Goal: Information Seeking & Learning: Learn about a topic

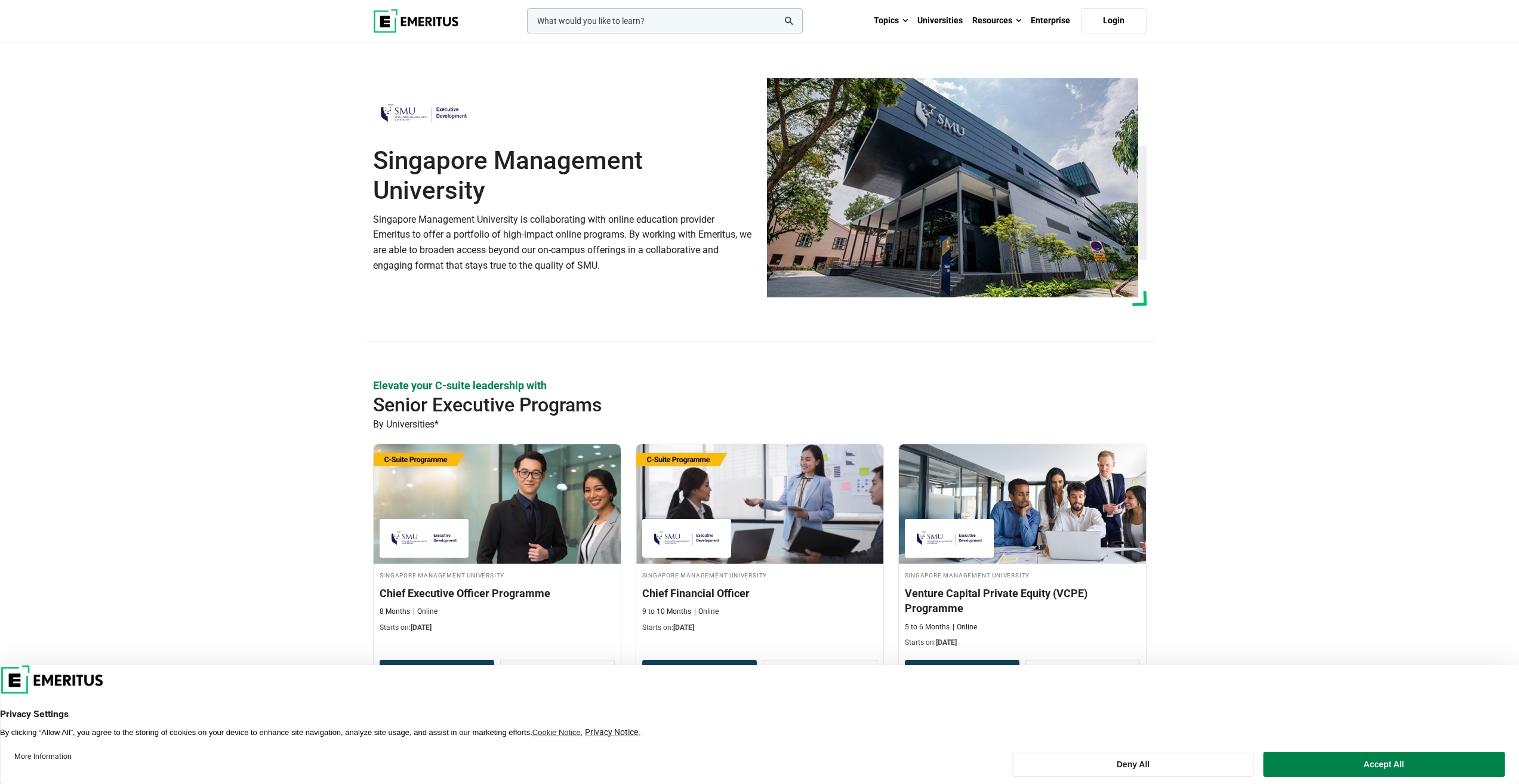
click at [253, 327] on section "Singapore Management University Singapore Management University is collaboratin…" at bounding box center [759, 210] width 1519 height 335
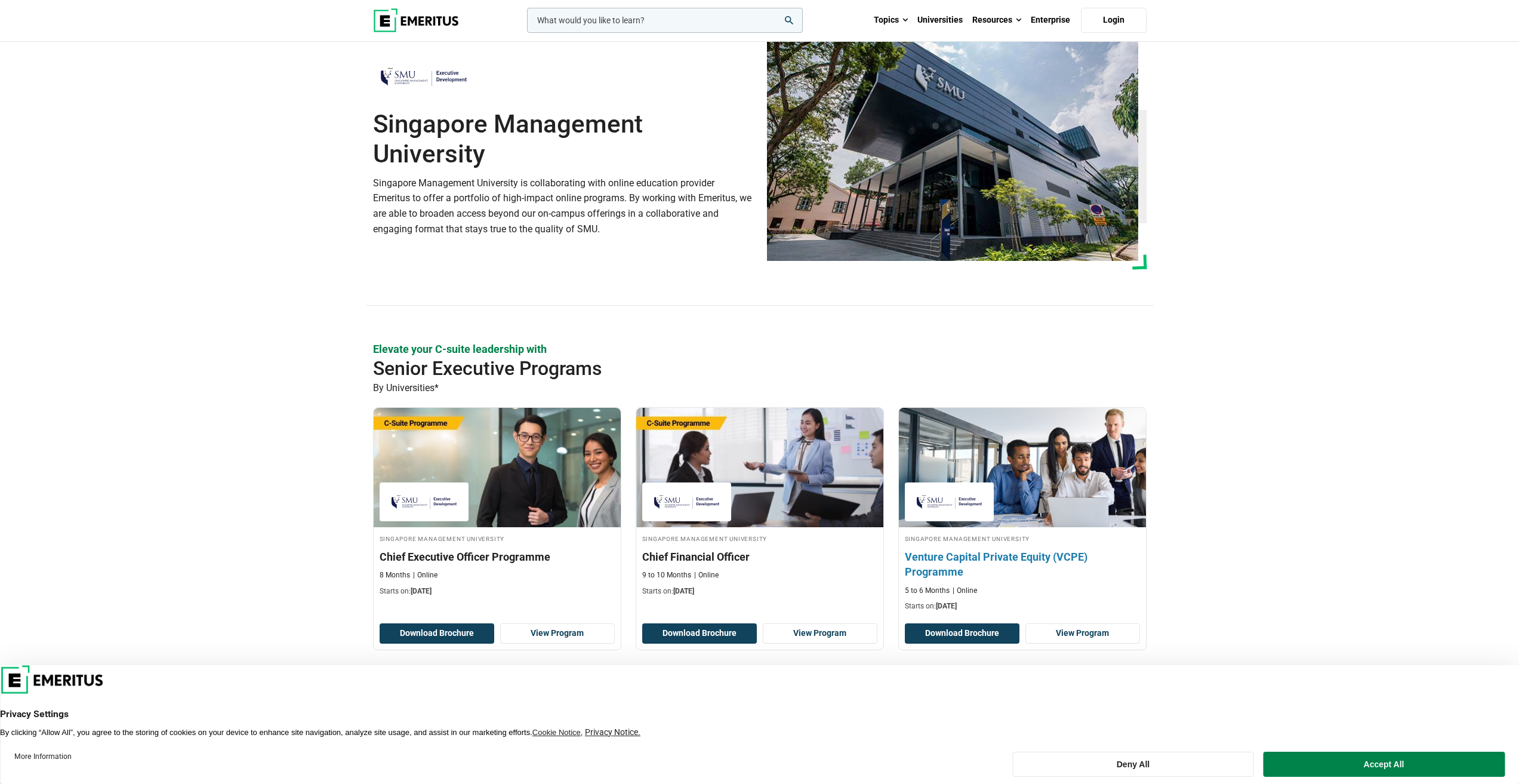
scroll to position [179, 0]
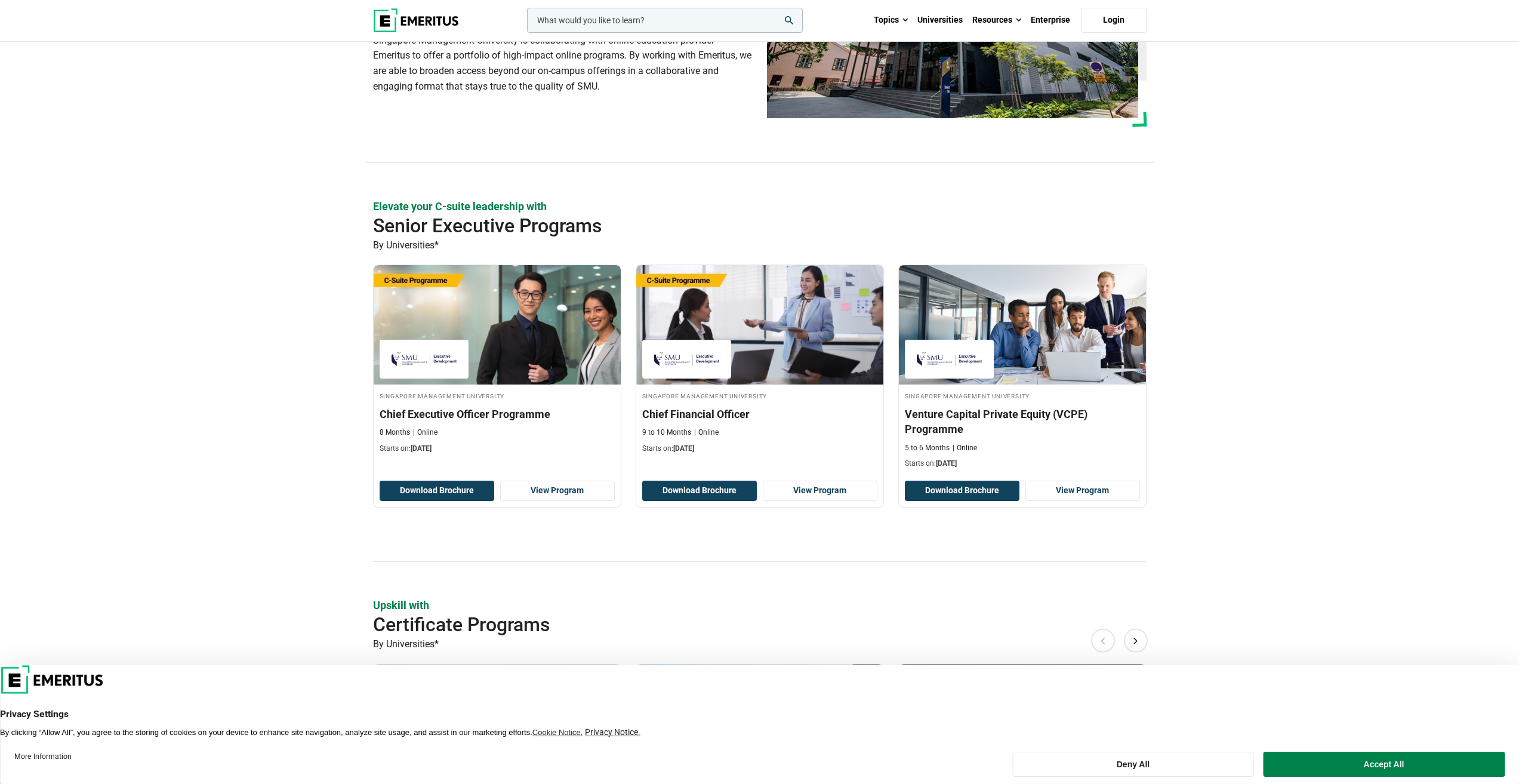
click at [1334, 372] on section "Elevate your C-suite leadership with Senior Executive Programs By Universities*…" at bounding box center [759, 782] width 1519 height 1167
click at [1332, 379] on section "Elevate your C-suite leadership with Senior Executive Programs By Universities*…" at bounding box center [759, 782] width 1519 height 1167
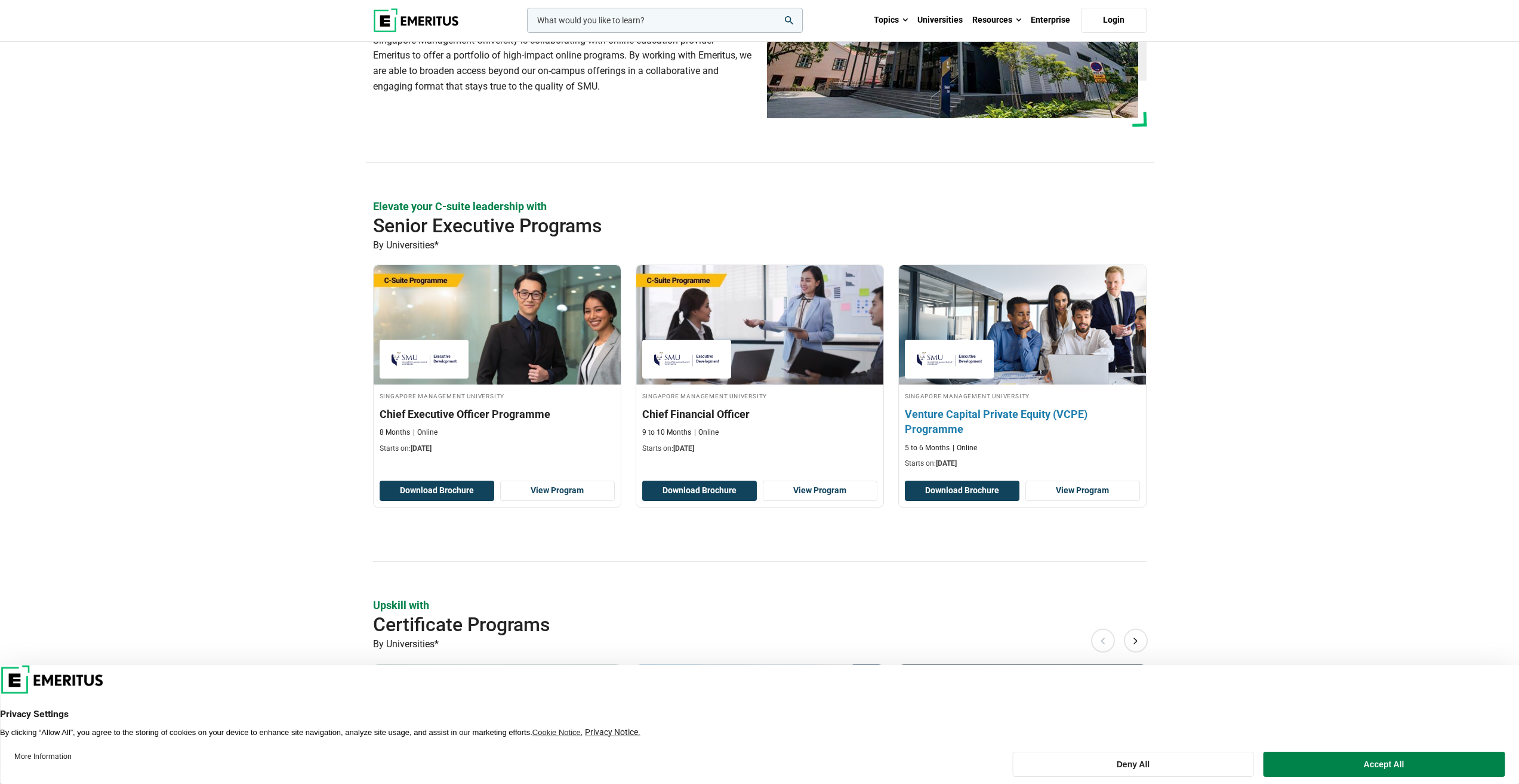
click at [1074, 417] on h3 "Venture Capital Private Equity (VCPE) Programme" at bounding box center [1022, 421] width 235 height 30
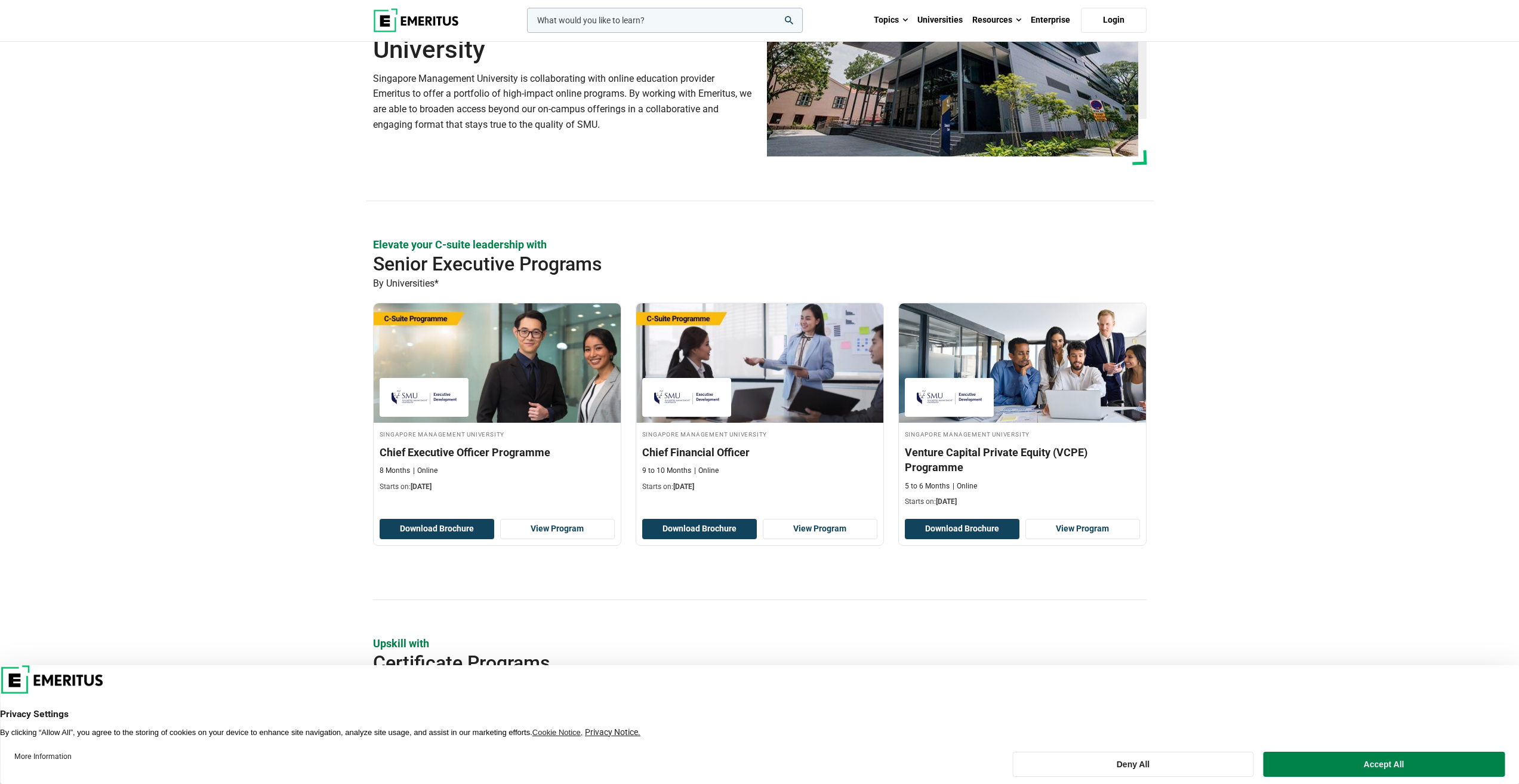
scroll to position [0, 0]
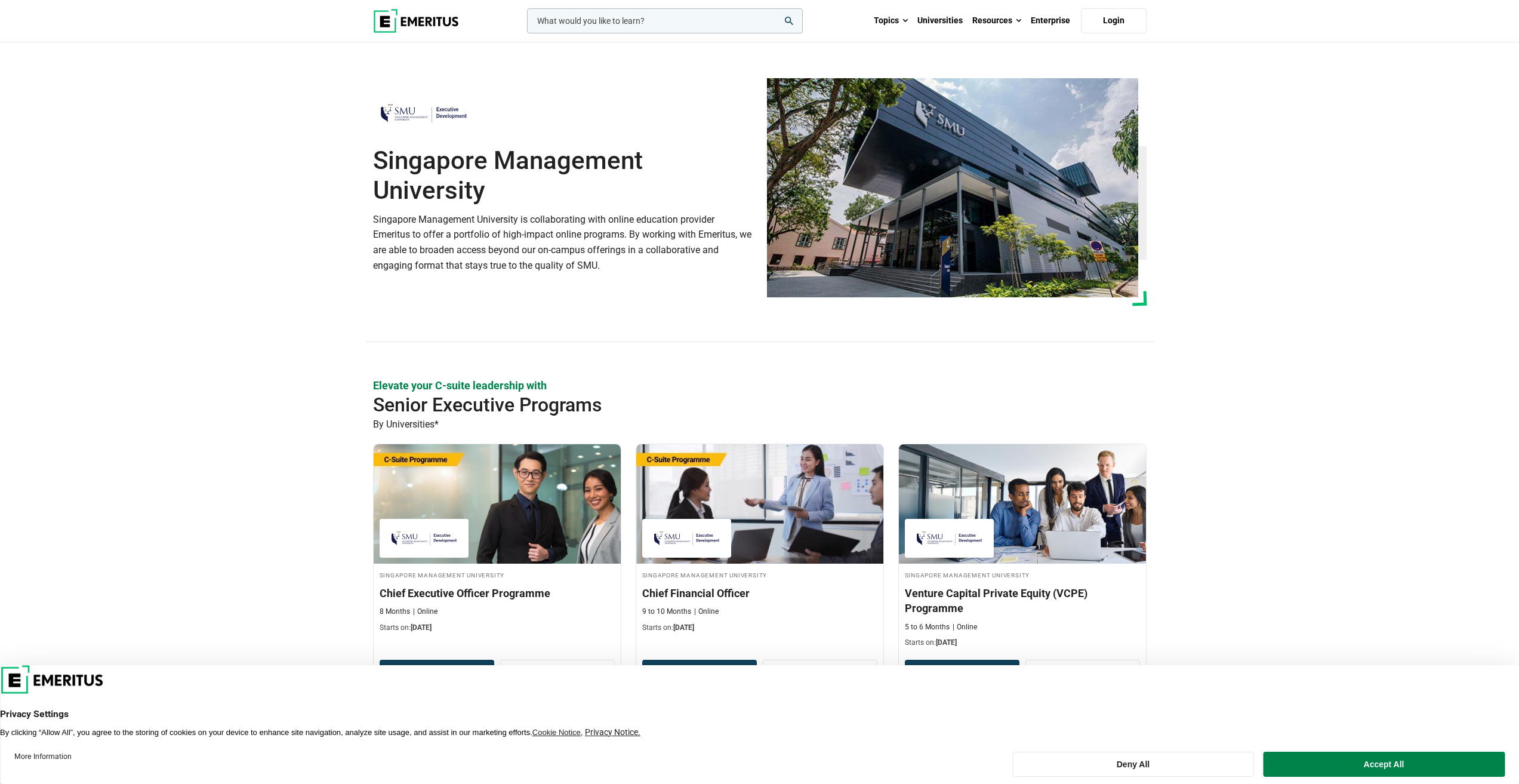
click at [388, 6] on div "leadership marketing project management data science product management Topics …" at bounding box center [760, 21] width 788 height 42
click at [394, 17] on img at bounding box center [416, 21] width 86 height 24
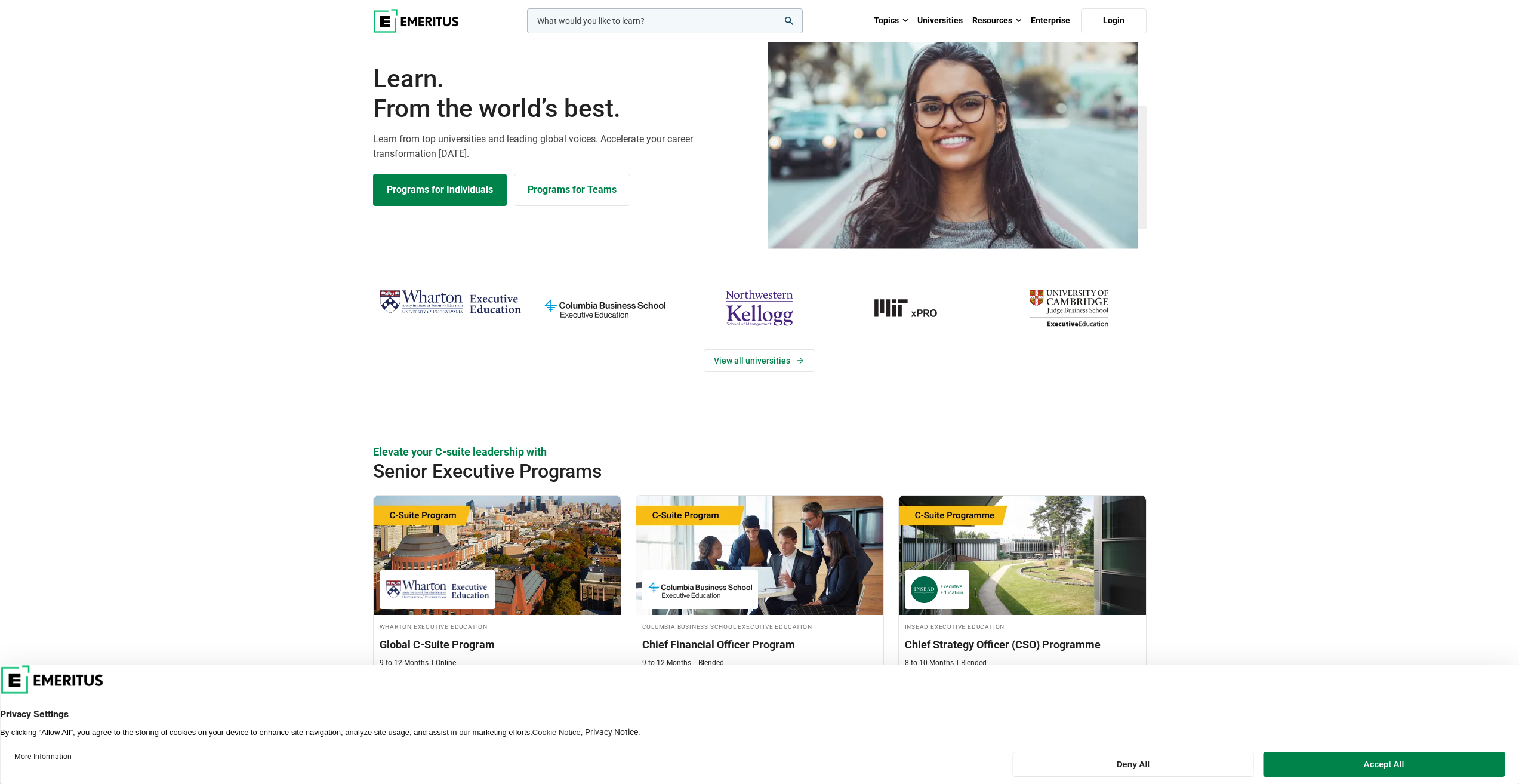
scroll to position [119, 0]
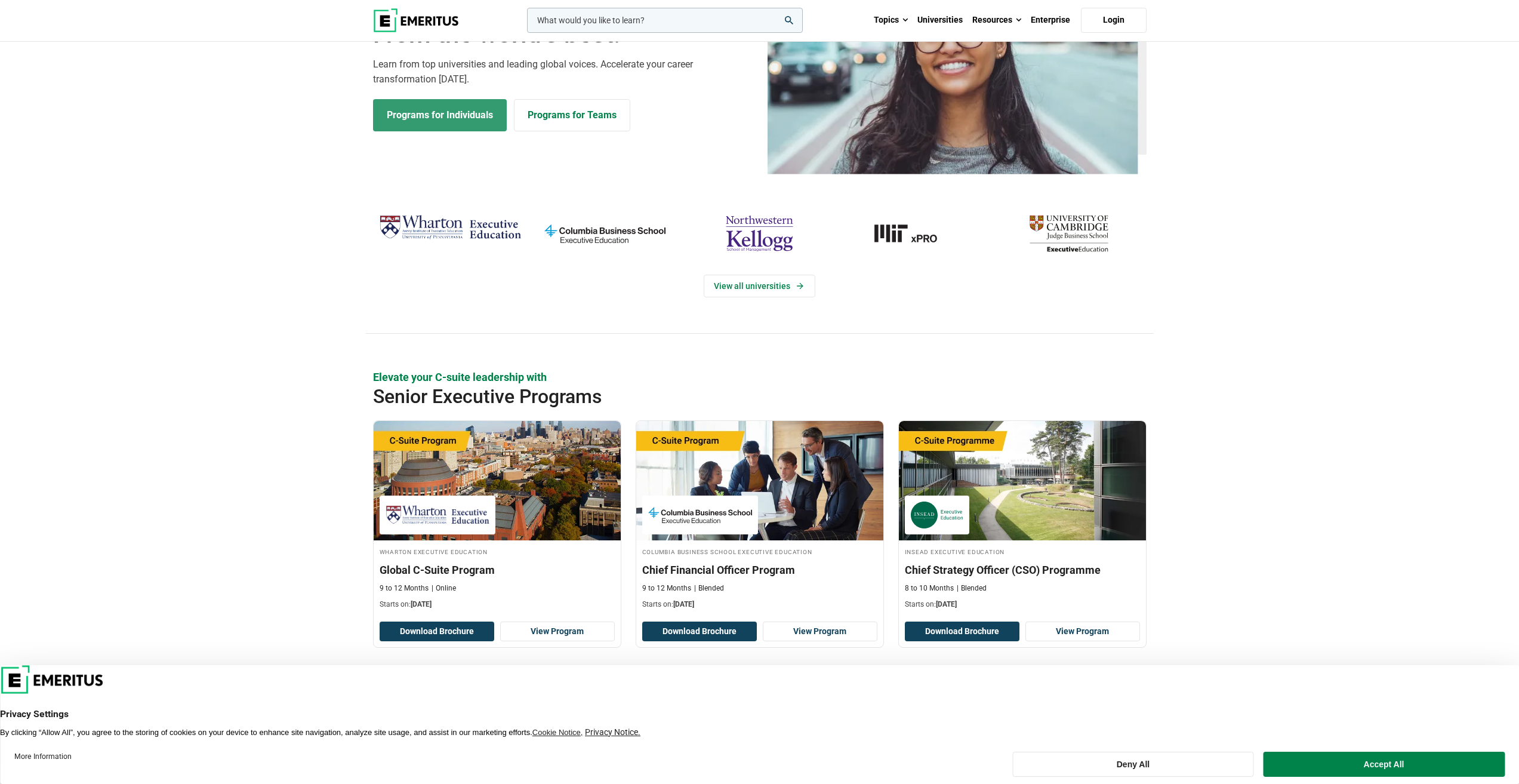
click at [410, 113] on link "Programs for Individuals" at bounding box center [440, 115] width 133 height 32
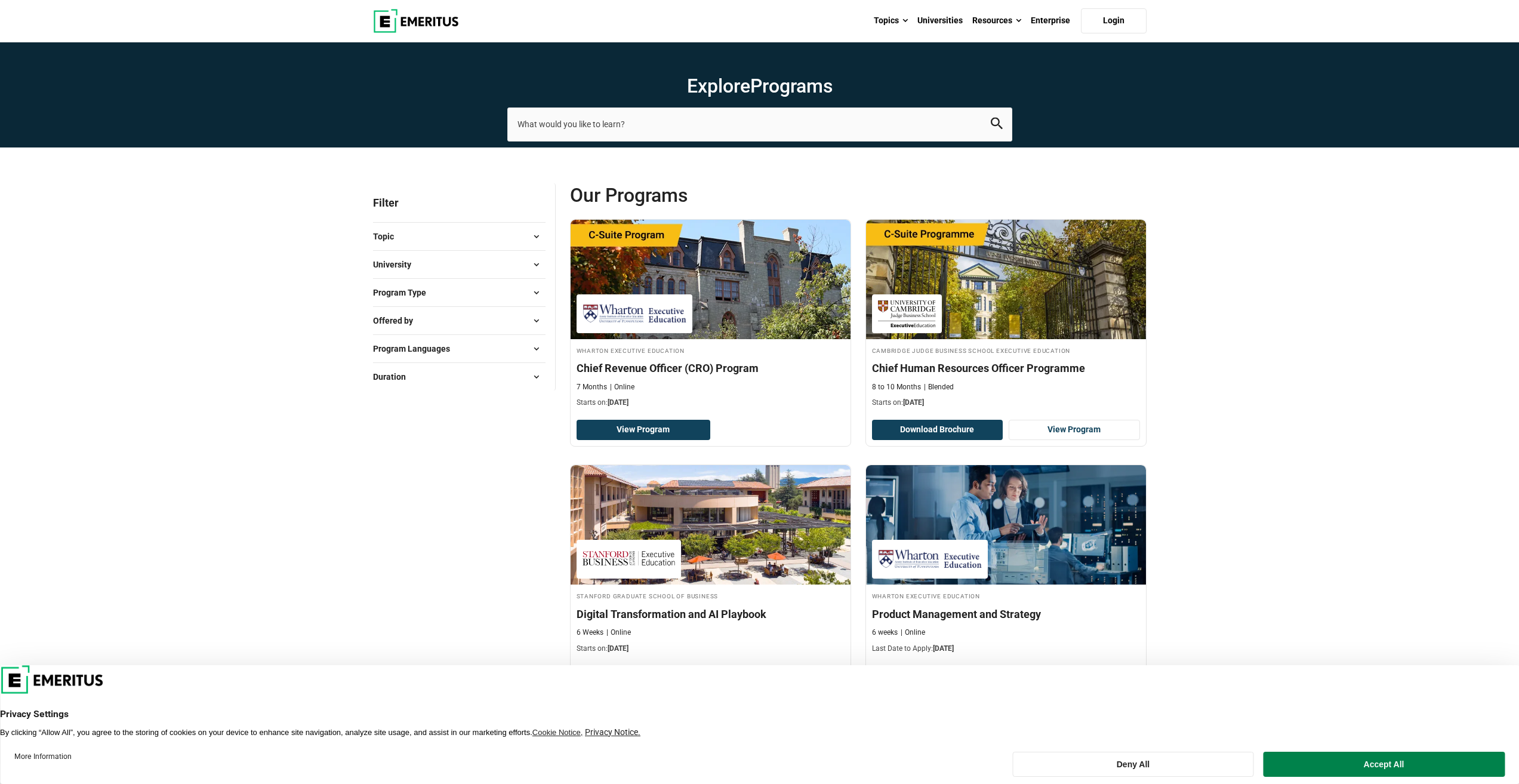
click at [427, 235] on button "Topic" at bounding box center [459, 236] width 173 height 18
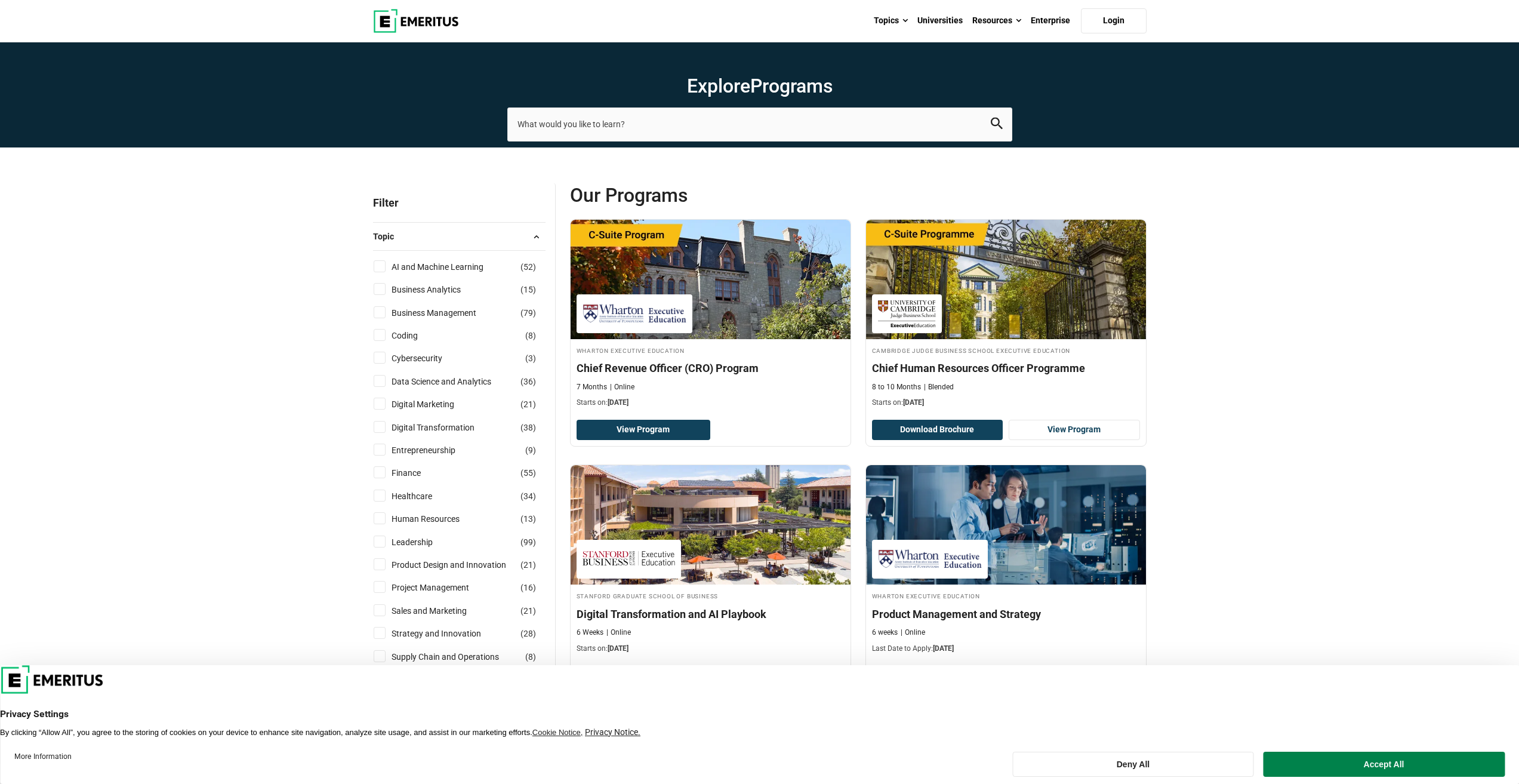
click at [427, 235] on button "Topic" at bounding box center [459, 236] width 173 height 18
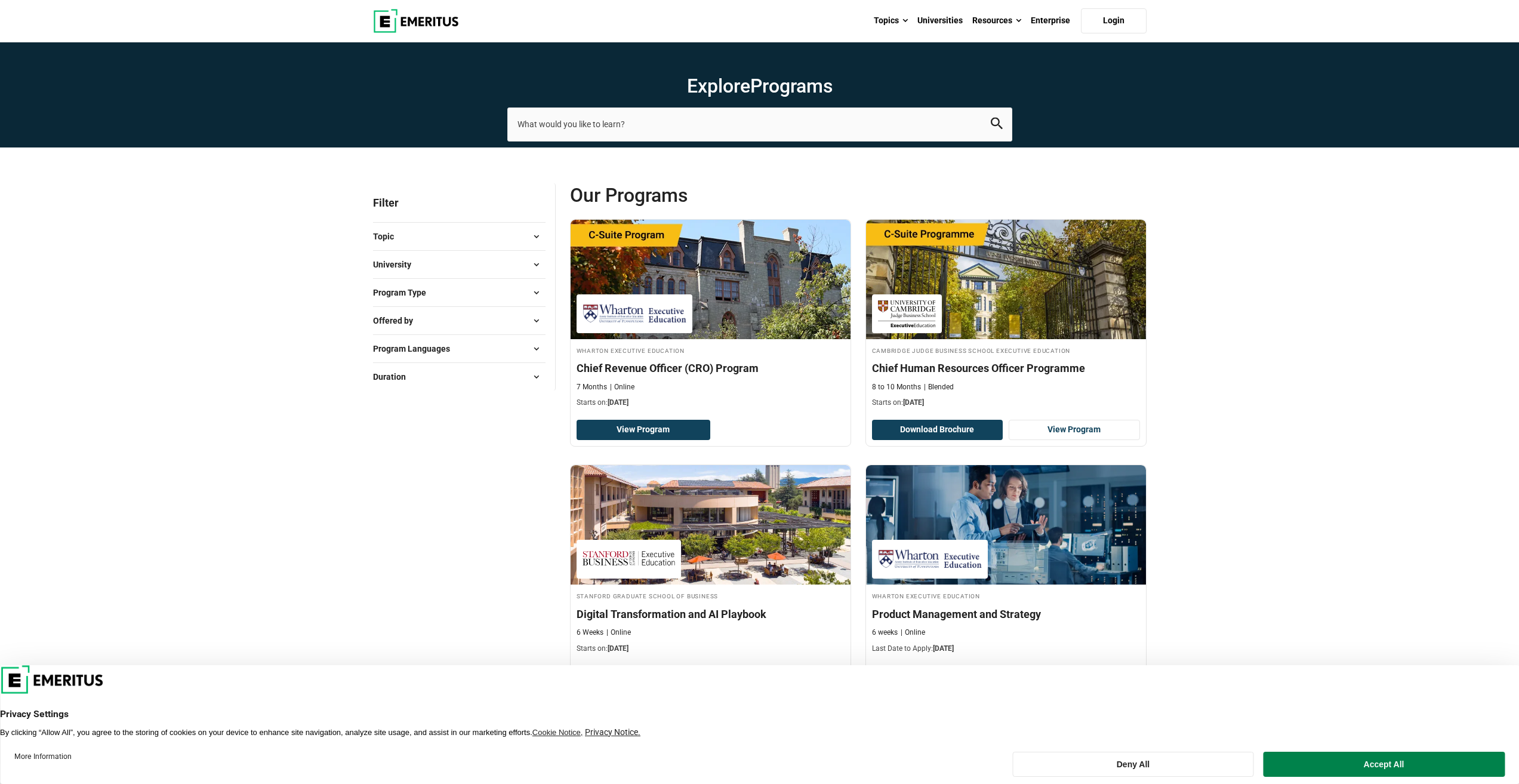
click at [432, 268] on button "University" at bounding box center [459, 265] width 173 height 18
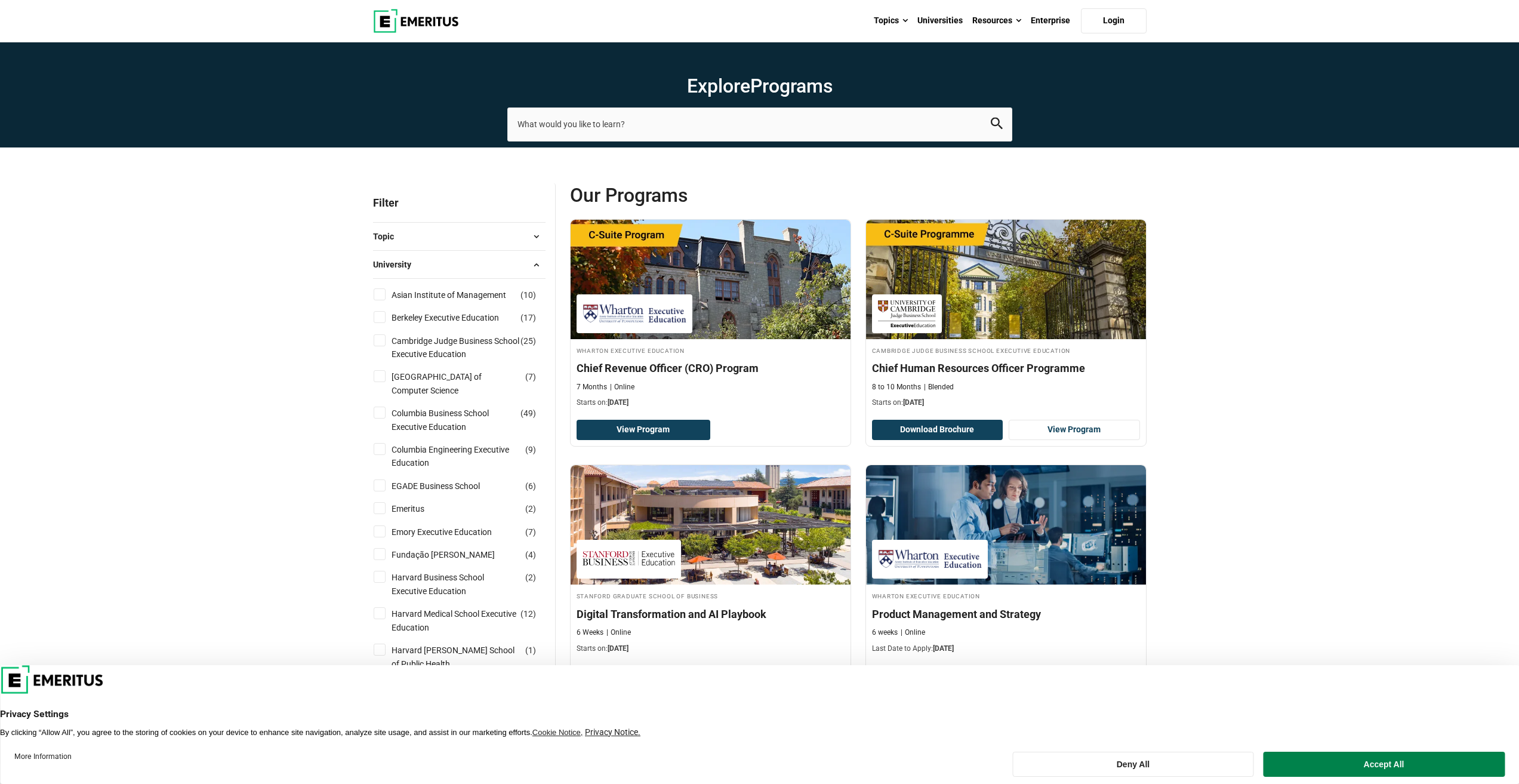
click at [432, 268] on button "University" at bounding box center [459, 265] width 173 height 18
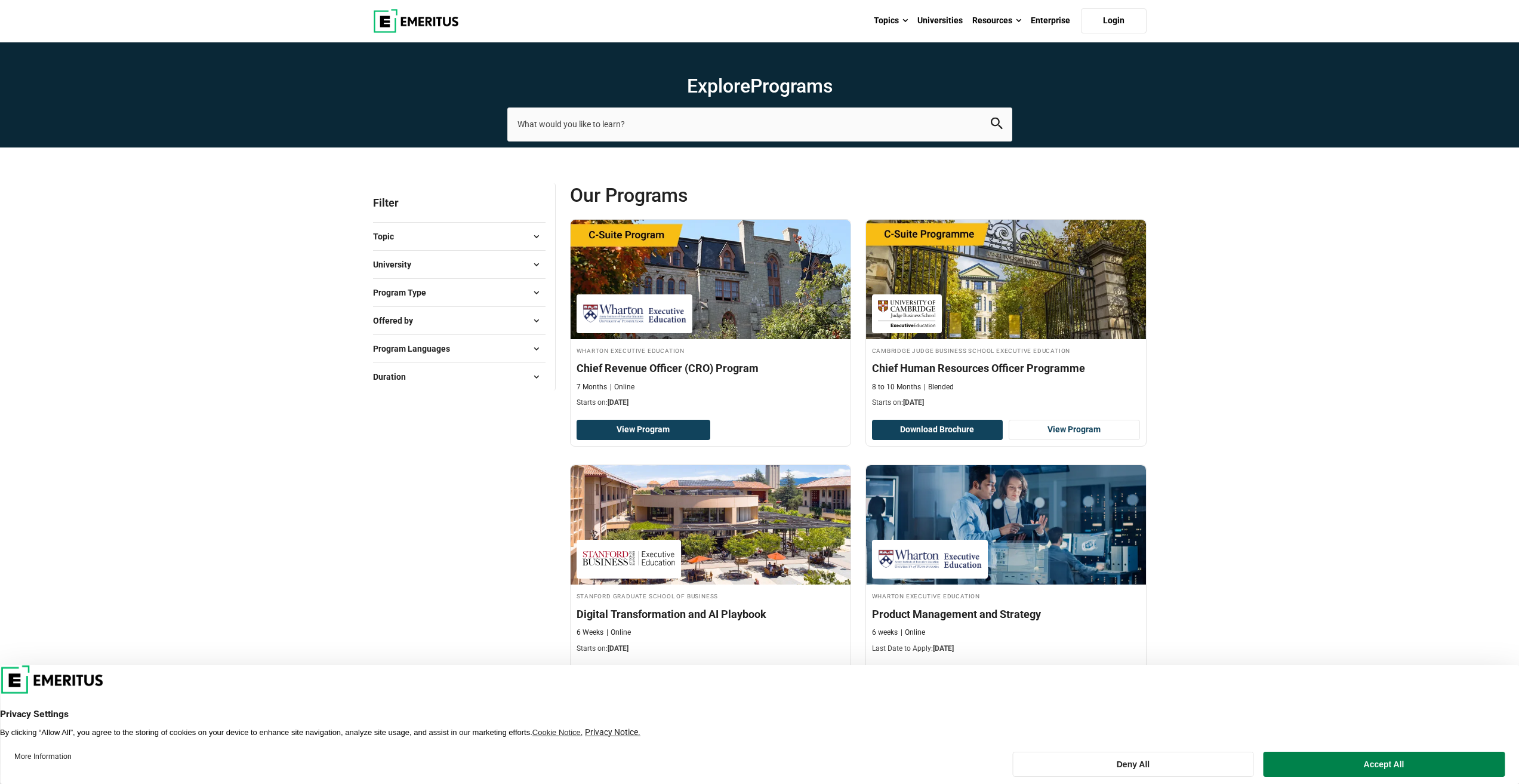
click at [429, 293] on span "Program Type" at bounding box center [404, 293] width 63 height 13
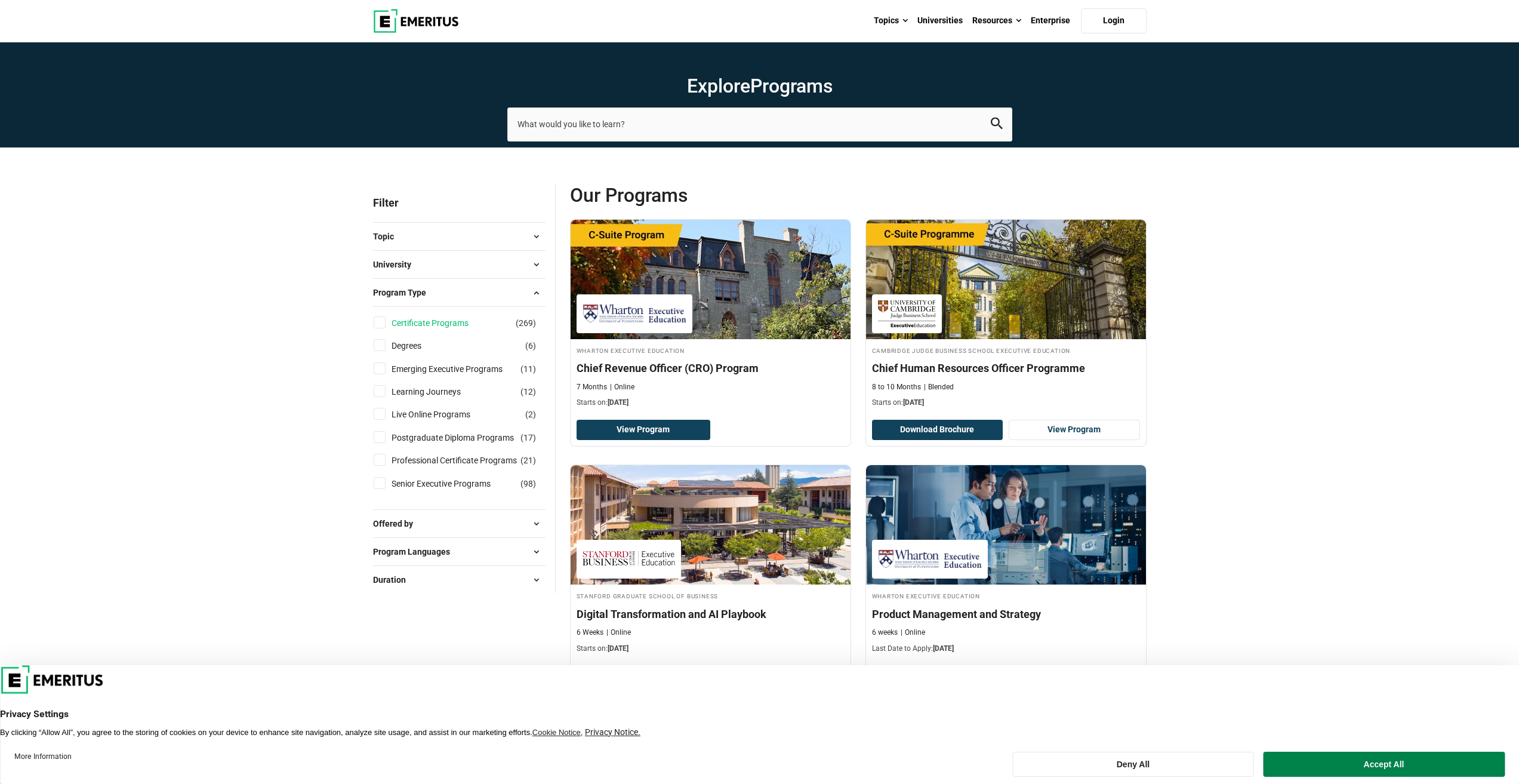
click at [429, 321] on link "Certificate Programs" at bounding box center [441, 322] width 101 height 13
checkbox input "true"
click at [411, 344] on link "Degrees" at bounding box center [418, 346] width 54 height 13
checkbox input "true"
click at [414, 364] on link "Emerging Executive Programs" at bounding box center [459, 369] width 135 height 13
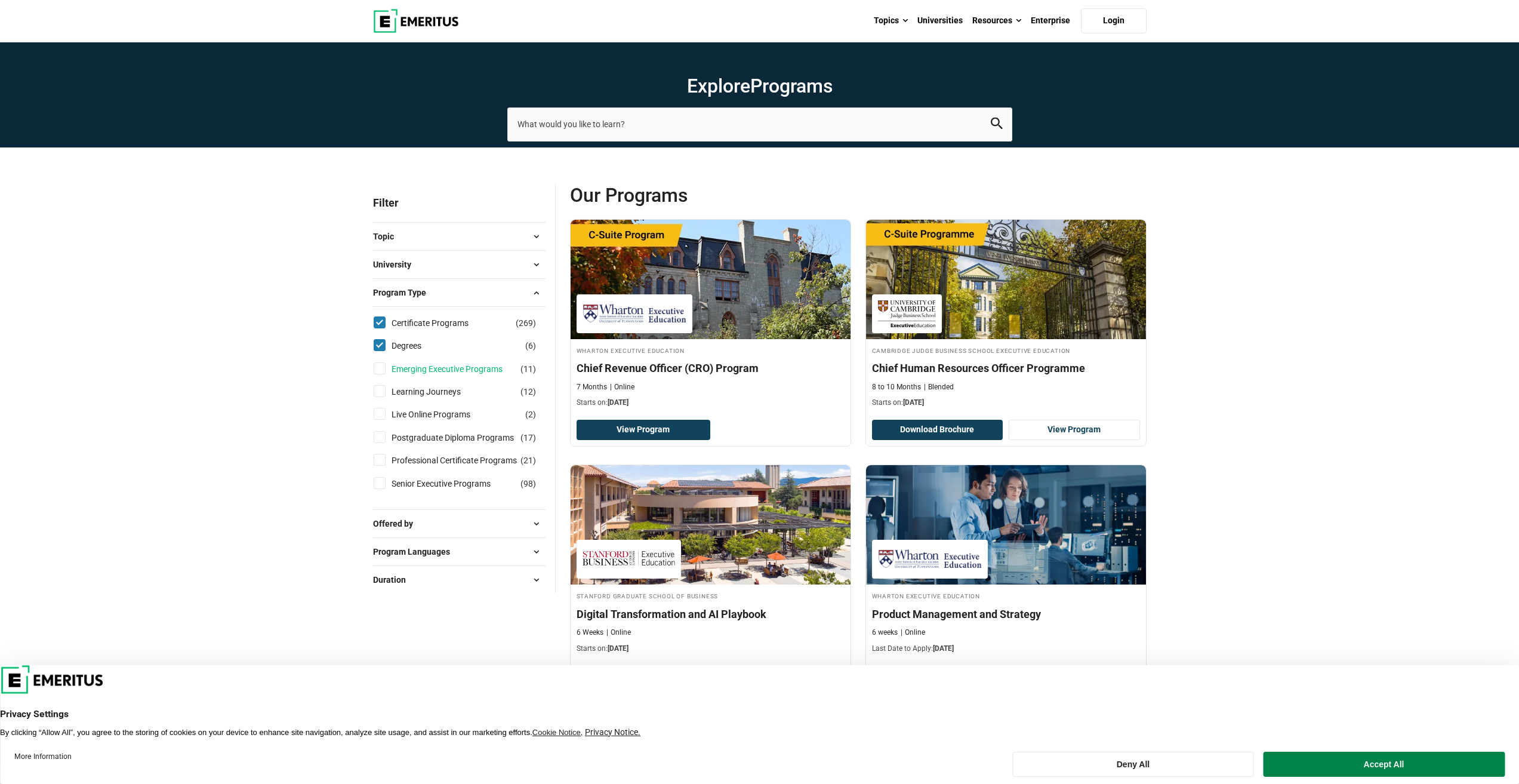
checkbox input "true"
click at [447, 321] on link "Certificate Programs" at bounding box center [441, 322] width 101 height 13
checkbox input "false"
click at [392, 347] on link "Degrees" at bounding box center [418, 346] width 54 height 13
checkbox input "false"
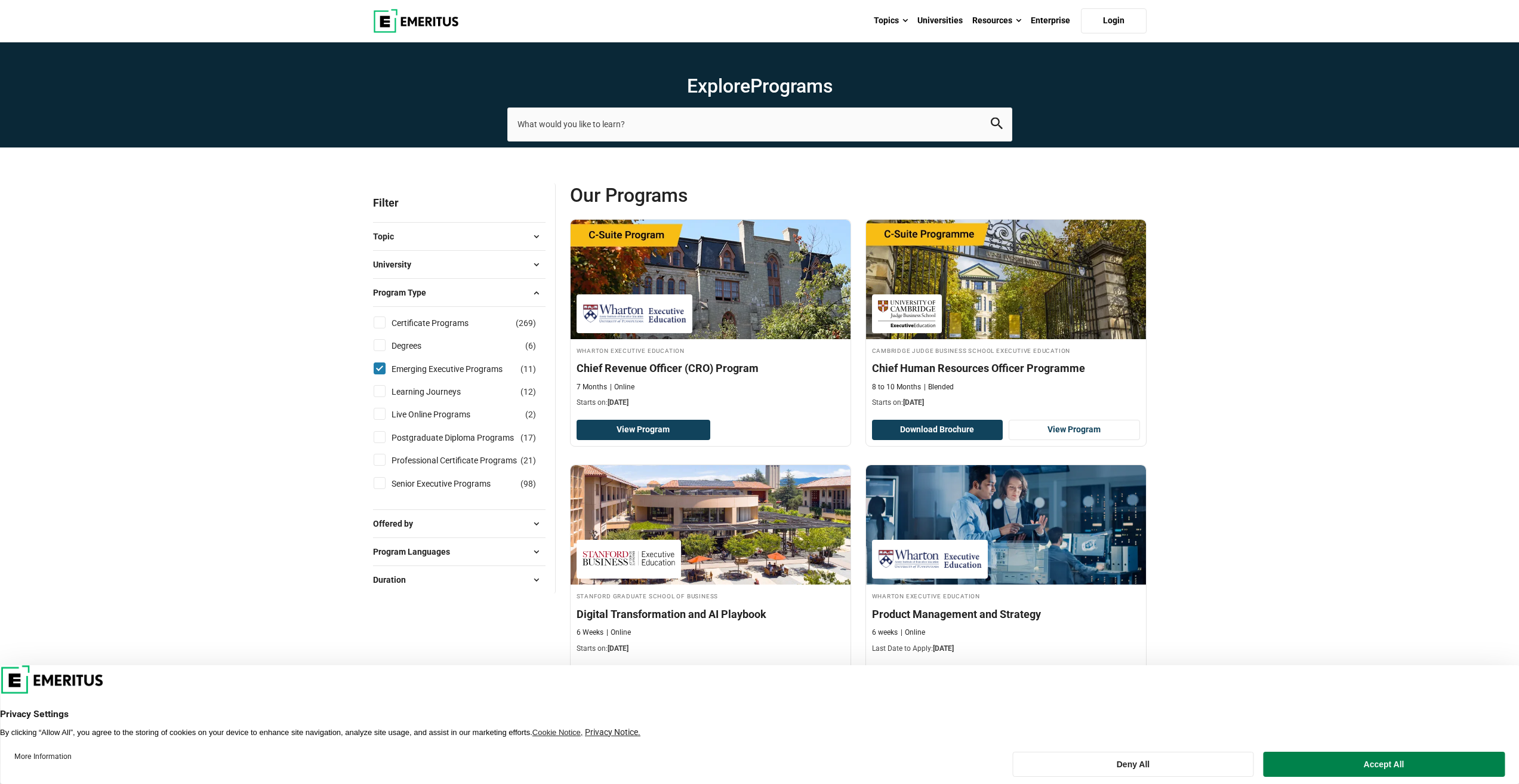
click at [396, 358] on li "Emerging Executive Programs ( 11 )" at bounding box center [459, 369] width 173 height 23
click at [418, 371] on link "Emerging Executive Programs" at bounding box center [459, 369] width 135 height 13
checkbox input "false"
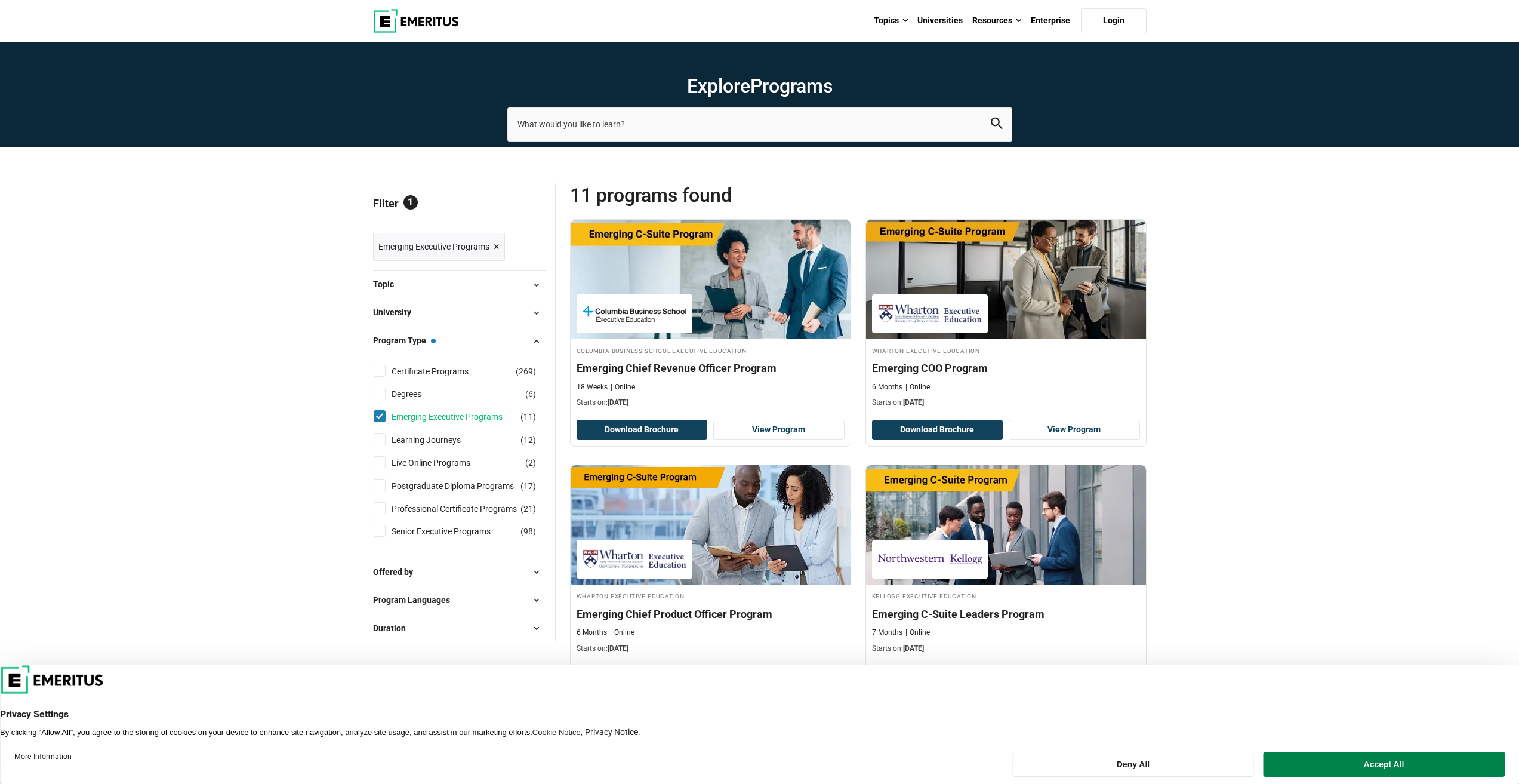
click at [424, 419] on link "Emerging Executive Programs" at bounding box center [459, 417] width 135 height 13
checkbox input "false"
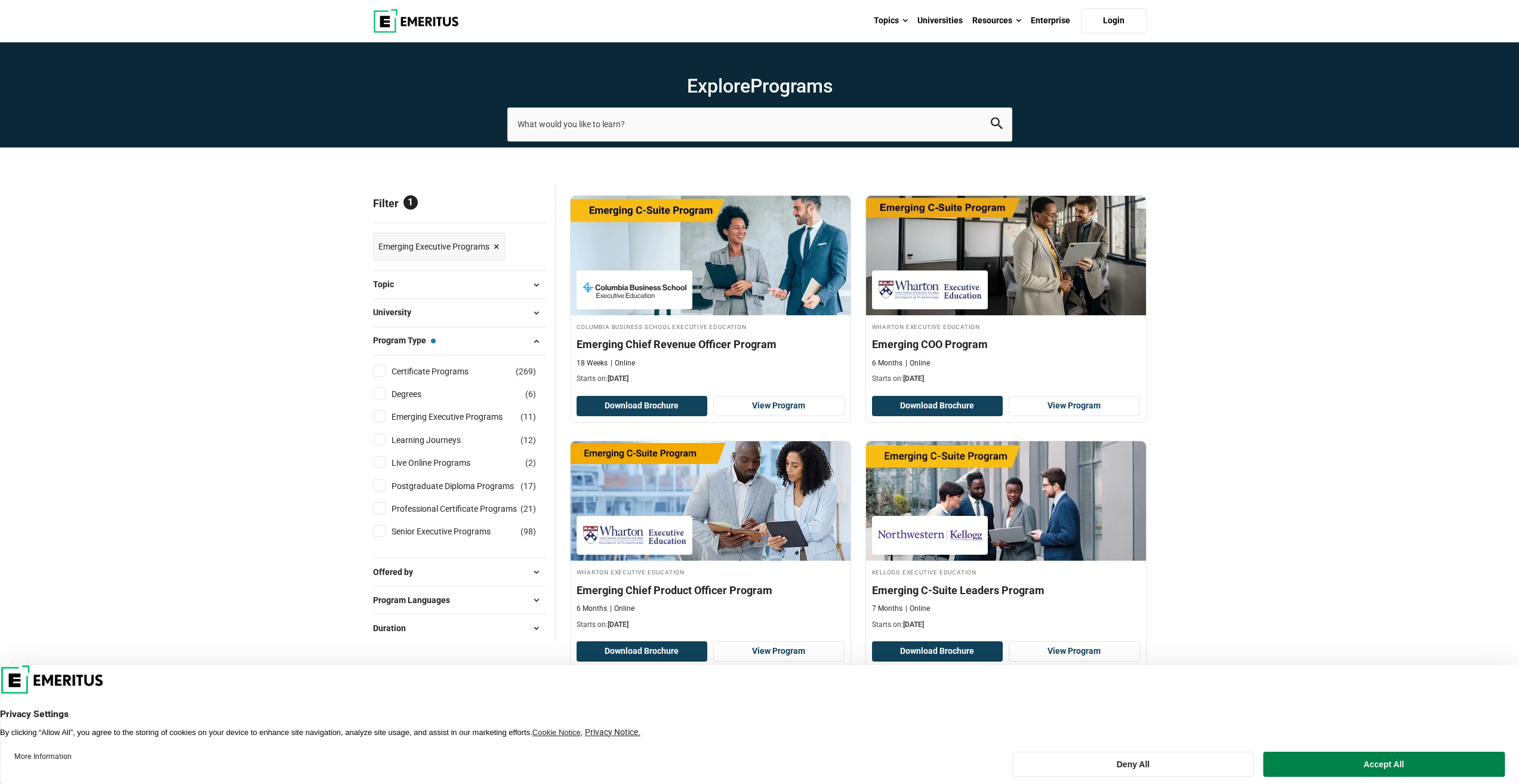
click at [458, 567] on button "Offered by" at bounding box center [459, 572] width 173 height 18
click at [436, 293] on button "Topic" at bounding box center [459, 285] width 173 height 18
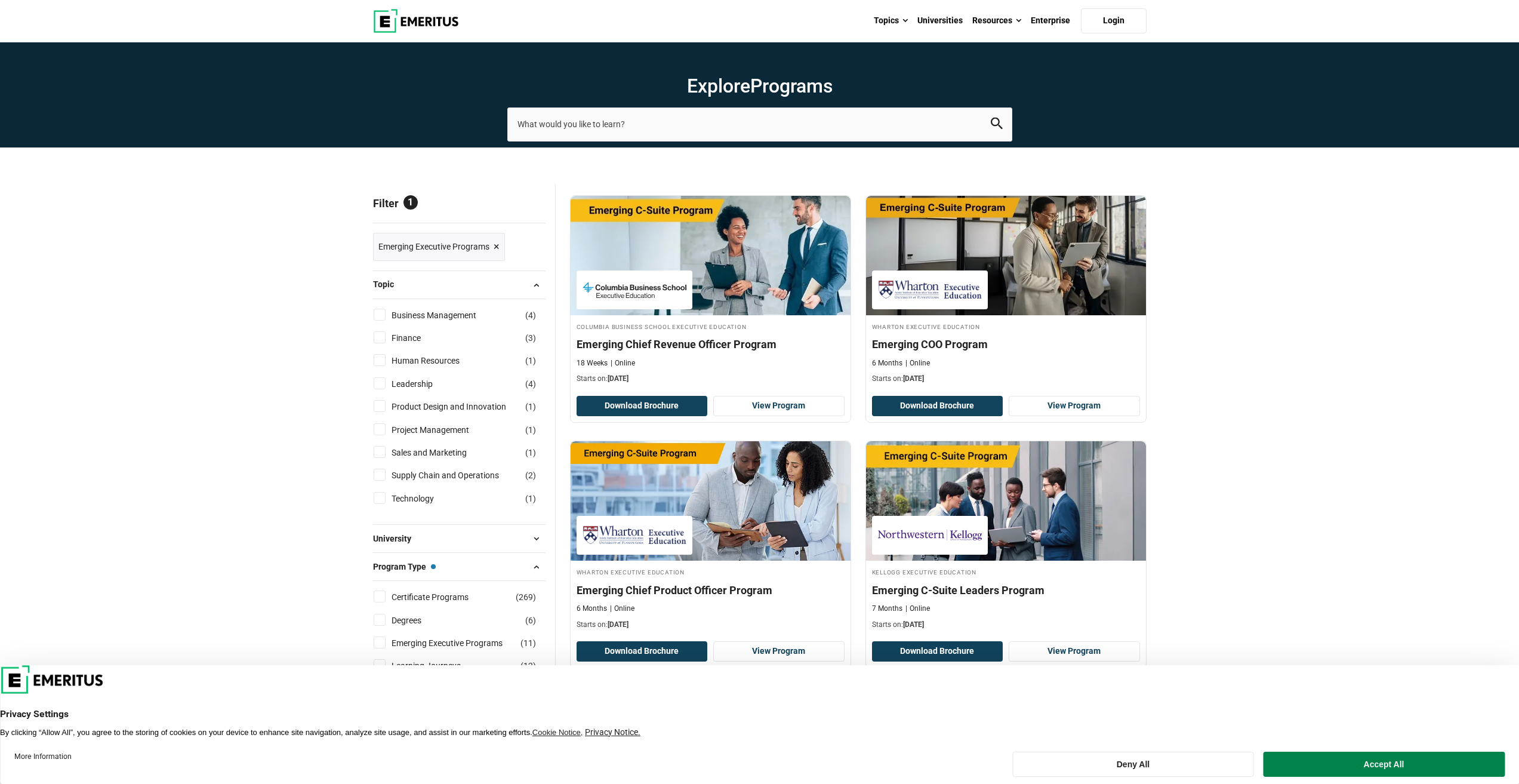
click at [453, 286] on button "Topic" at bounding box center [459, 285] width 173 height 18
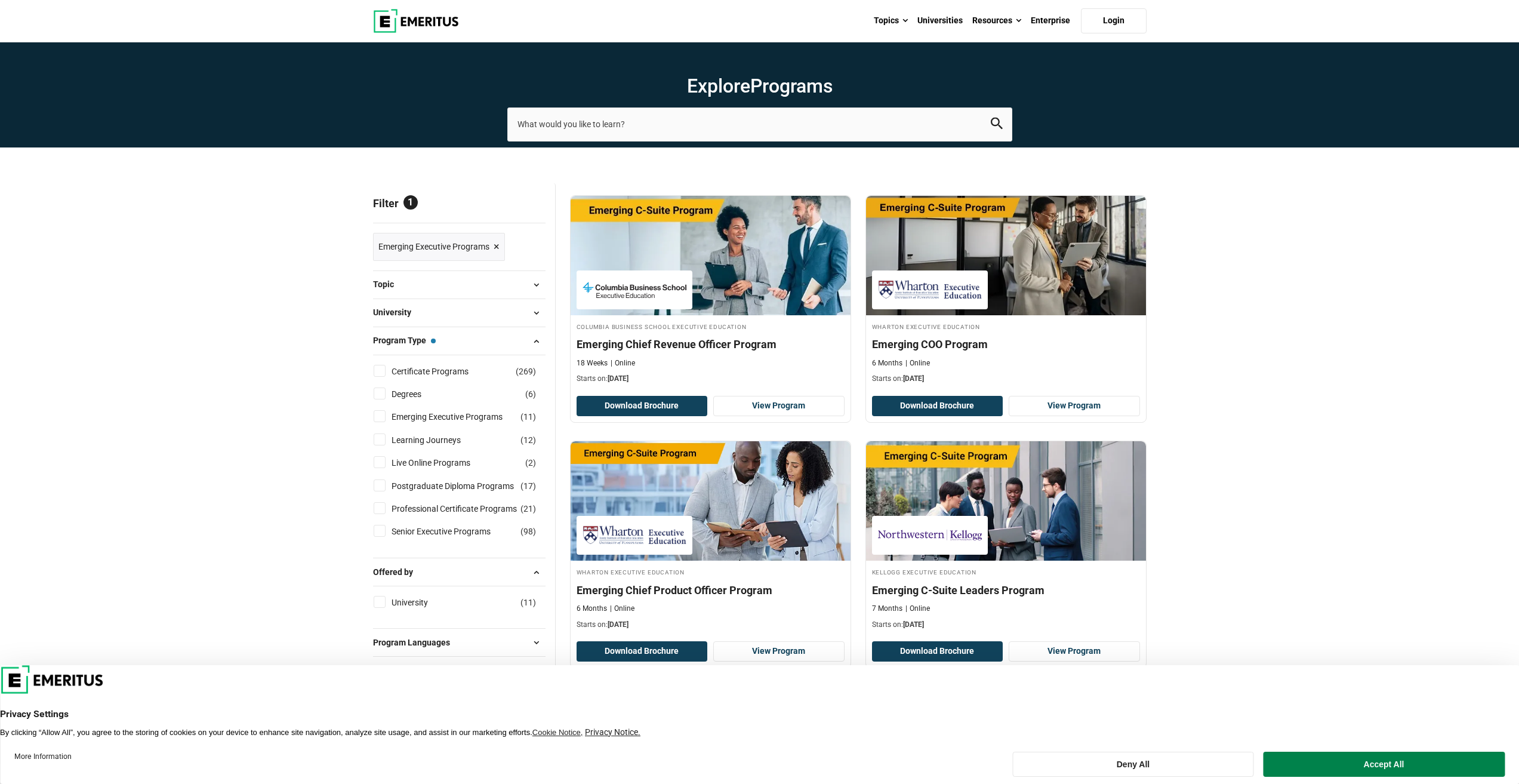
click at [452, 316] on button "University" at bounding box center [459, 313] width 173 height 18
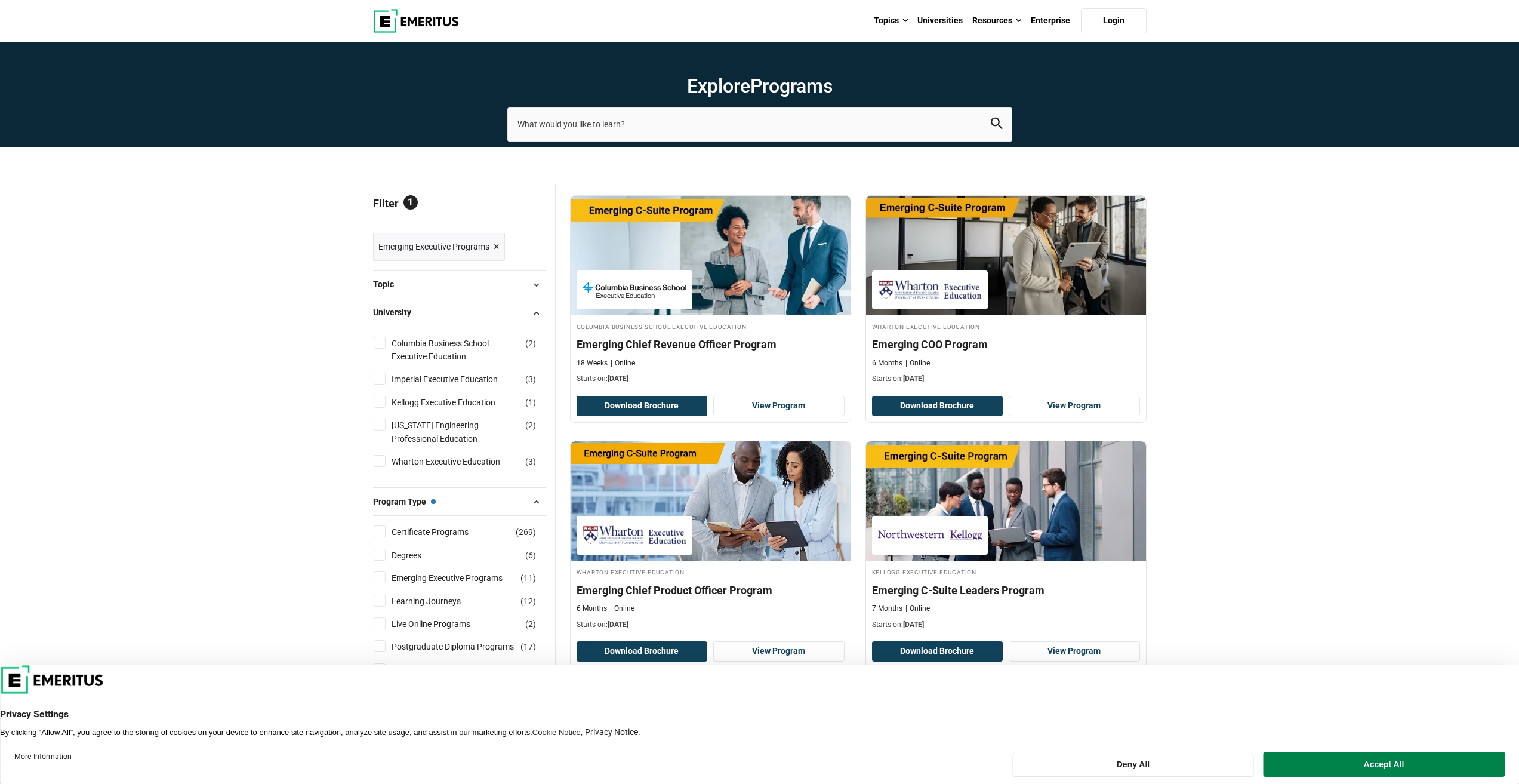
scroll to position [84, 0]
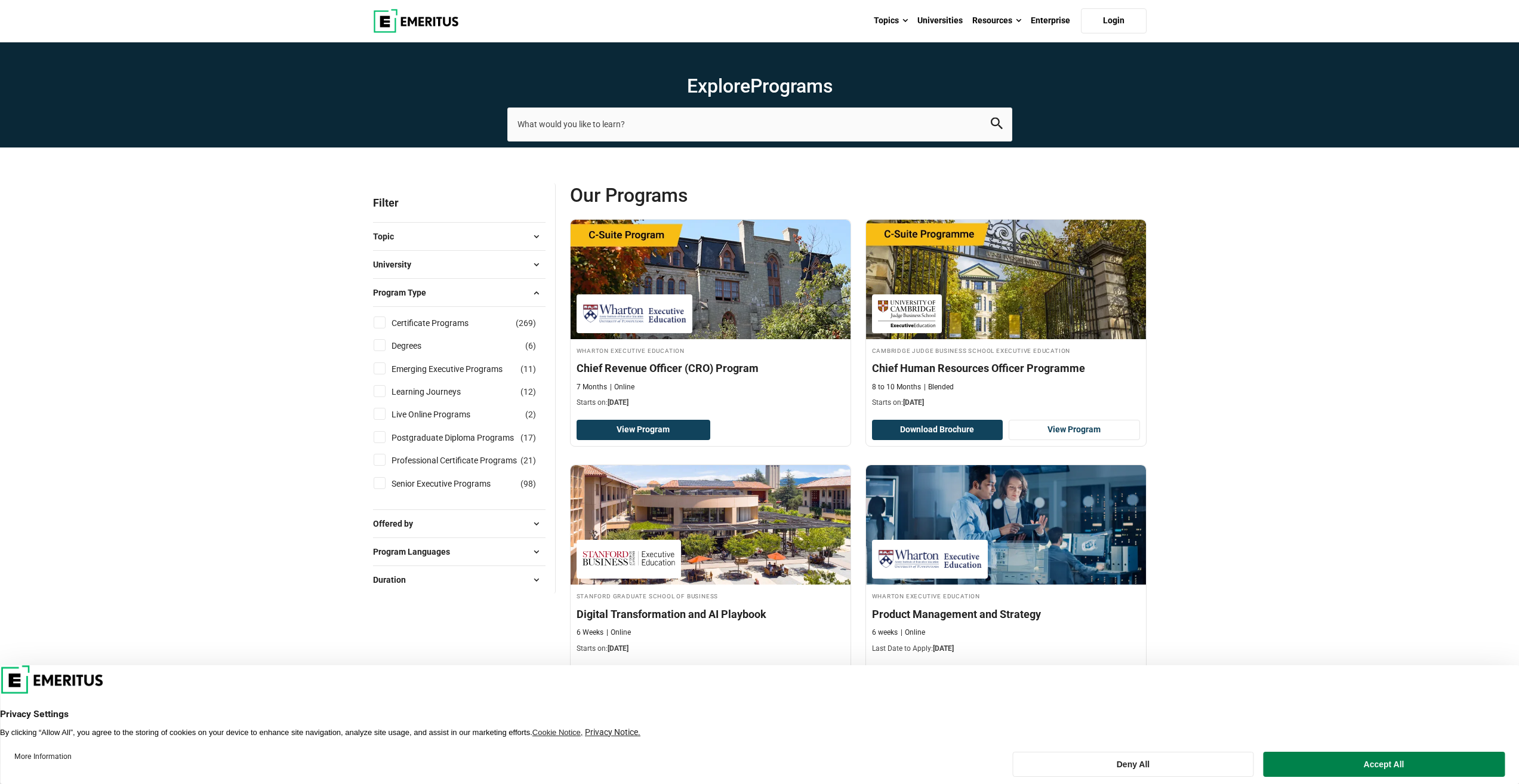
click at [406, 262] on span "University" at bounding box center [396, 265] width 47 height 13
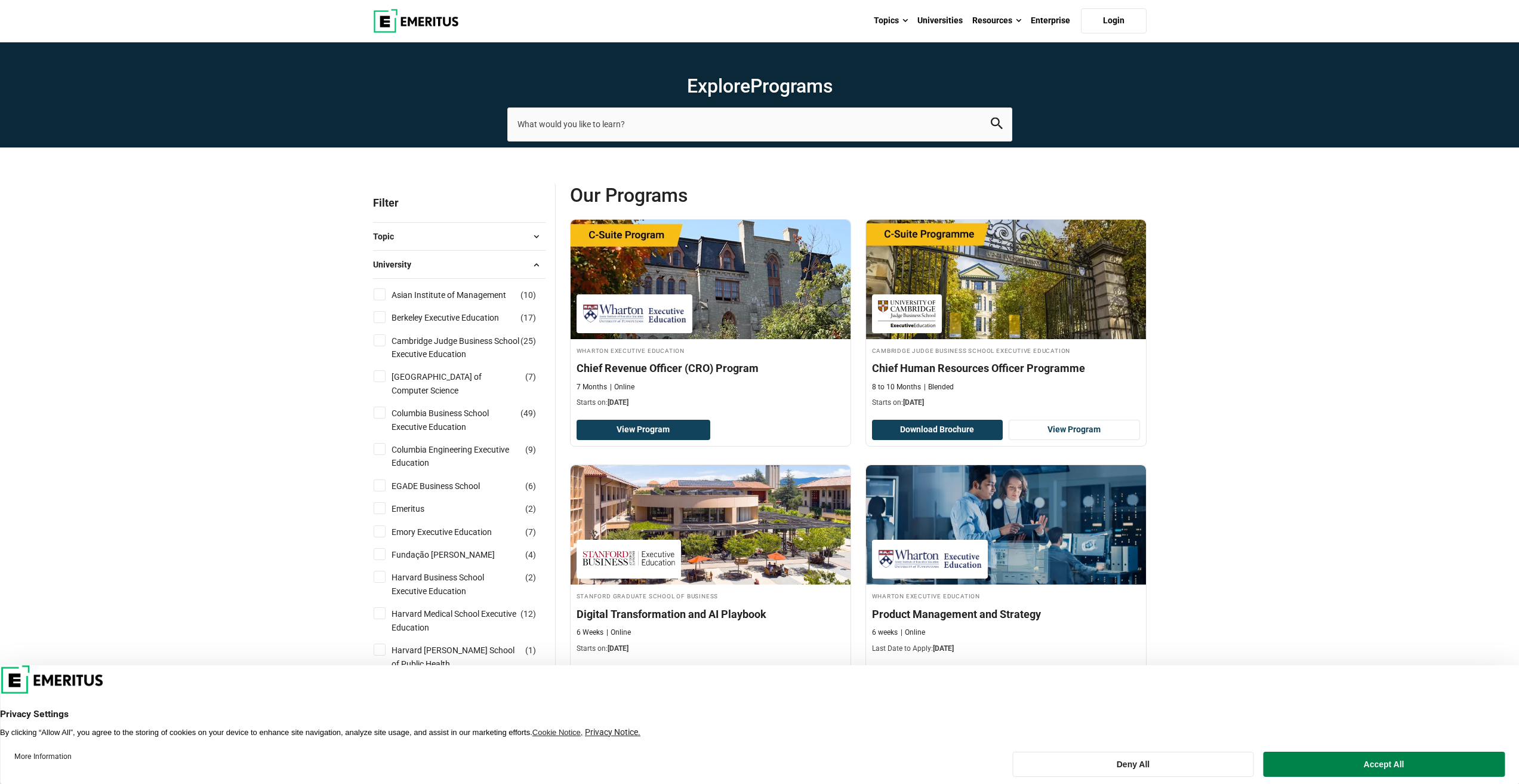
click at [384, 318] on input "Berkeley Executive Education ( 17 )" at bounding box center [380, 317] width 12 height 12
checkbox input "true"
click at [380, 342] on input "Cambridge Judge Business School Executive Education ( 25 )" at bounding box center [380, 340] width 12 height 12
checkbox input "true"
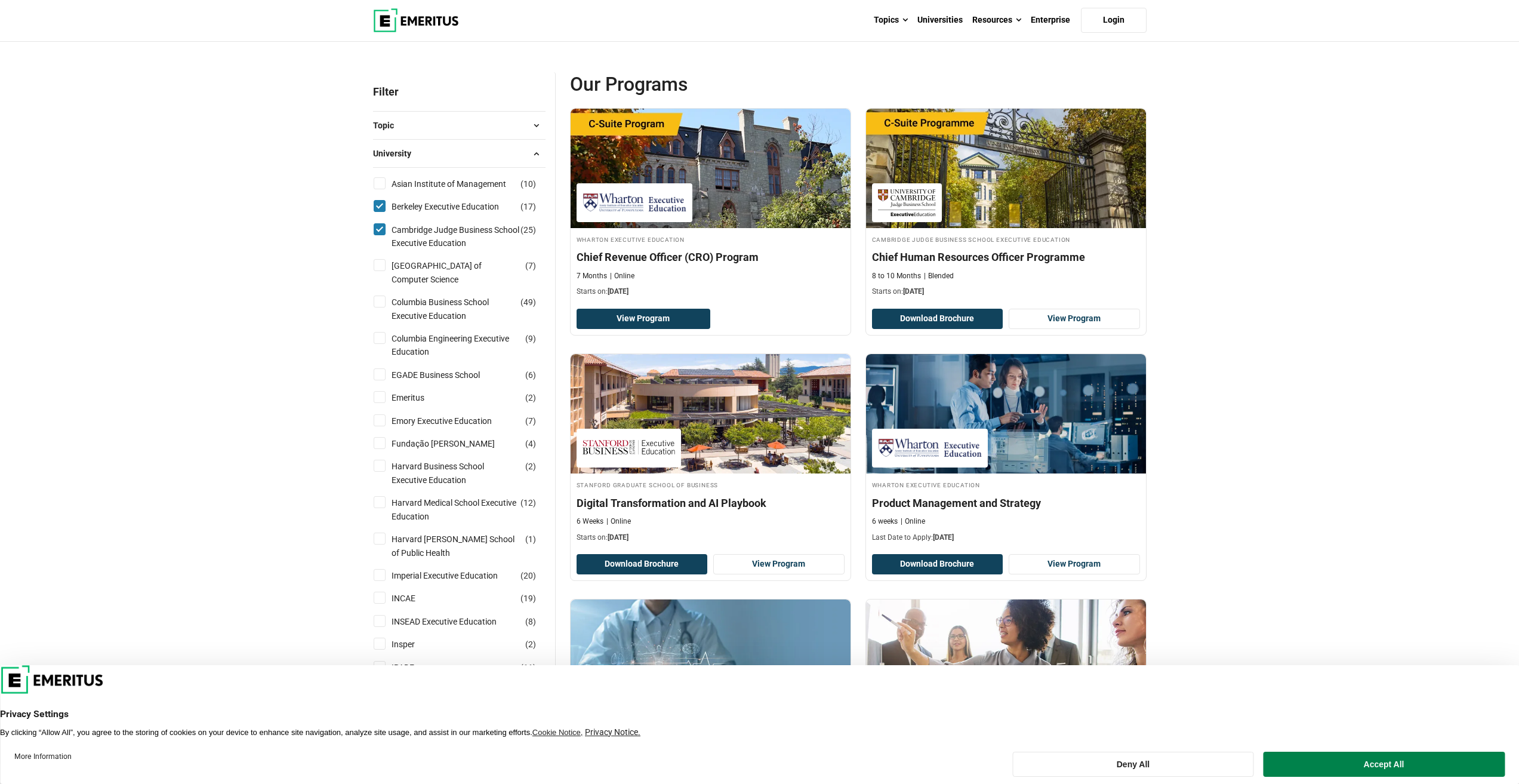
scroll to position [119, 0]
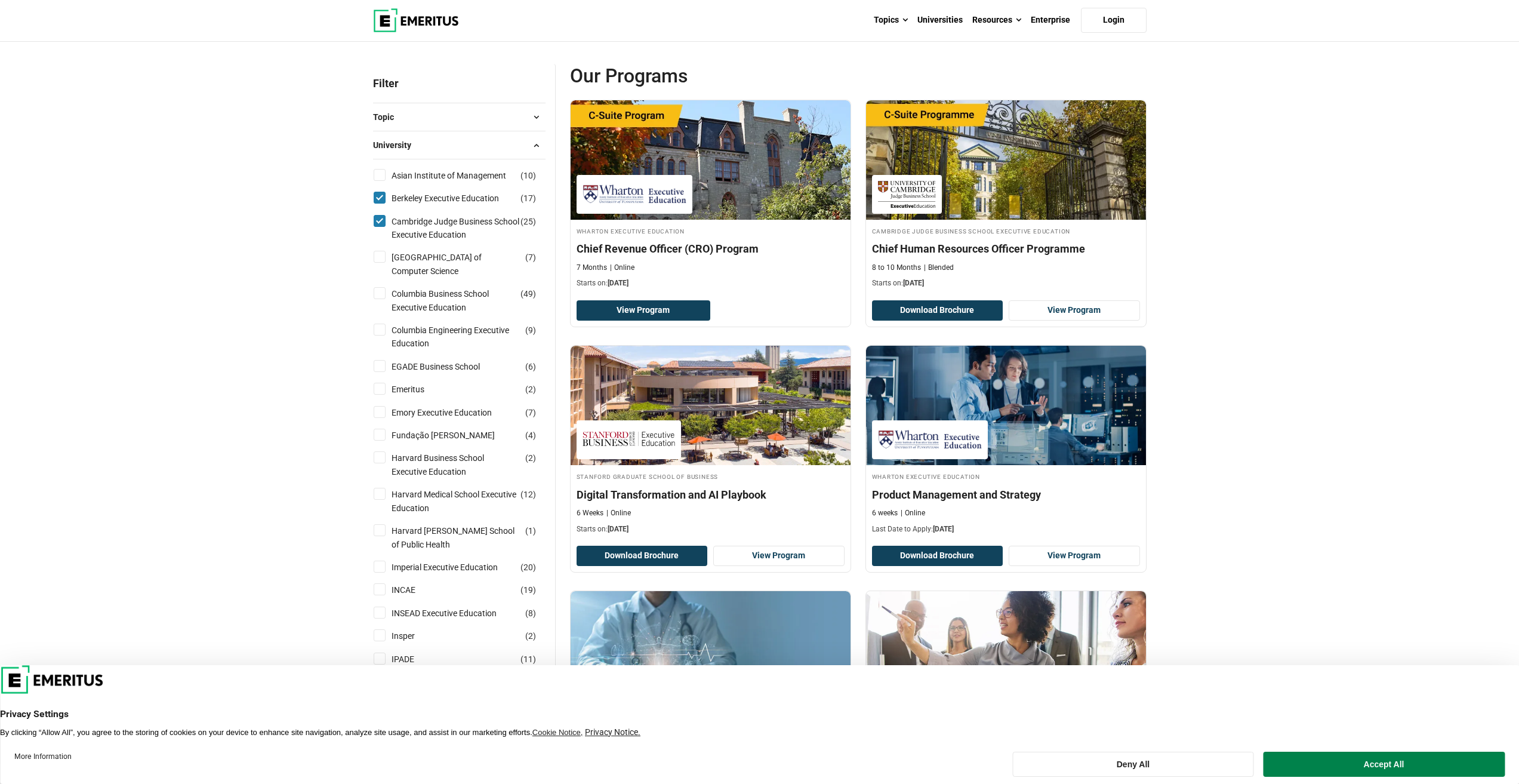
click at [381, 258] on input "Carnegie Mellon University School of Computer Science ( 7 )" at bounding box center [380, 257] width 12 height 12
checkbox input "true"
click at [390, 298] on label "Columbia Business School Executive Education ( 49 )" at bounding box center [466, 300] width 158 height 27
click at [386, 298] on input "Columbia Business School Executive Education ( 49 )" at bounding box center [380, 293] width 12 height 12
checkbox input "true"
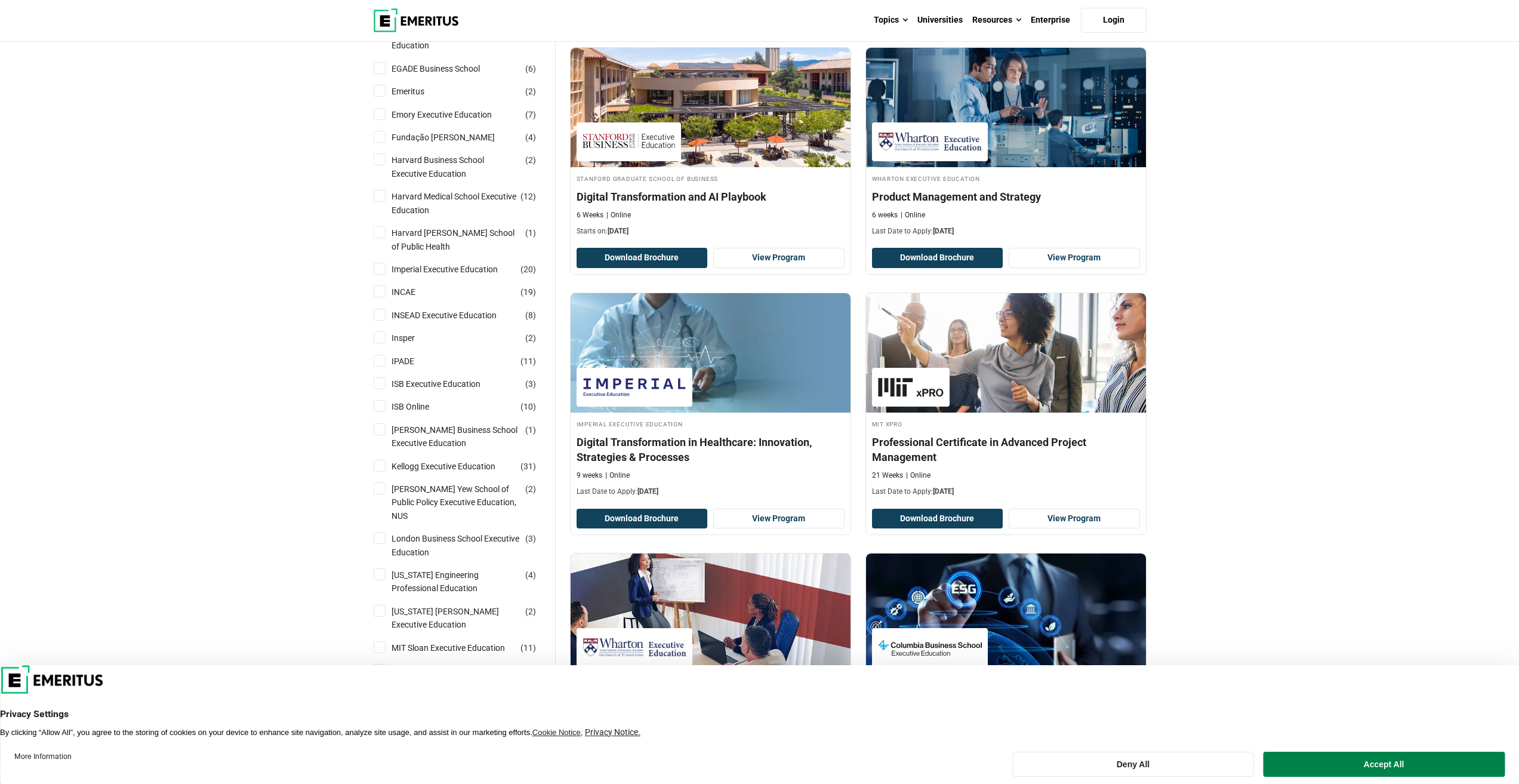
scroll to position [418, 0]
click at [379, 165] on input "Harvard Business School Executive Education ( 2 )" at bounding box center [380, 158] width 12 height 12
checkbox input "true"
click at [380, 187] on li "Harvard Medical School Executive Education ( 12 )" at bounding box center [459, 202] width 173 height 36
click at [379, 199] on input "Harvard Medical School Executive Education ( 12 )" at bounding box center [380, 195] width 12 height 12
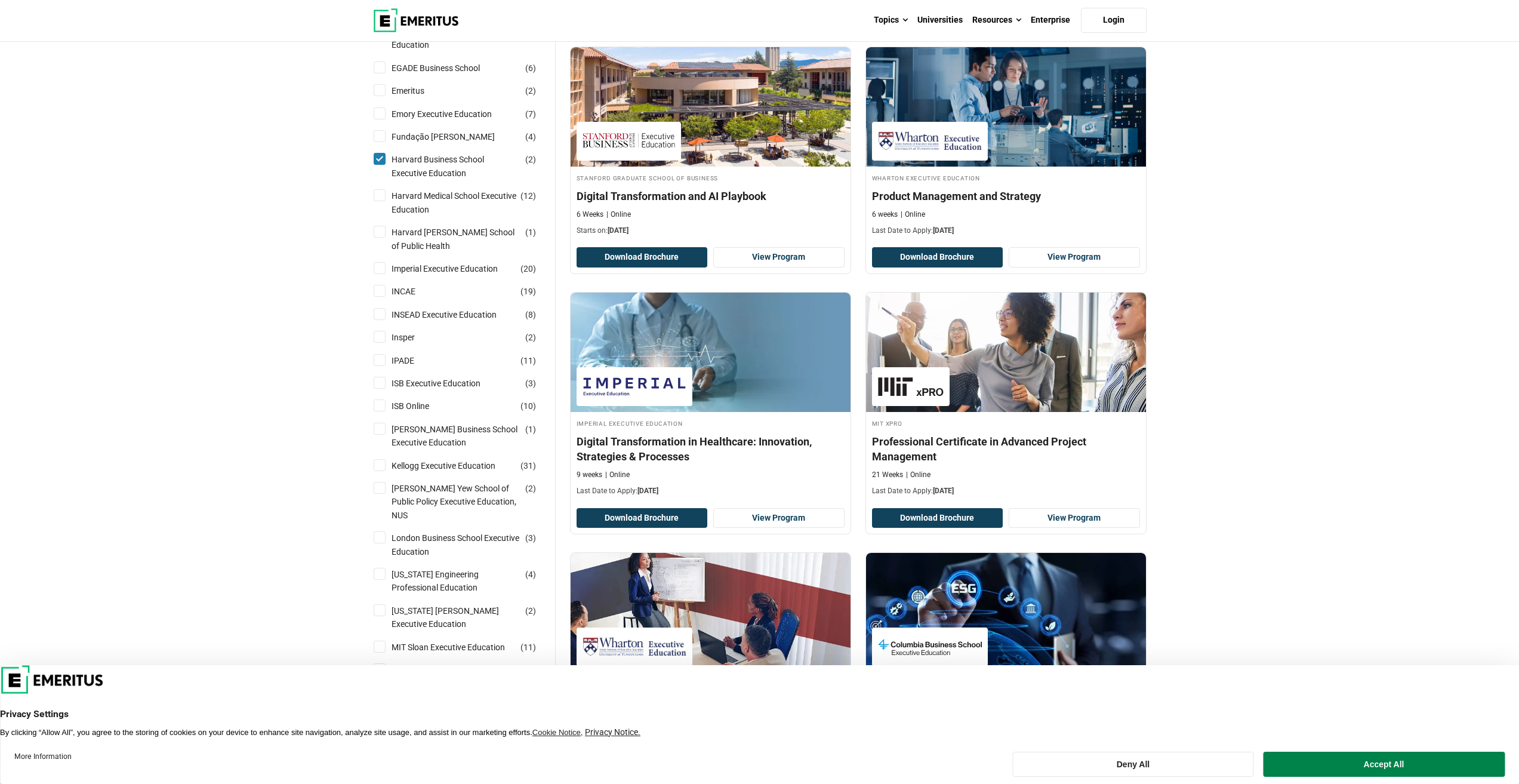
checkbox input "true"
click at [377, 235] on input "Harvard T.H. Chan School of Public Health ( 1 )" at bounding box center [380, 232] width 12 height 12
checkbox input "true"
click at [377, 269] on input "Imperial Executive Education ( 20 )" at bounding box center [380, 268] width 12 height 12
checkbox input "true"
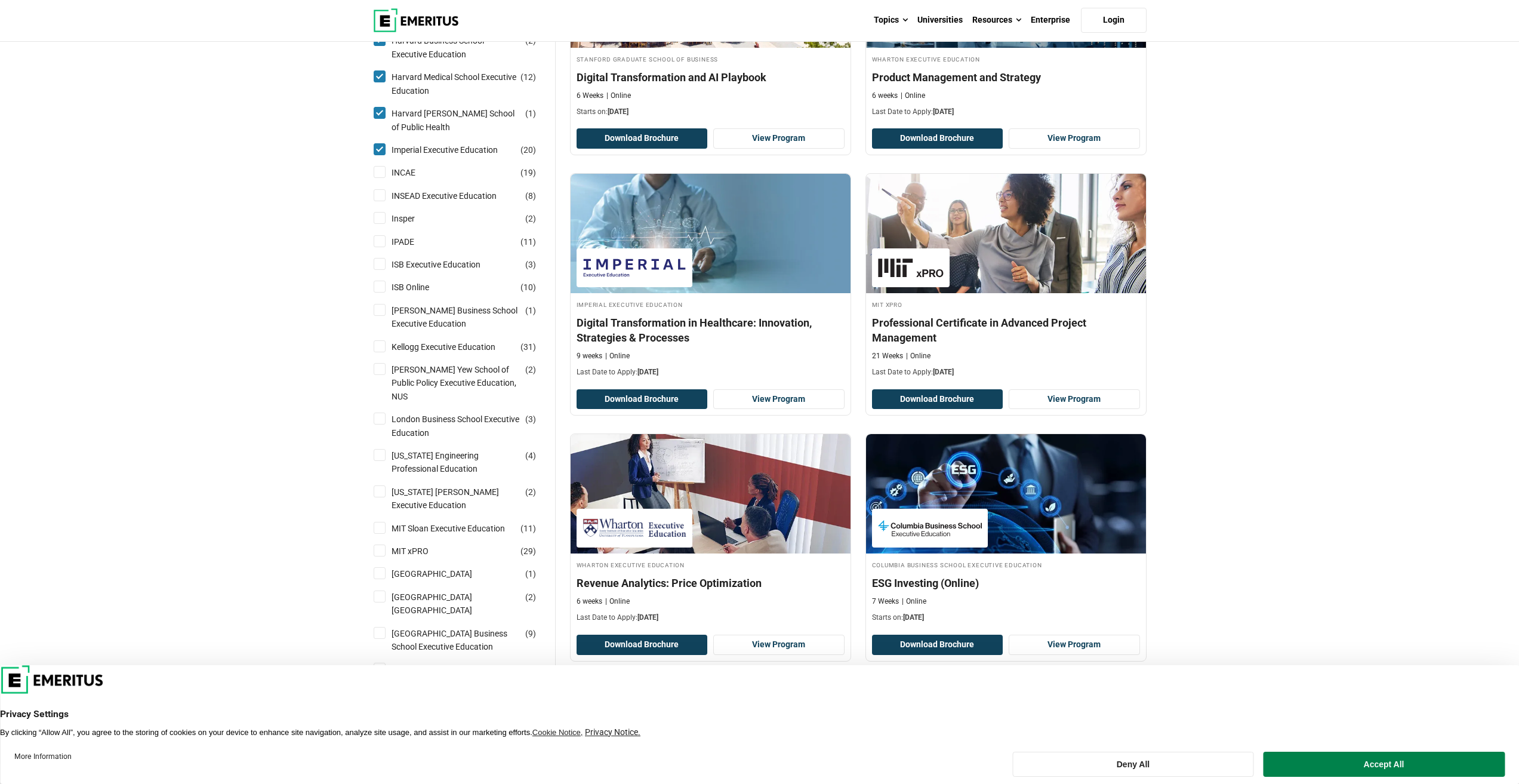
scroll to position [537, 0]
click at [377, 195] on input "INSEAD Executive Education ( 8 )" at bounding box center [380, 195] width 12 height 12
checkbox input "true"
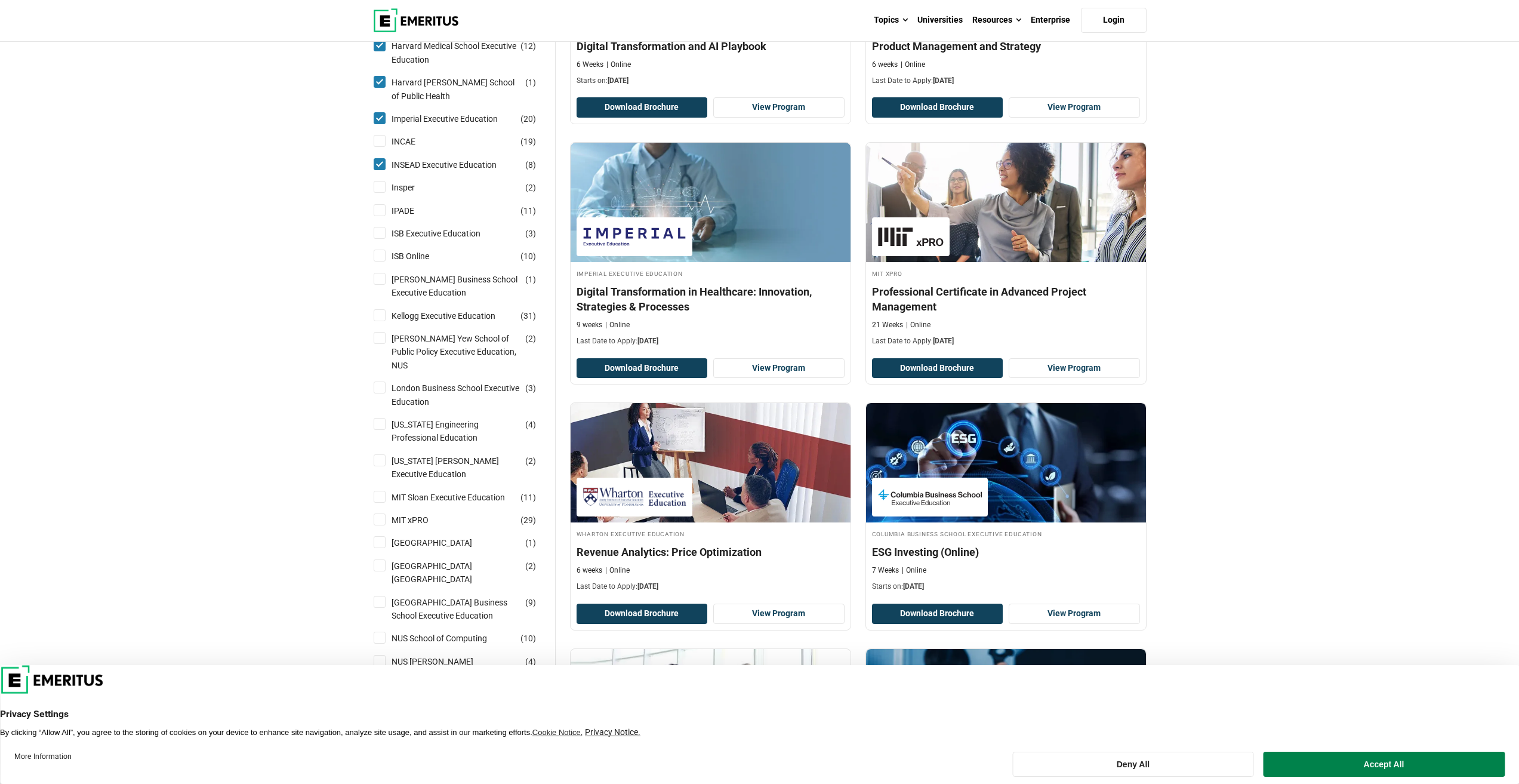
scroll to position [597, 0]
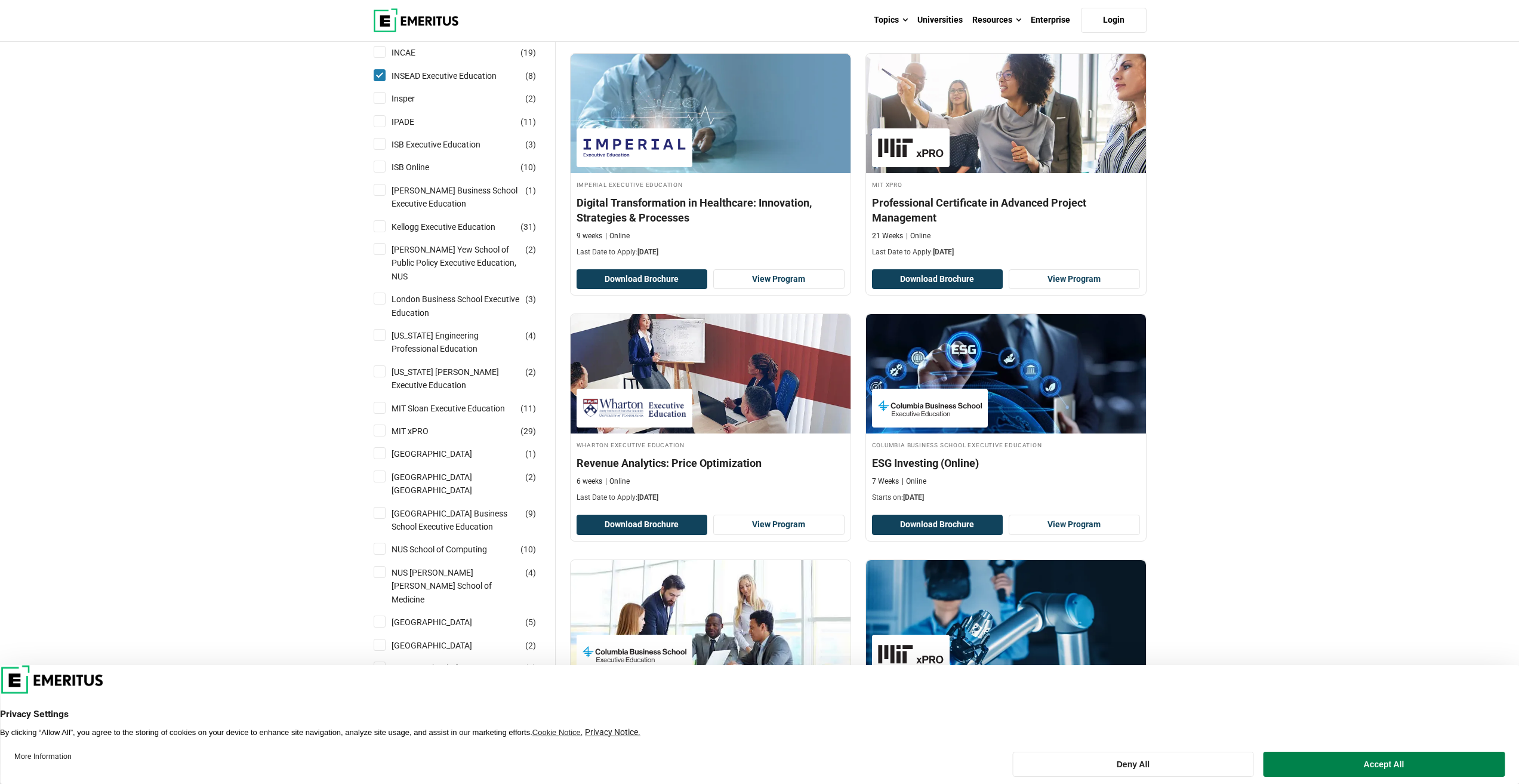
click at [376, 225] on input "Kellogg Executive Education ( 31 )" at bounding box center [380, 226] width 12 height 12
checkbox input "true"
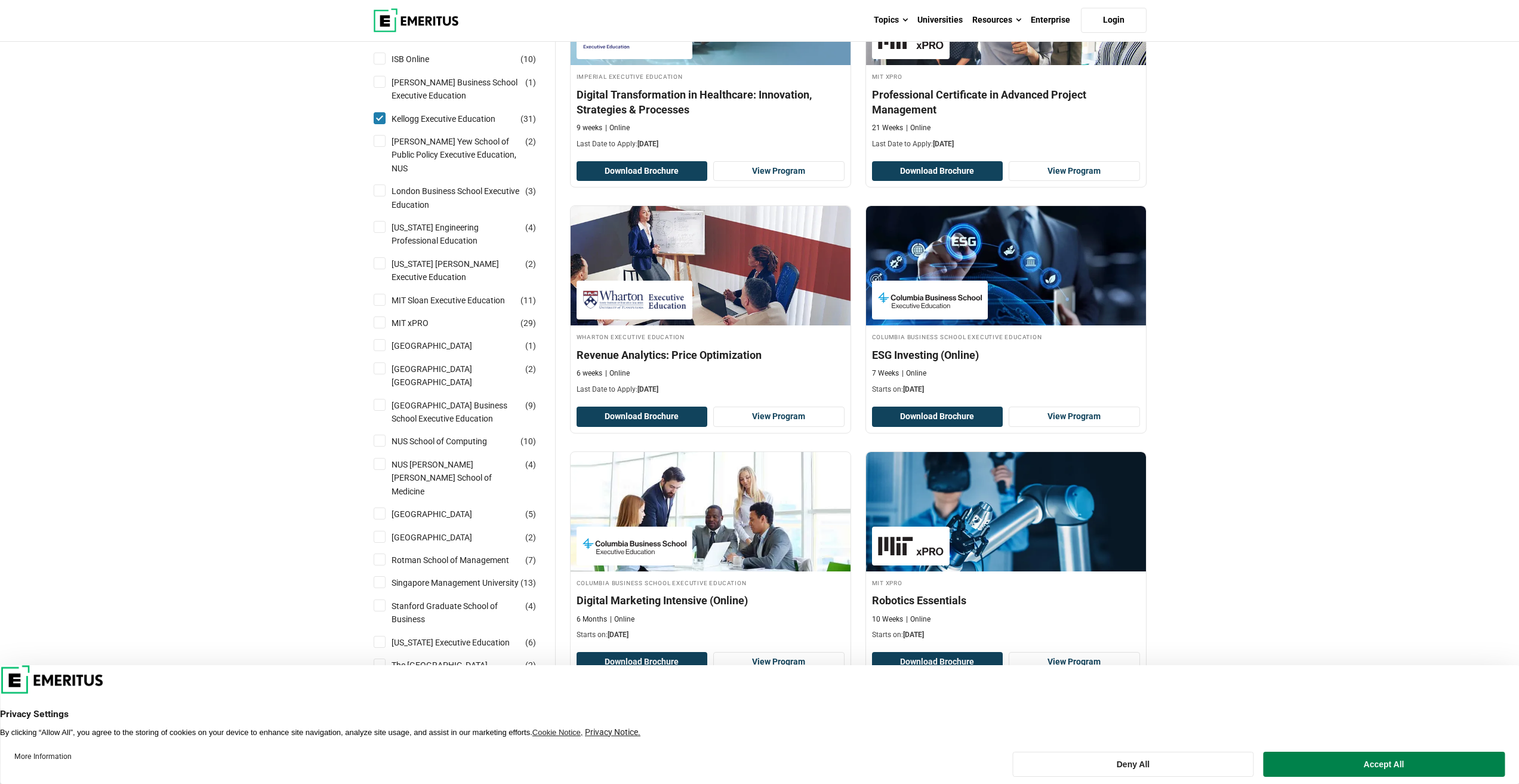
scroll to position [776, 0]
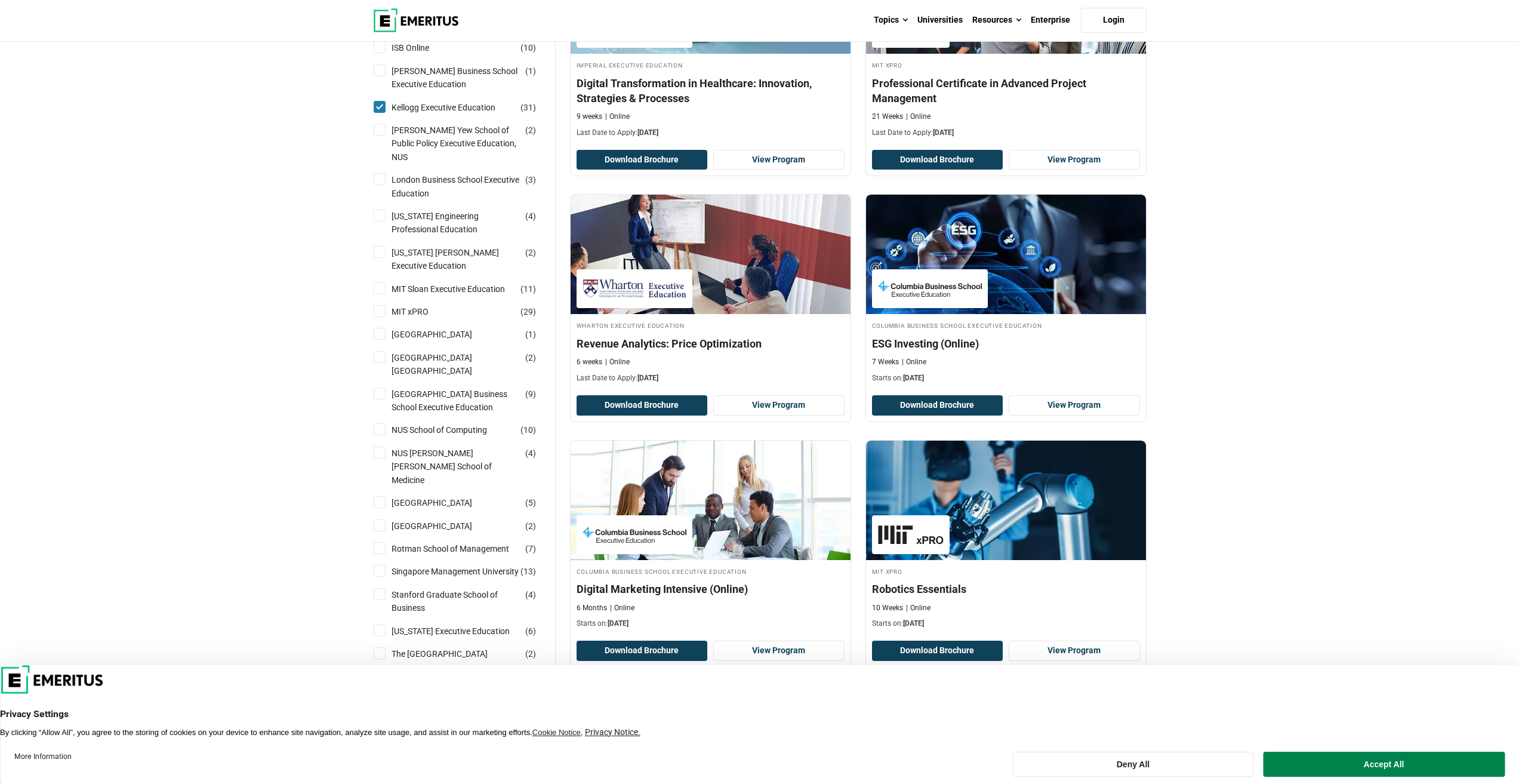
click at [376, 173] on input "London Business School Executive Education ( 3 )" at bounding box center [380, 179] width 12 height 12
checkbox input "true"
click at [380, 282] on input "MIT Sloan Executive Education ( 11 )" at bounding box center [380, 288] width 12 height 12
checkbox input "true"
click at [380, 305] on input "MIT xPRO ( 29 )" at bounding box center [380, 310] width 12 height 12
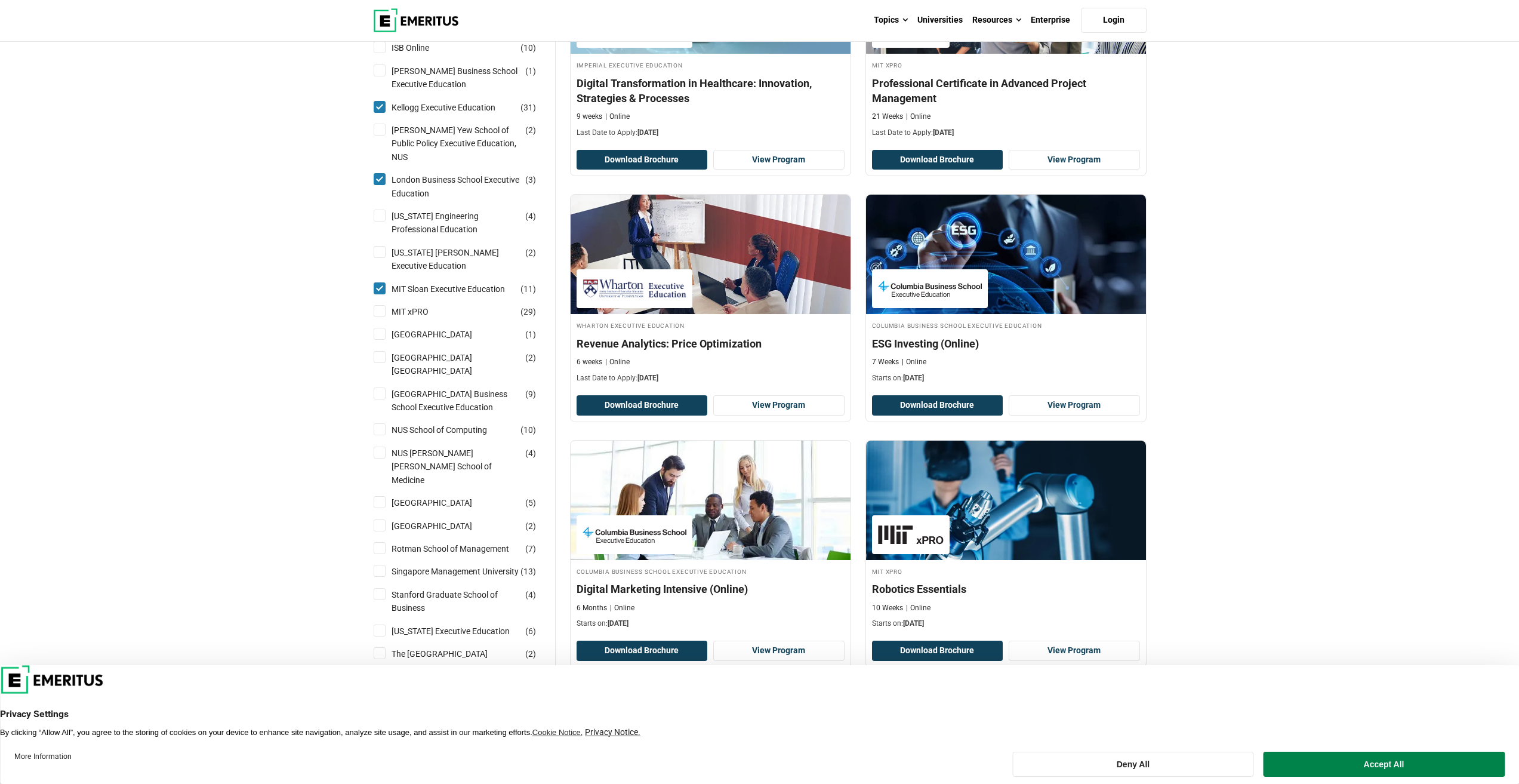
checkbox input "true"
click at [384, 328] on input "Nanyang Technological University ( 1 )" at bounding box center [380, 334] width 12 height 12
checkbox input "true"
click at [384, 351] on input "Nanyang Technological University Nanyang Business School ( 2 )" at bounding box center [380, 356] width 12 height 12
checkbox input "true"
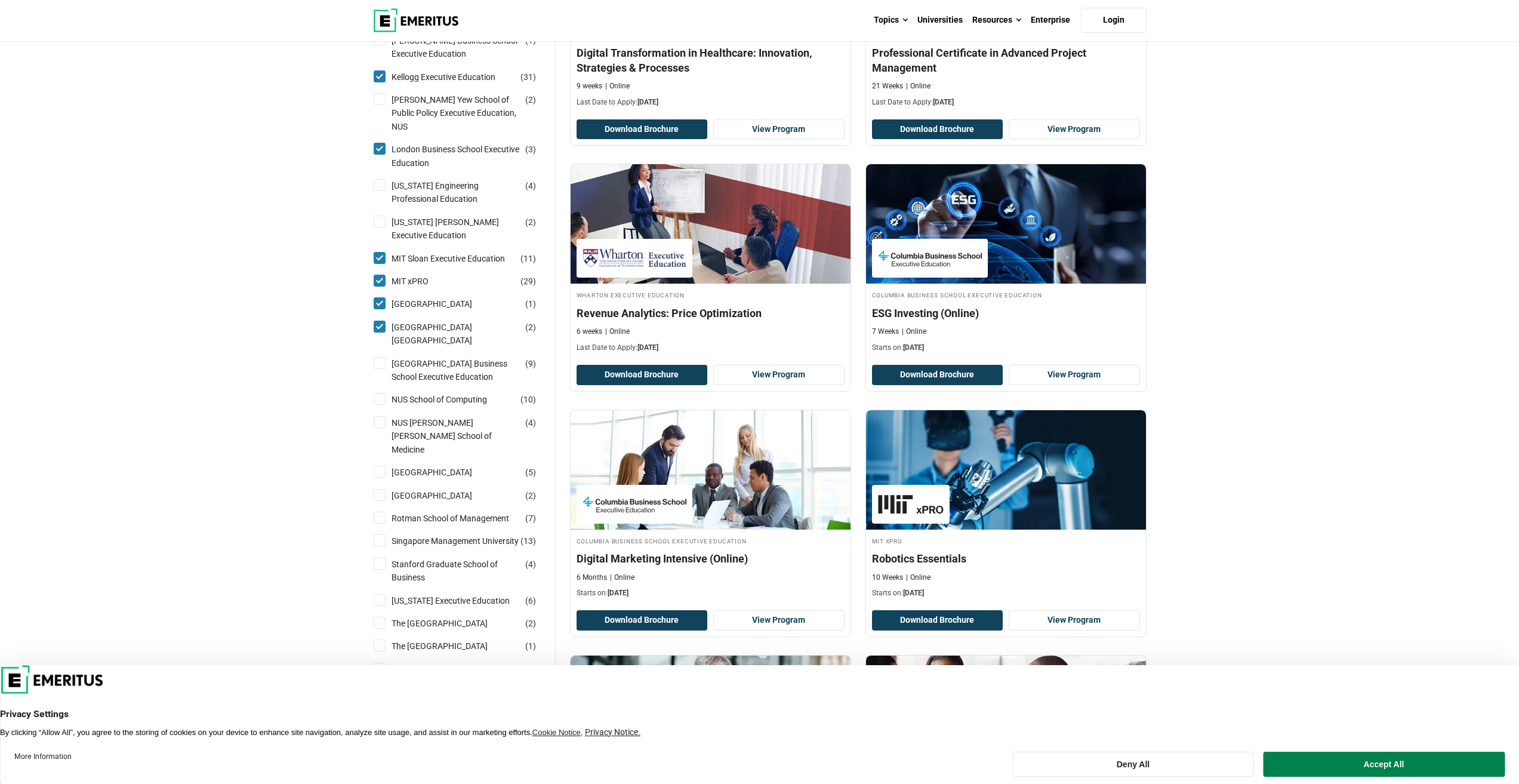
scroll to position [835, 0]
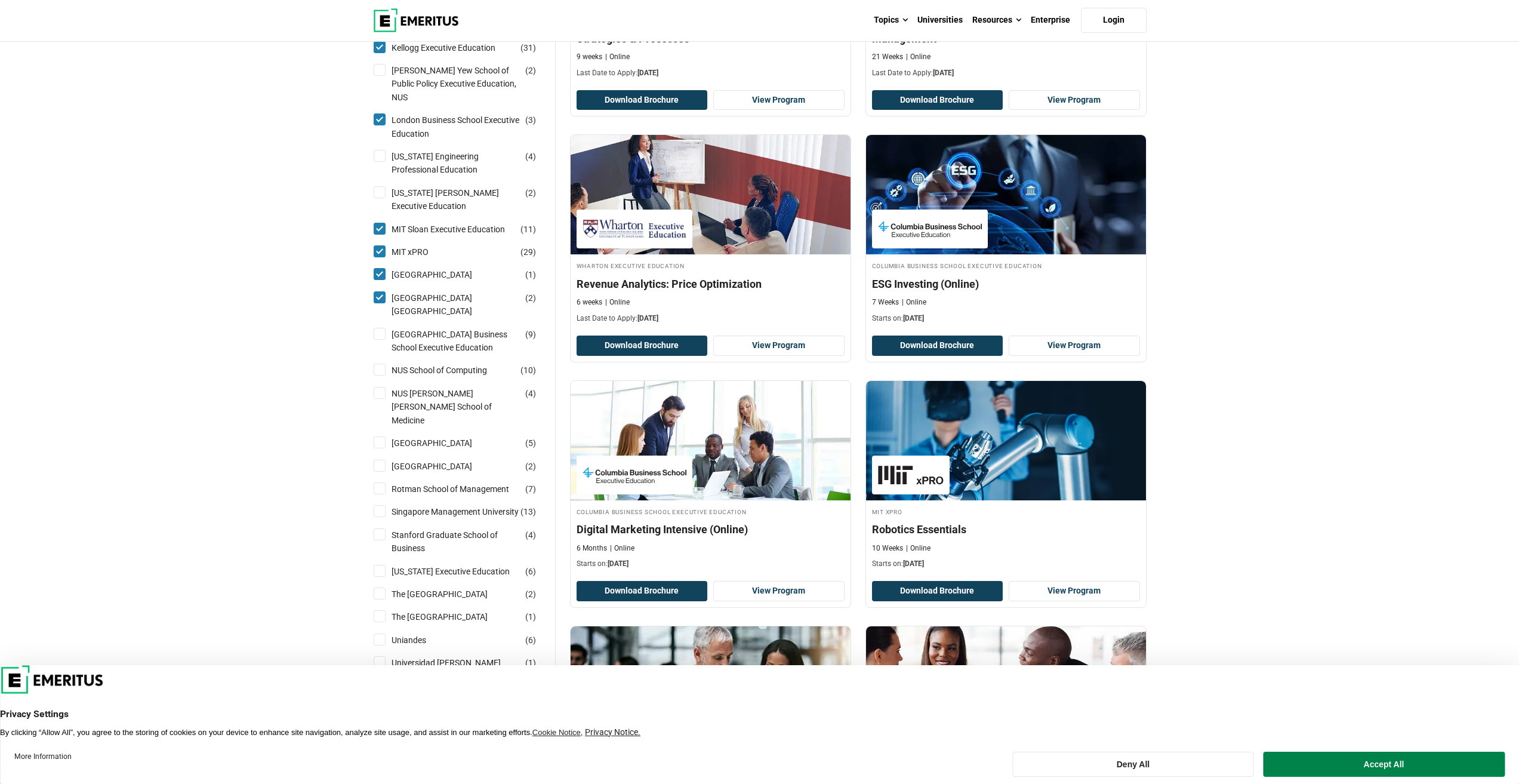
click at [383, 245] on input "MIT xPRO ( 29 )" at bounding box center [380, 251] width 12 height 12
checkbox input "false"
click at [384, 223] on input "MIT Sloan Executive Education ( 11 )" at bounding box center [380, 228] width 12 height 12
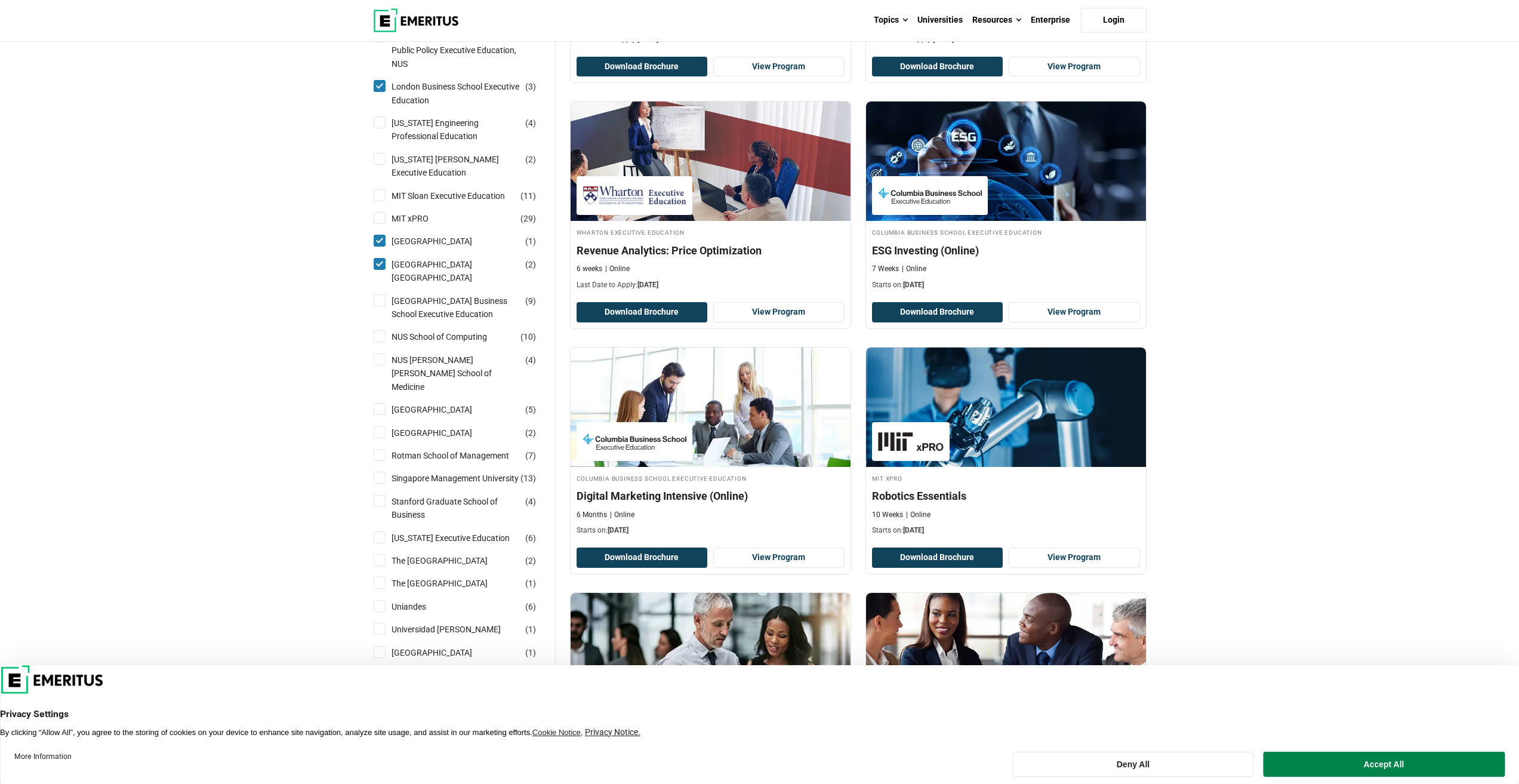
scroll to position [895, 0]
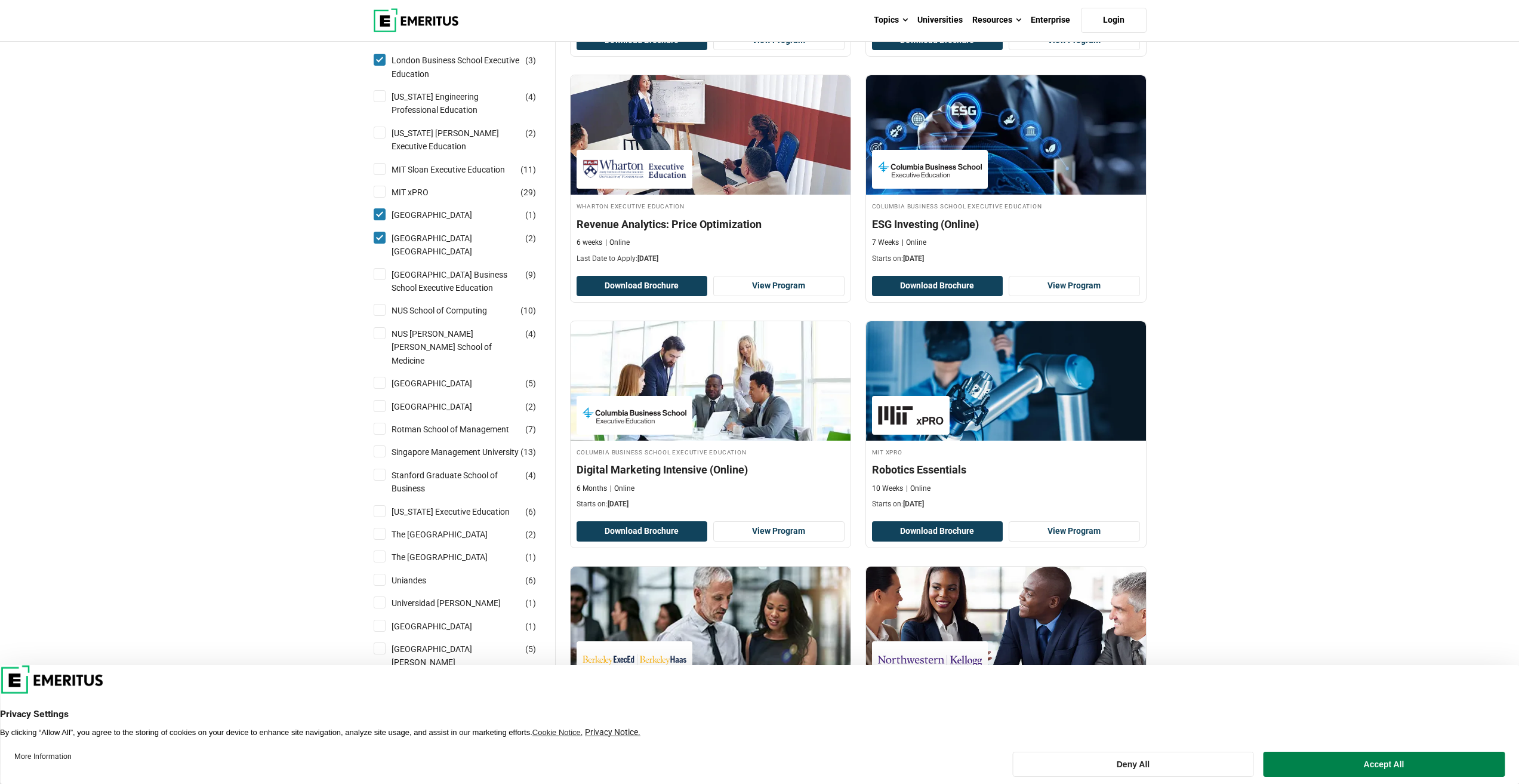
click at [381, 163] on input "MIT Sloan Executive Education ( 11 )" at bounding box center [380, 169] width 12 height 12
checkbox input "true"
click at [379, 268] on input "National University of Singapore Business School Executive Education ( 9 )" at bounding box center [380, 273] width 12 height 12
checkbox input "true"
click at [382, 303] on li "NUS School of Computing ( 10 )" at bounding box center [459, 310] width 173 height 23
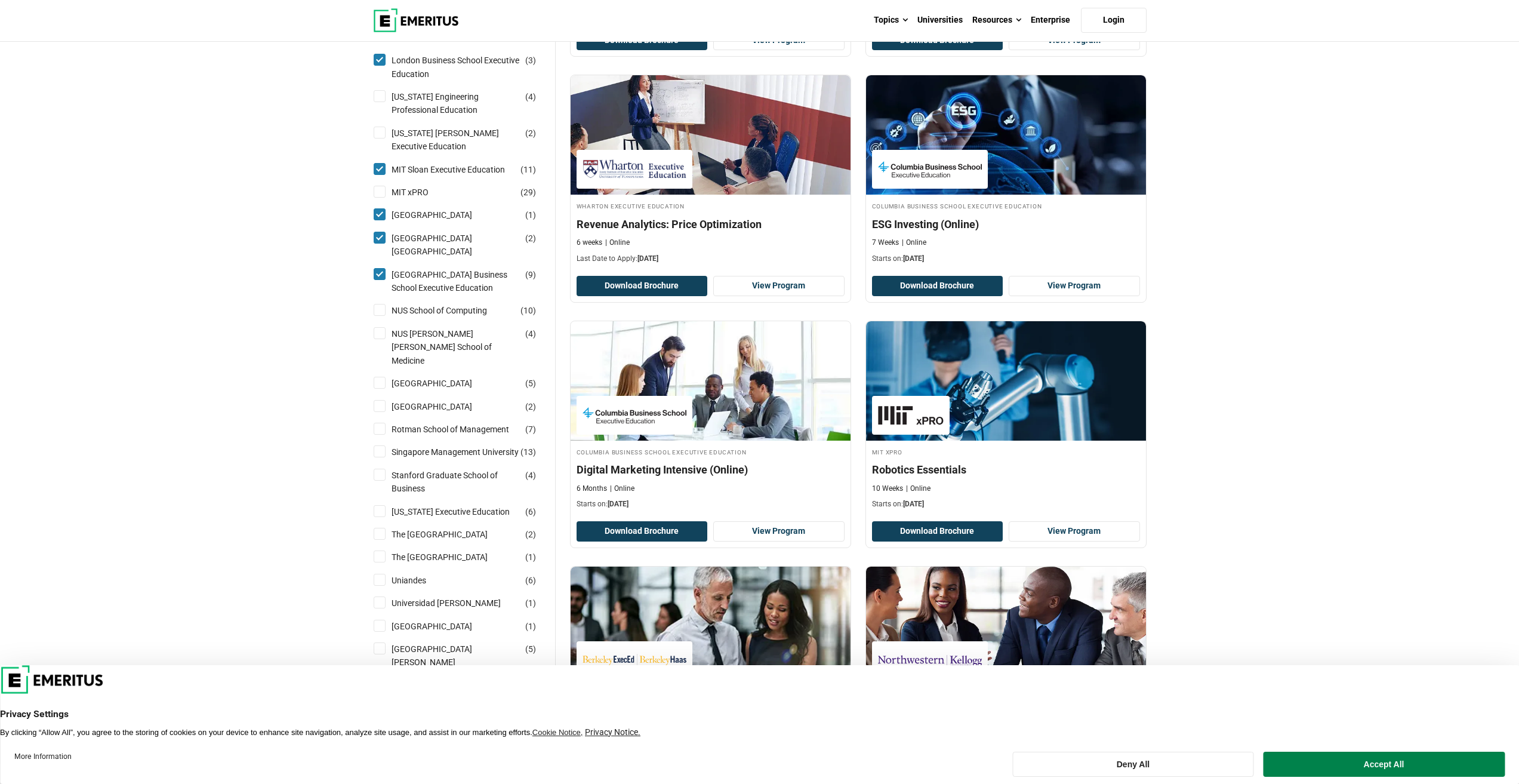
click at [383, 314] on input "NUS School of Computing ( 10 )" at bounding box center [380, 310] width 12 height 12
checkbox input "true"
click at [384, 328] on input "NUS Yong Loo Lin School of Medicine ( 4 )" at bounding box center [380, 333] width 12 height 12
checkbox input "true"
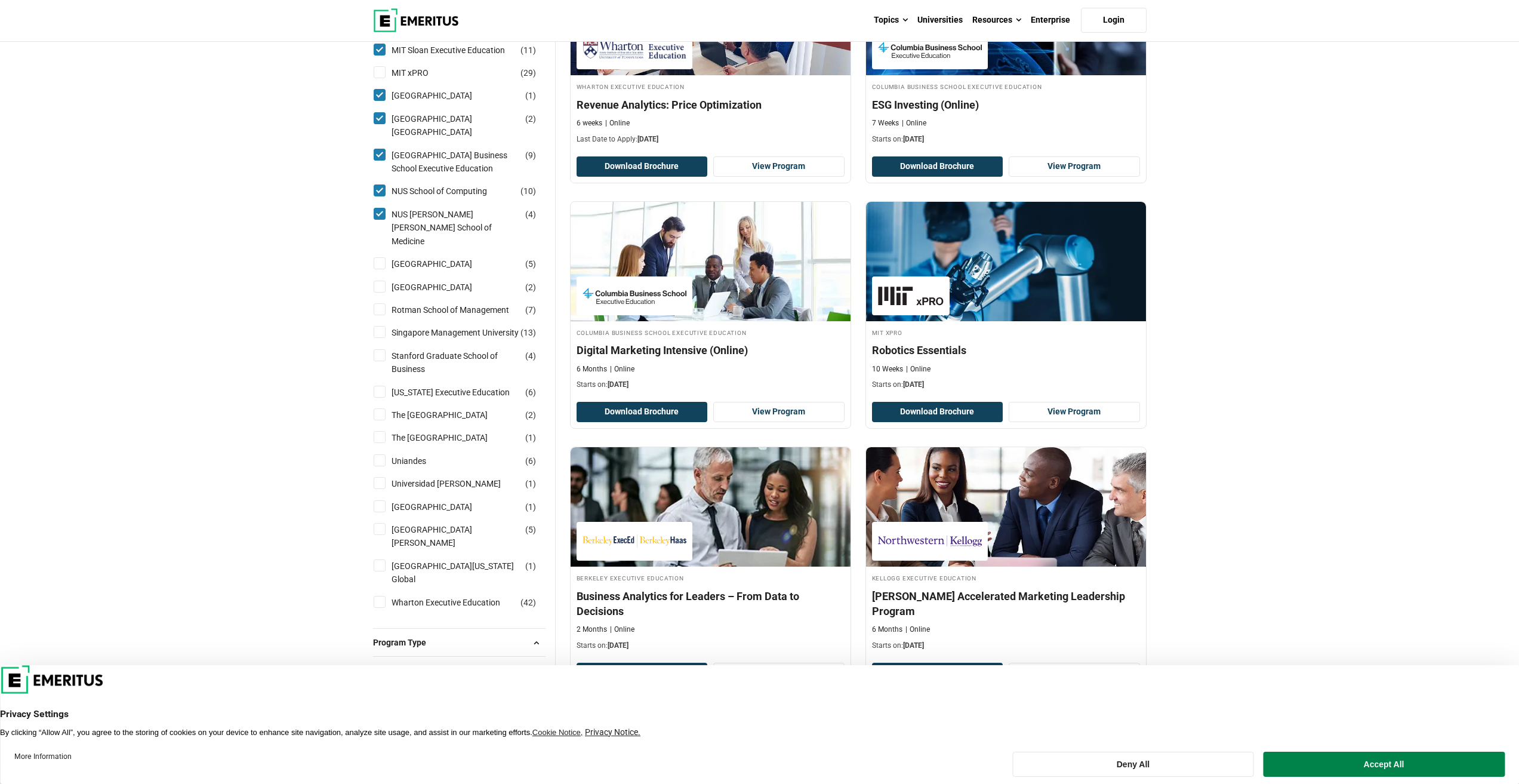
click at [384, 330] on input "Singapore Management University ( 13 )" at bounding box center [380, 331] width 12 height 12
checkbox input "true"
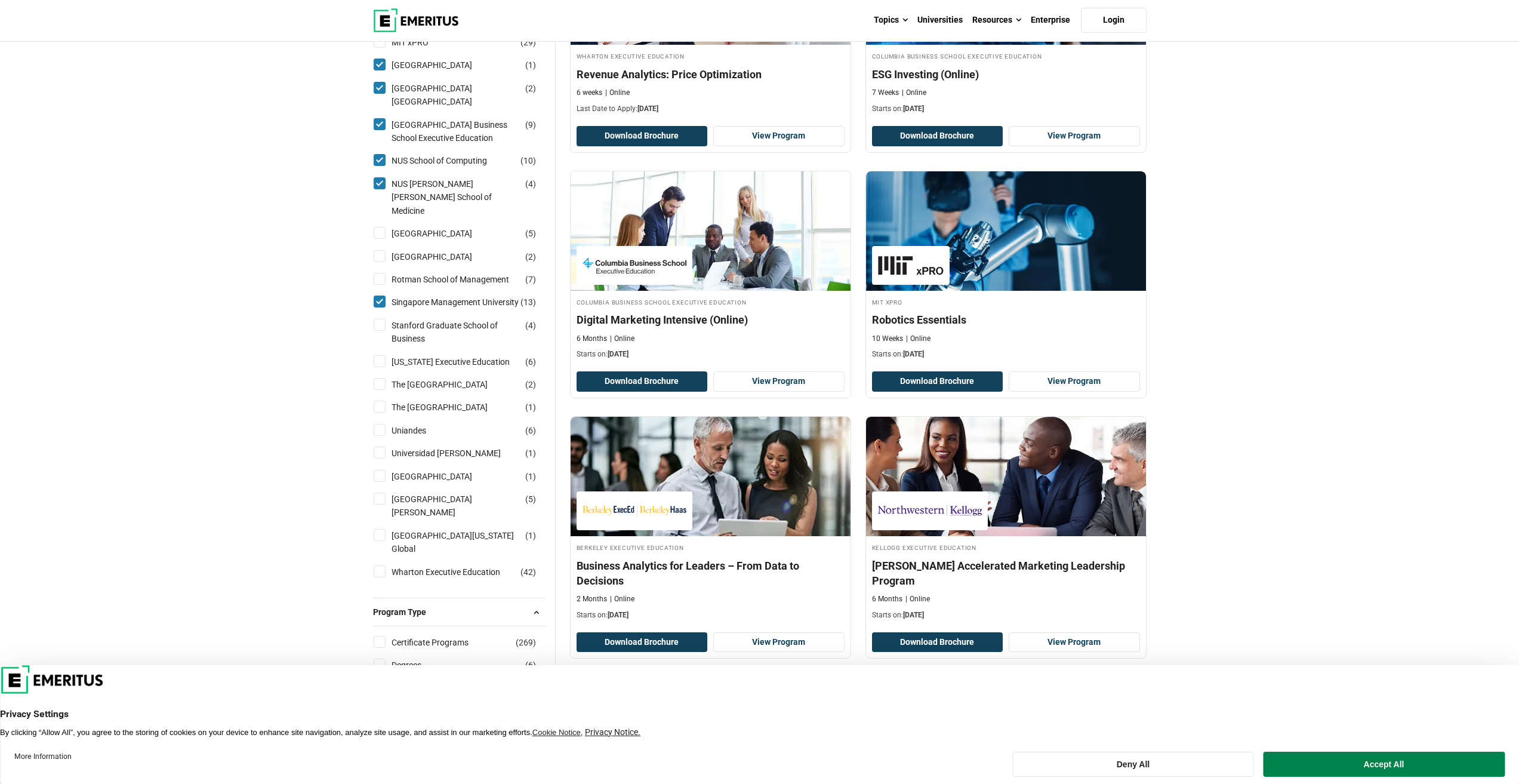
scroll to position [1074, 0]
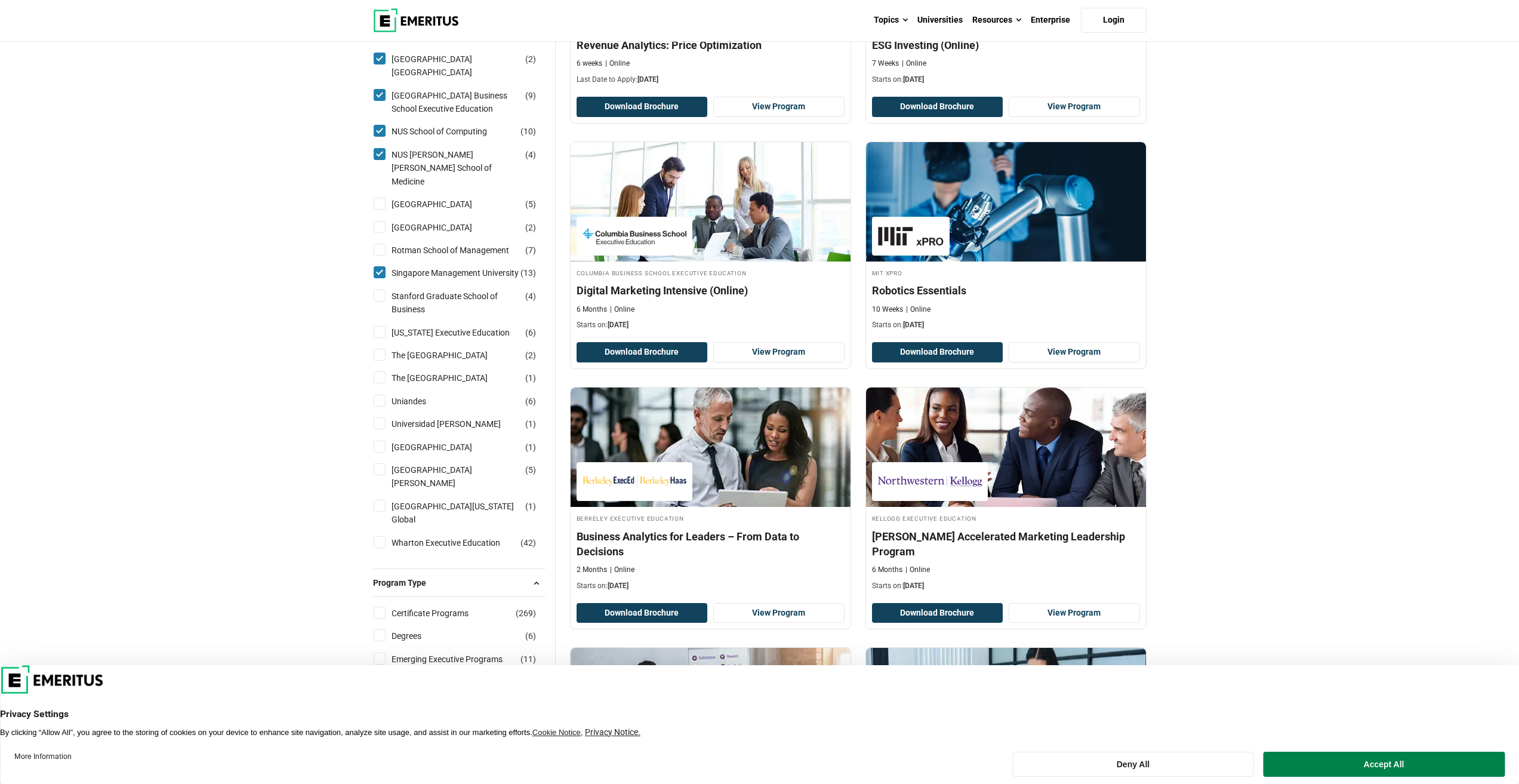
click at [376, 300] on input "Stanford Graduate School of Business ( 4 )" at bounding box center [380, 295] width 12 height 12
checkbox input "true"
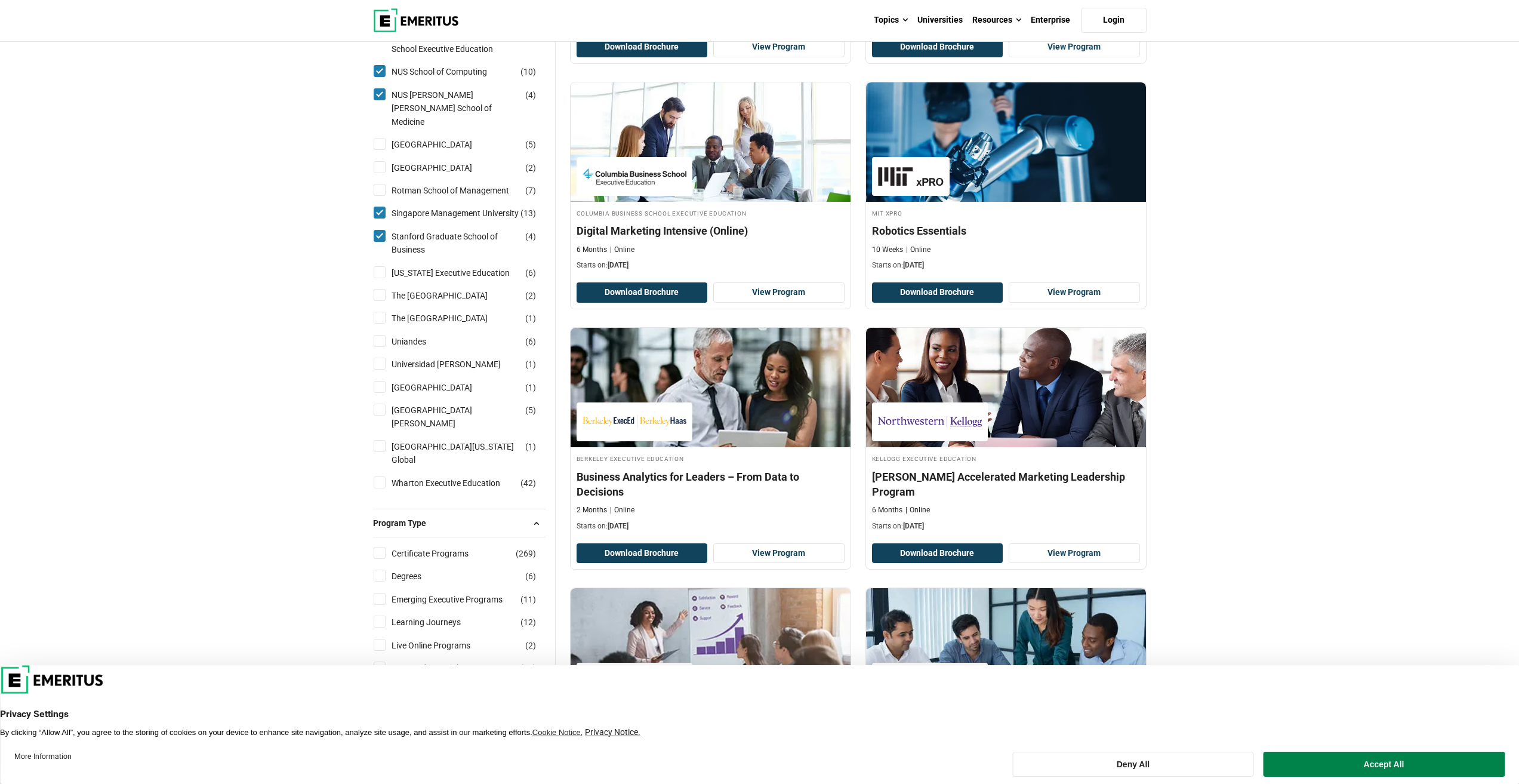
scroll to position [1232, 0]
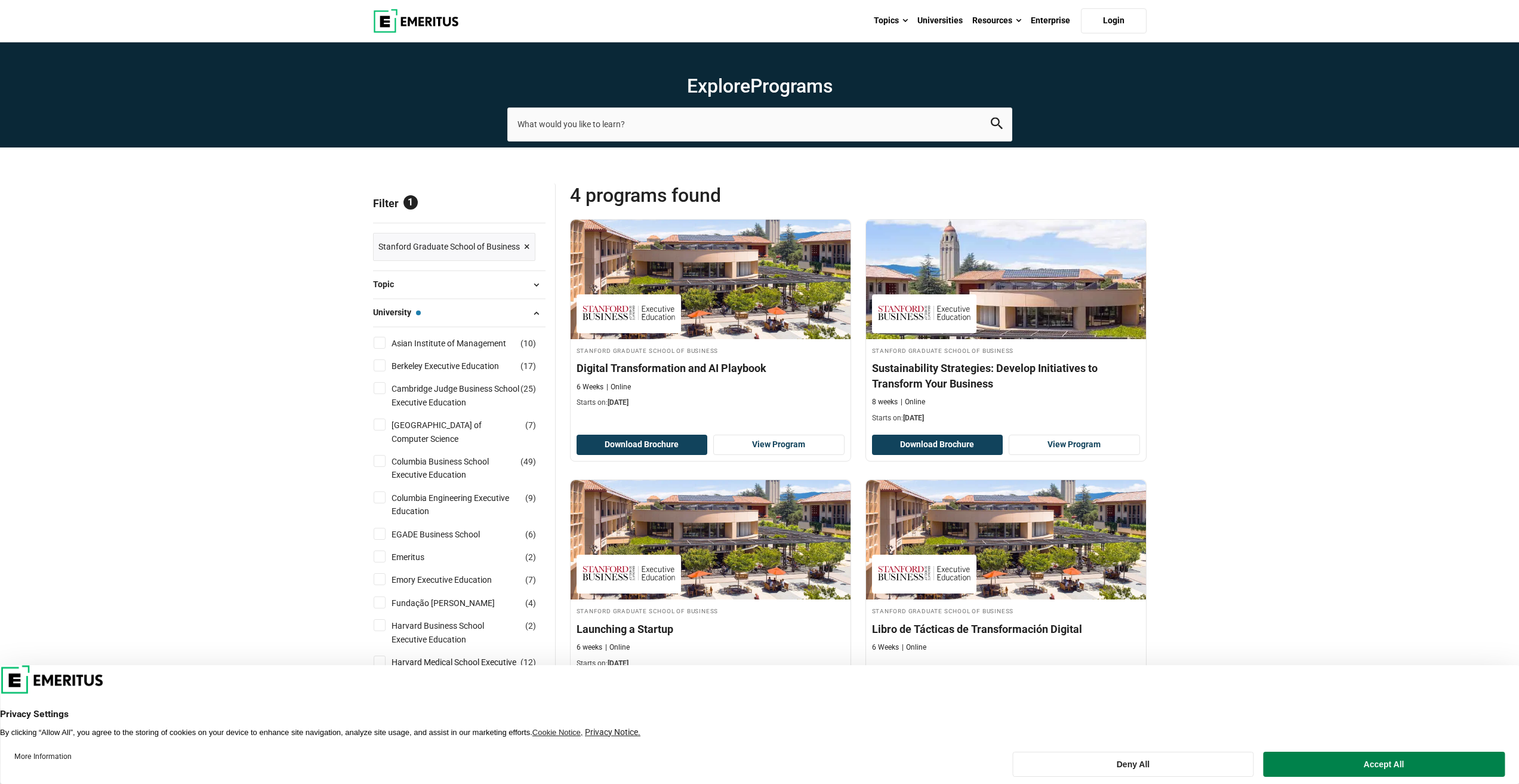
click at [524, 318] on button "University — Stanford Graduate School of Business" at bounding box center [459, 313] width 173 height 18
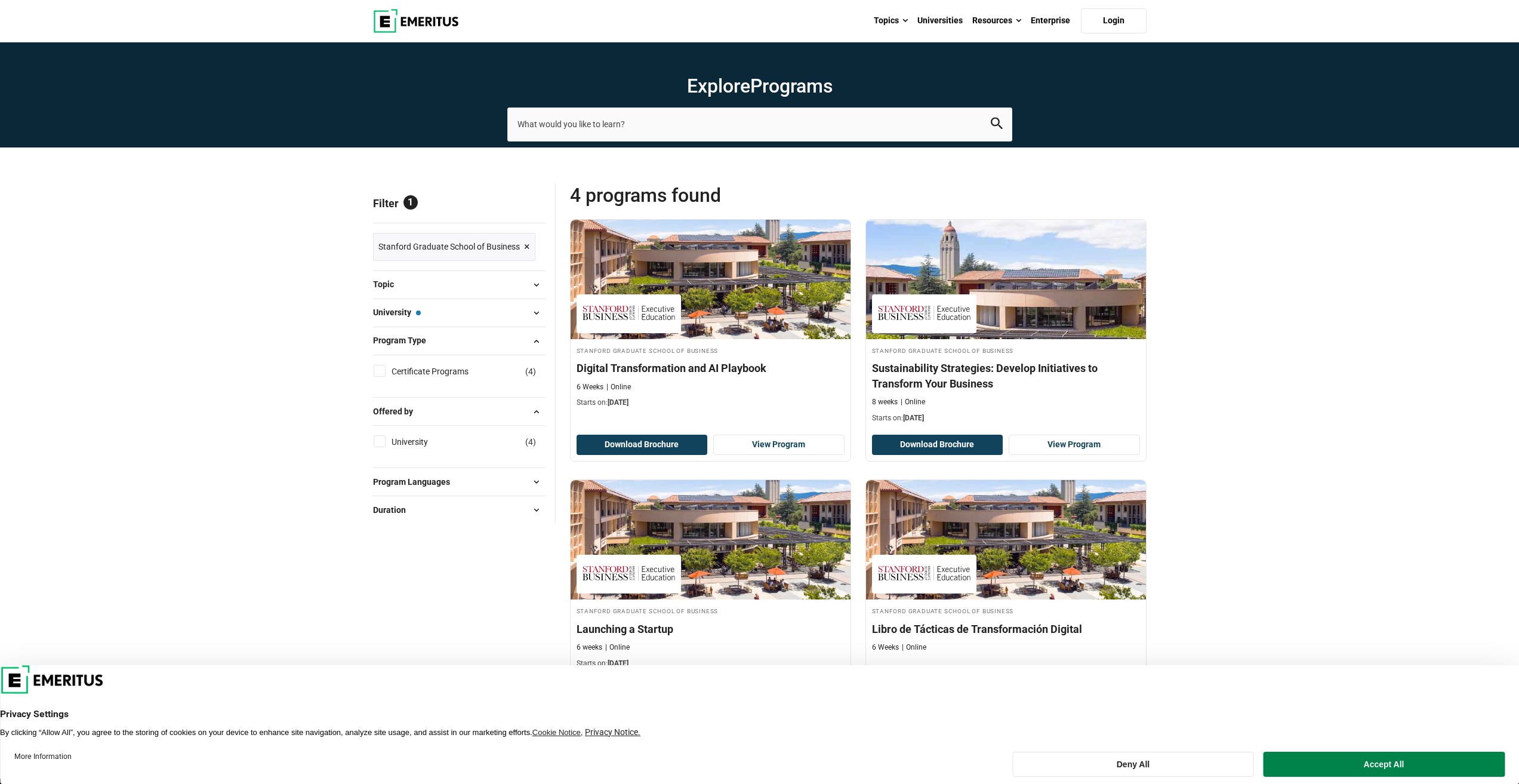
click at [507, 282] on button "Topic" at bounding box center [459, 285] width 173 height 18
click at [522, 314] on button "University — Stanford Graduate School of Business" at bounding box center [459, 313] width 173 height 18
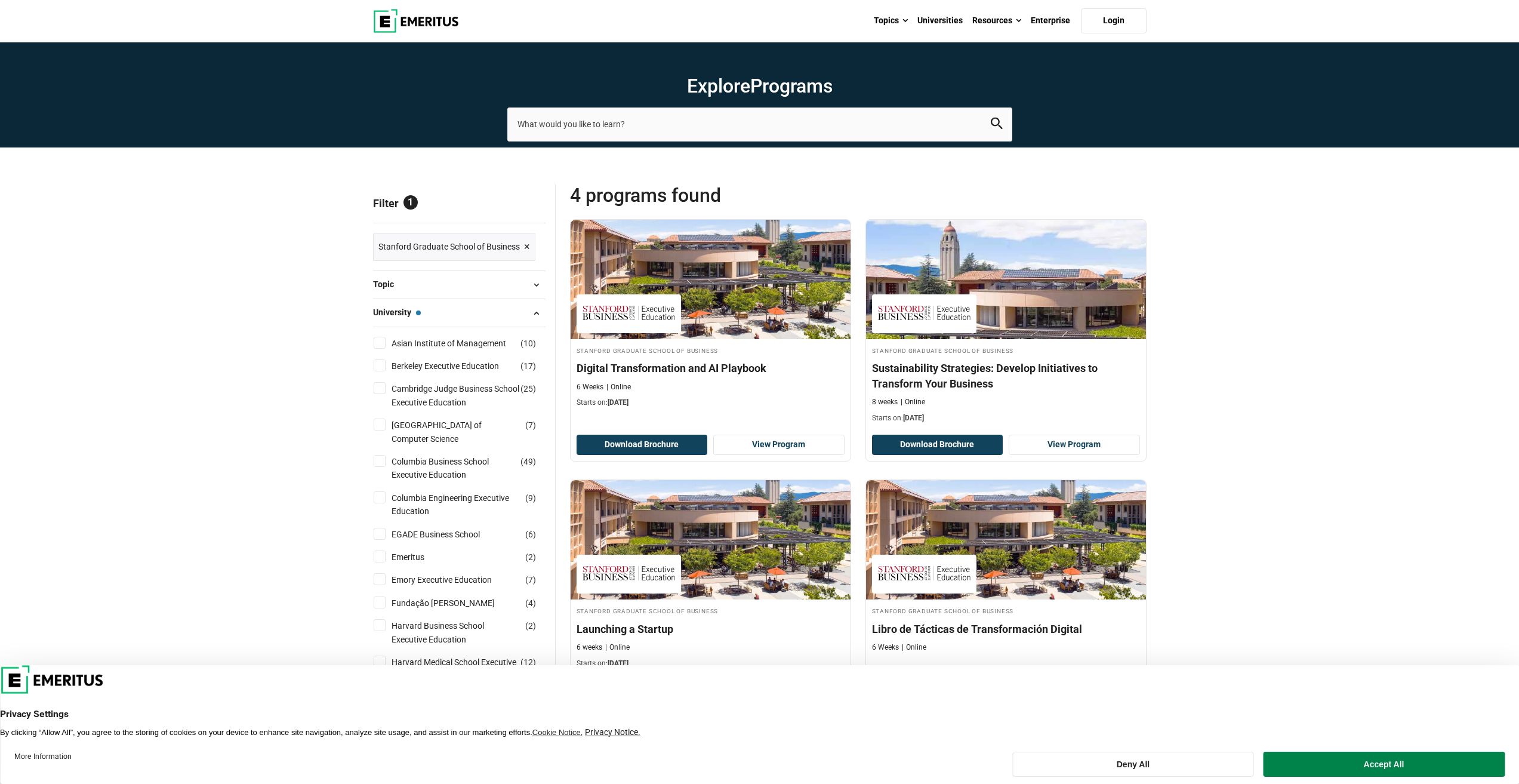
click at [522, 314] on button "University — Stanford Graduate School of Business" at bounding box center [459, 313] width 173 height 18
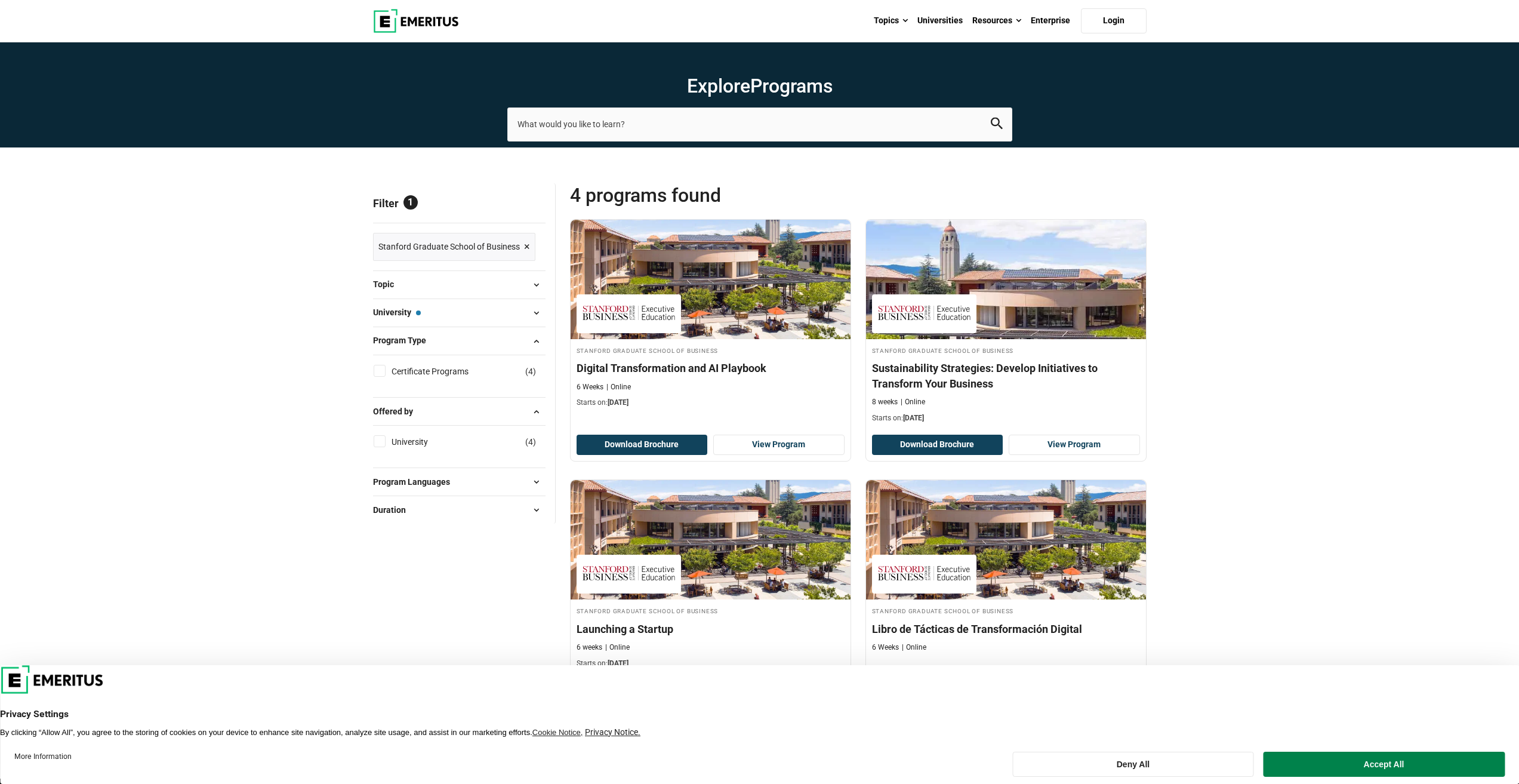
click at [517, 346] on button "Program Type" at bounding box center [459, 341] width 173 height 18
click at [515, 374] on button "Offered by" at bounding box center [459, 369] width 173 height 18
click at [528, 397] on span at bounding box center [536, 396] width 18 height 18
click at [496, 481] on div "Duration 6 weeks ( 3 ) 8 Weeks ( 1 )" at bounding box center [459, 490] width 173 height 28
click at [498, 487] on button "Duration" at bounding box center [459, 490] width 173 height 18
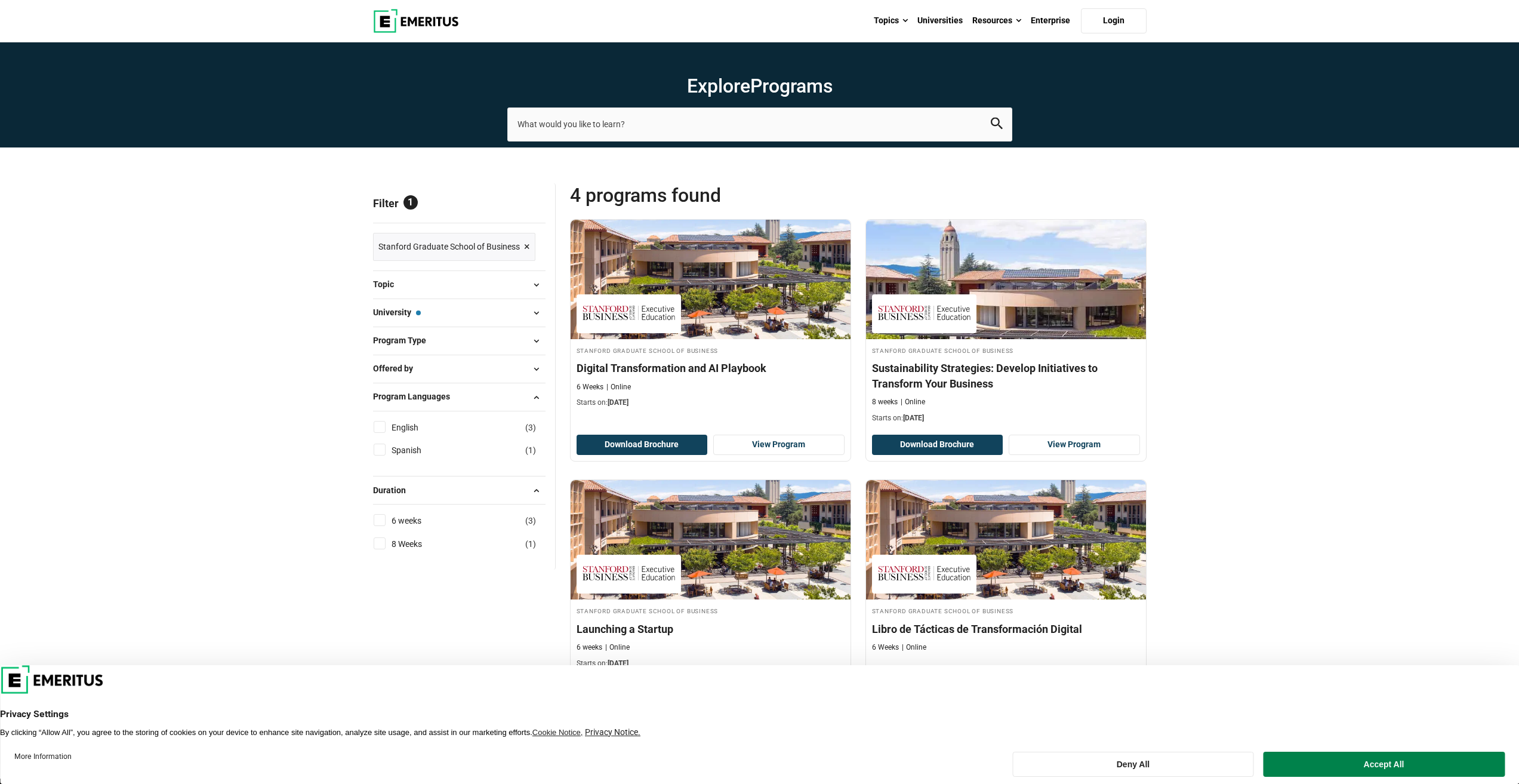
click at [497, 484] on button "Duration" at bounding box center [459, 490] width 173 height 18
click at [467, 310] on button "University — Stanford Graduate School of Business" at bounding box center [459, 313] width 173 height 18
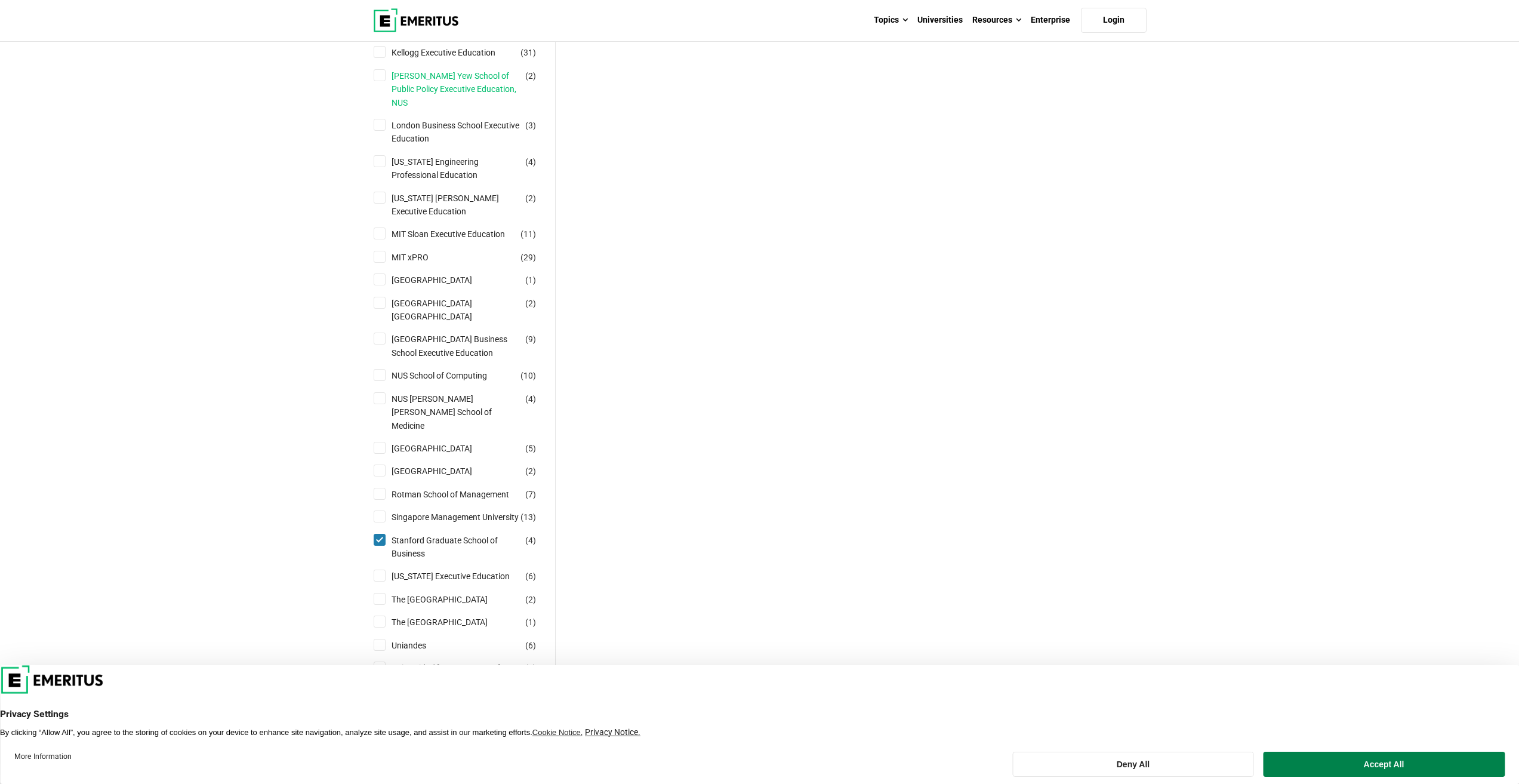
scroll to position [1134, 0]
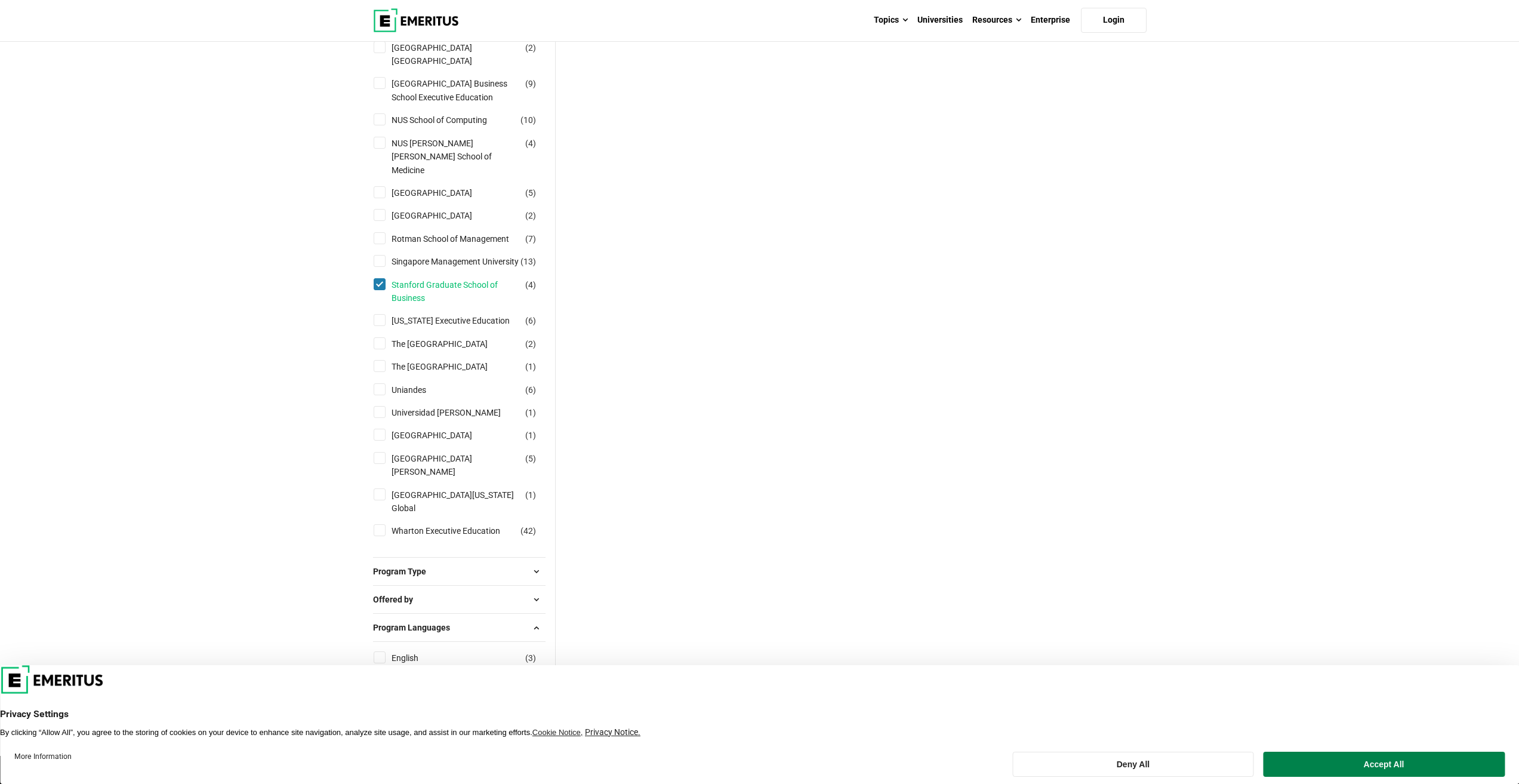
click at [404, 286] on link "Stanford Graduate School of Business" at bounding box center [467, 291] width 152 height 27
checkbox input "false"
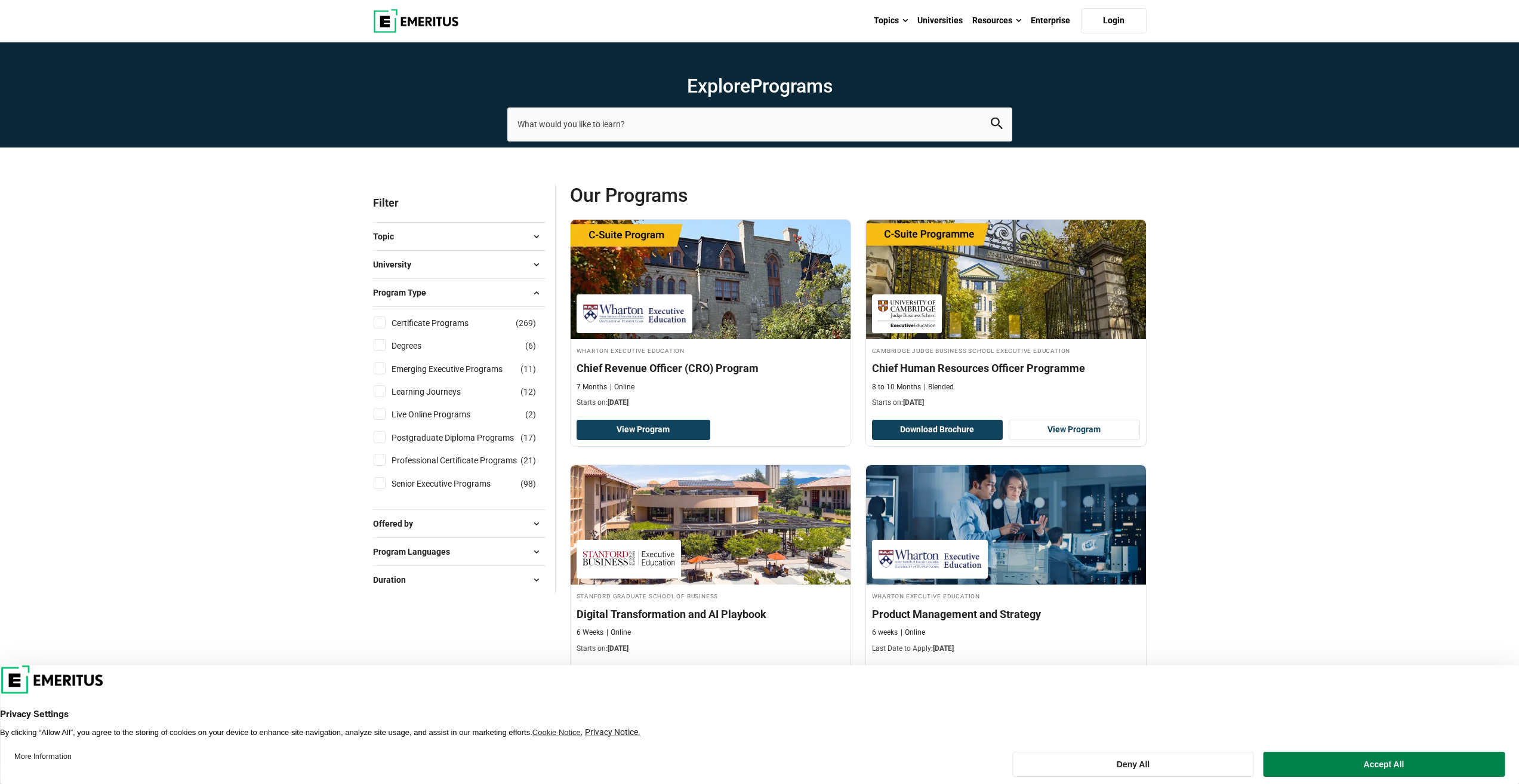
click at [429, 260] on button "University" at bounding box center [459, 265] width 173 height 18
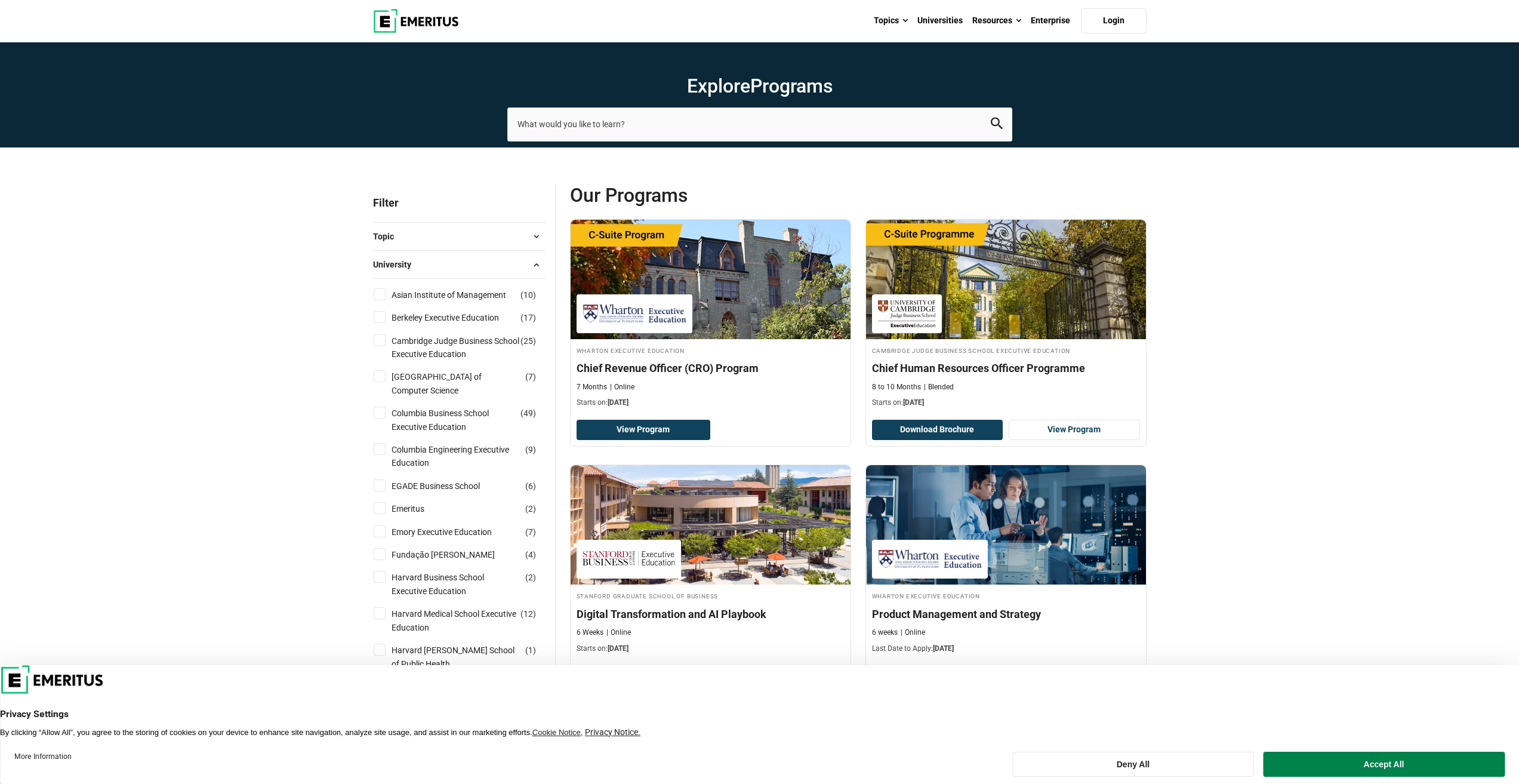
click at [379, 342] on input "Cambridge Judge Business School Executive Education ( 25 )" at bounding box center [380, 340] width 12 height 12
checkbox input "true"
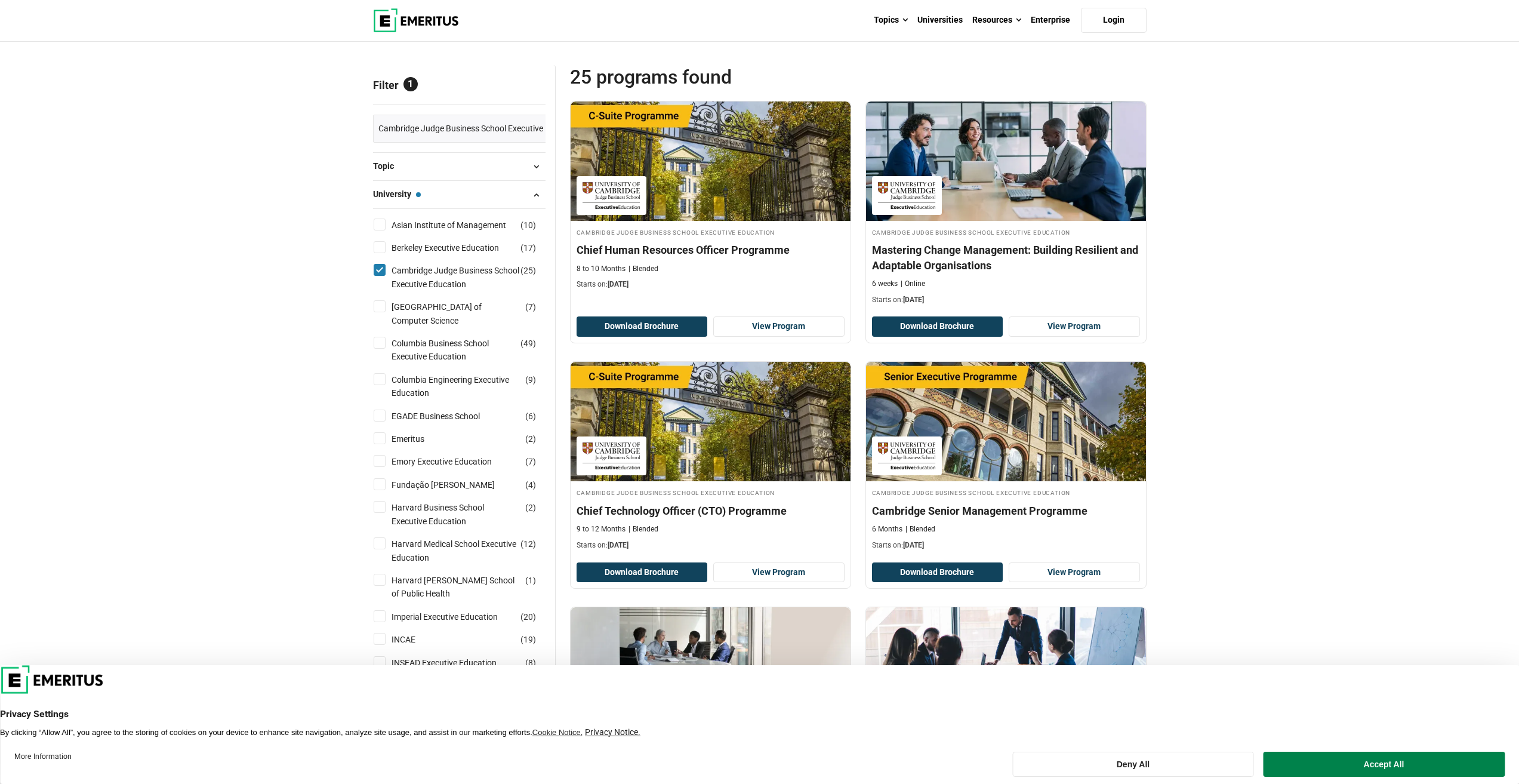
scroll to position [119, 0]
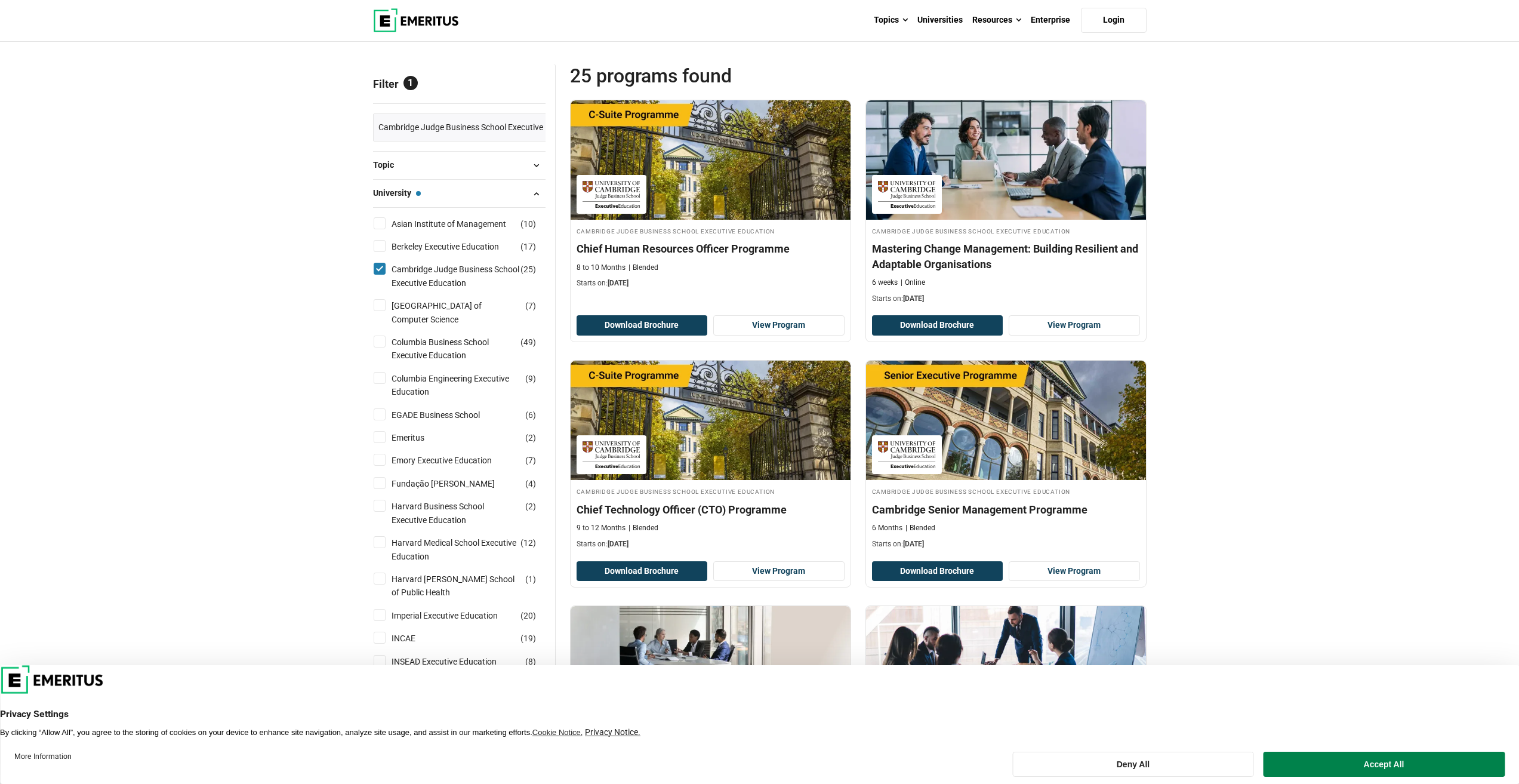
click at [380, 347] on input "Columbia Business School Executive Education ( 49 )" at bounding box center [380, 341] width 12 height 12
checkbox input "true"
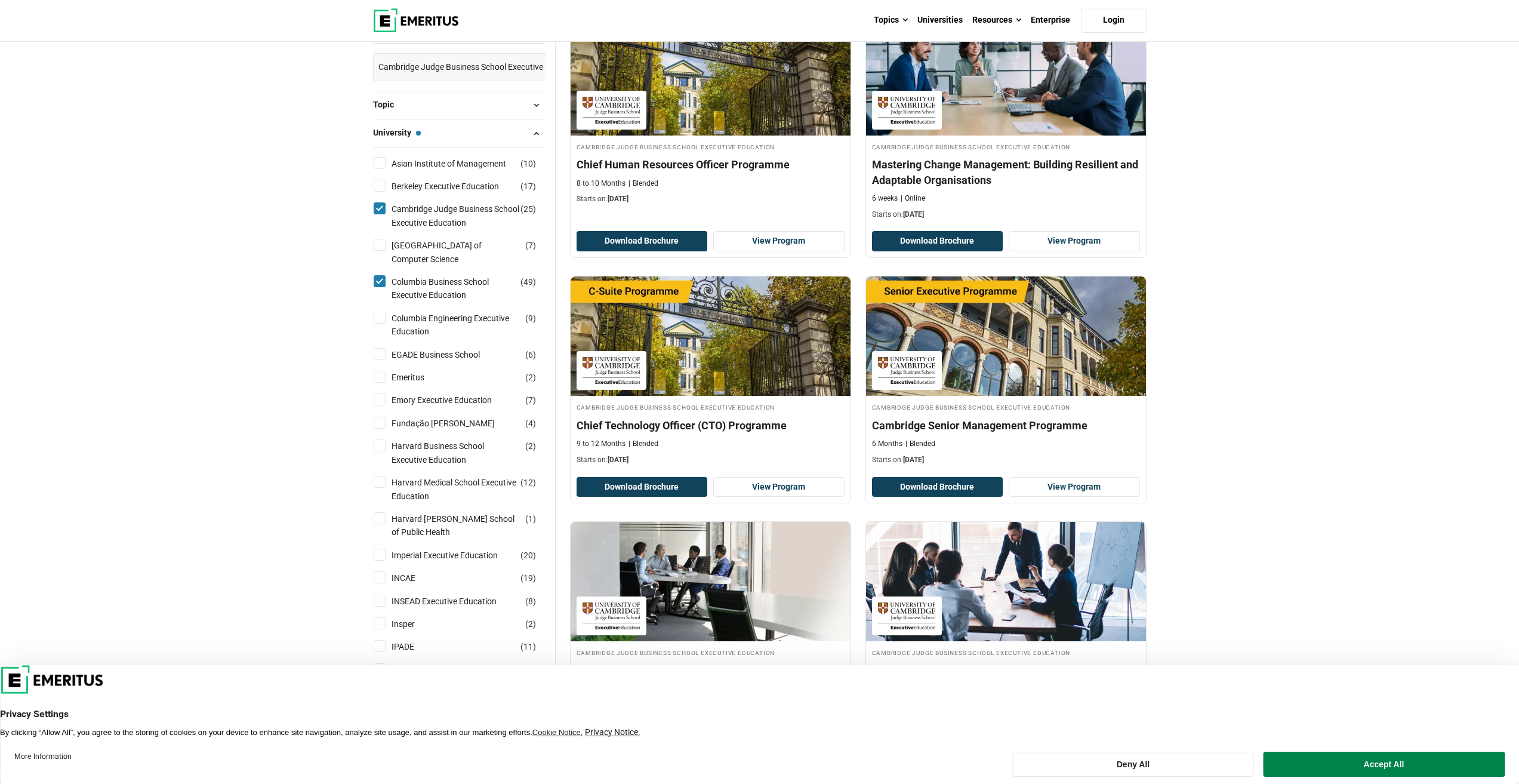
scroll to position [239, 0]
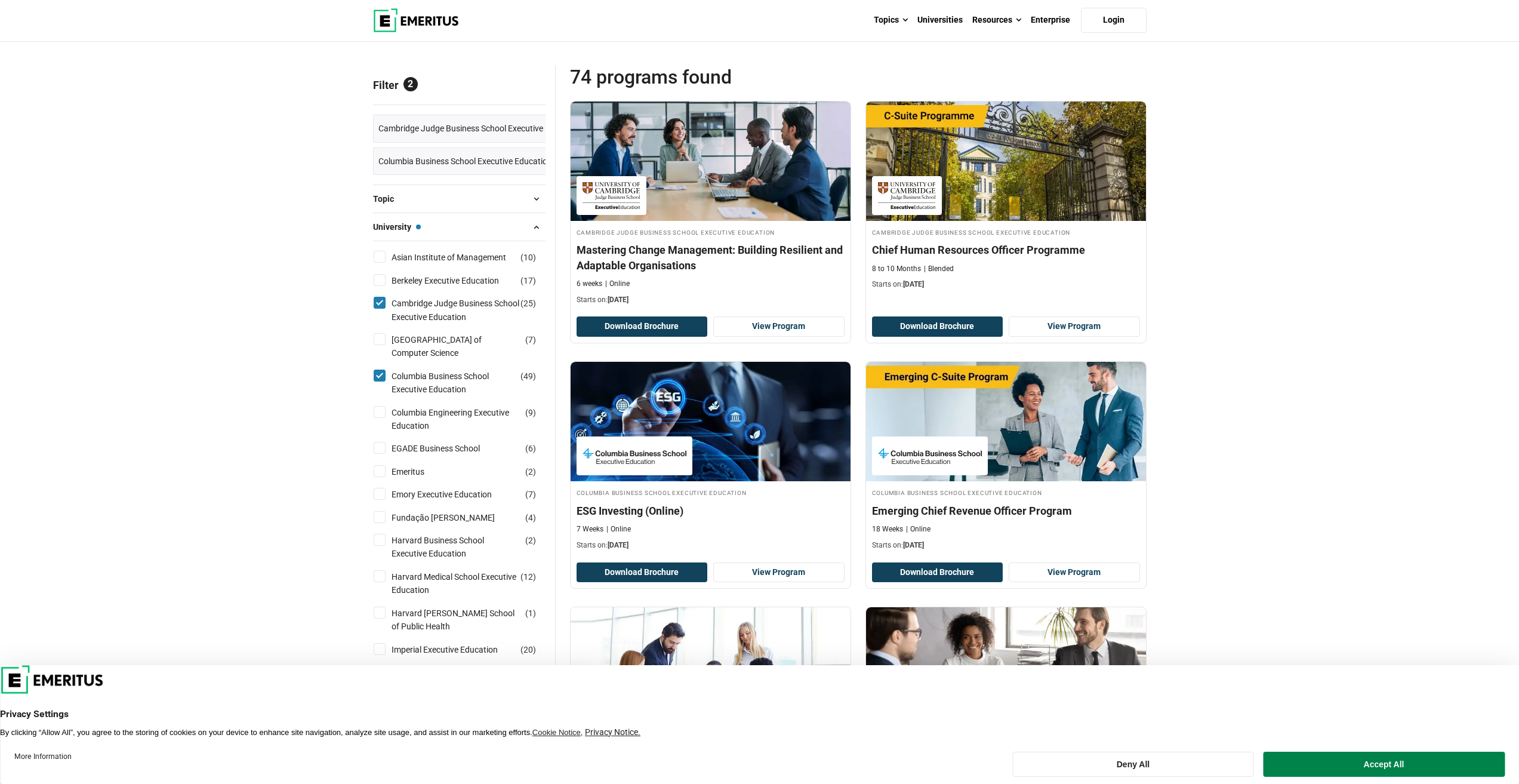
scroll to position [119, 0]
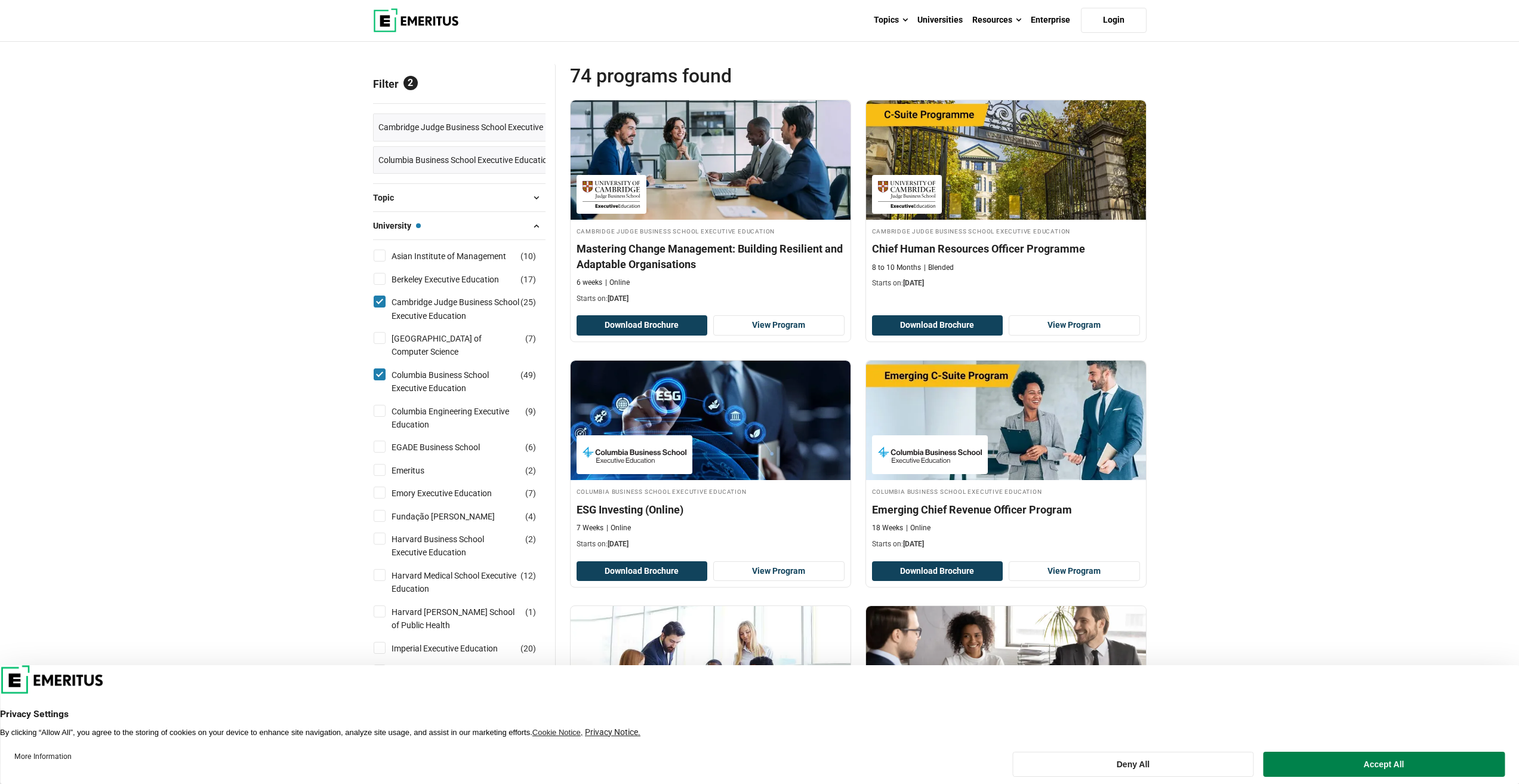
click at [381, 342] on input "[GEOGRAPHIC_DATA] School of Computer Science ( 7 )" at bounding box center [380, 338] width 12 height 12
checkbox input "true"
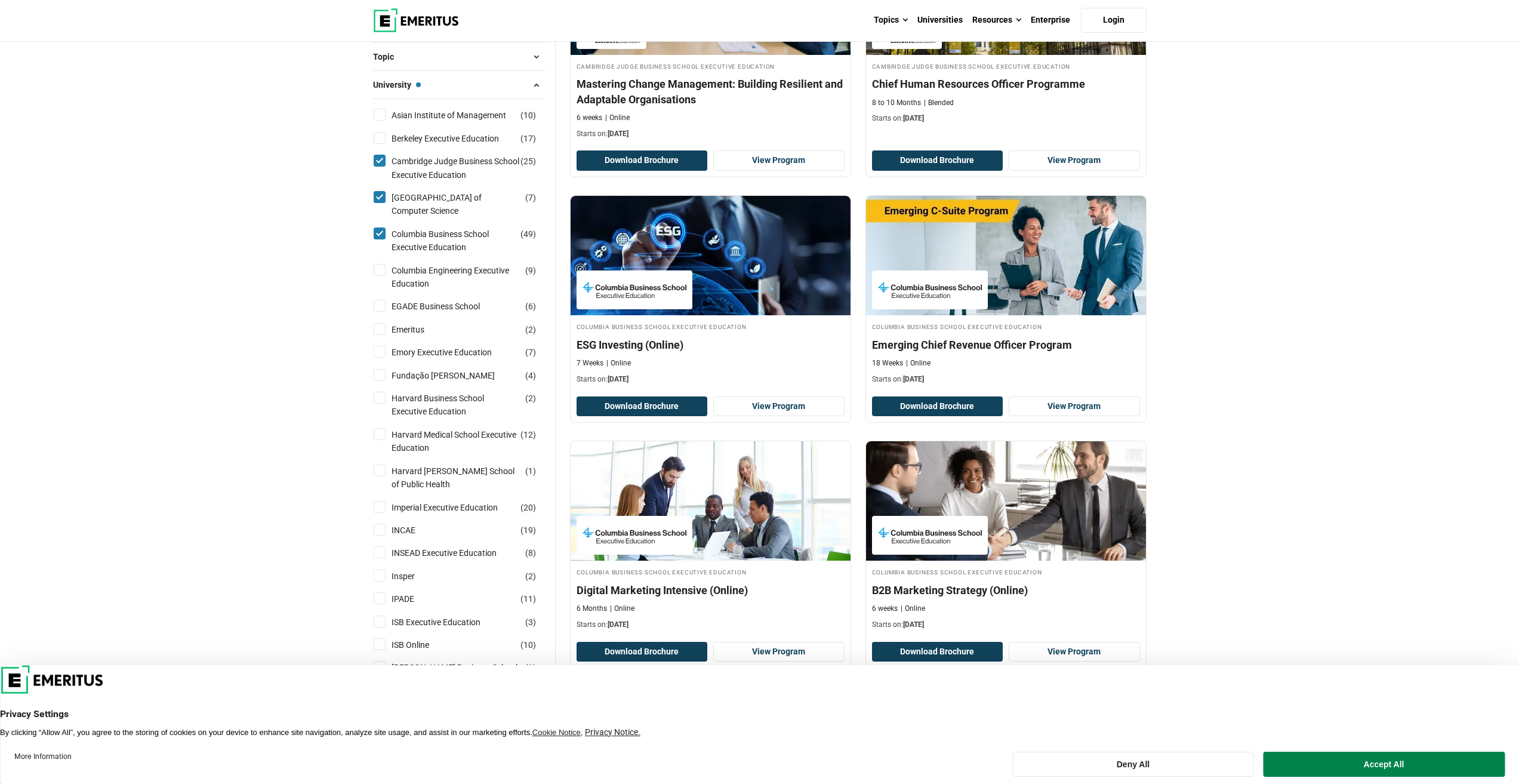
scroll to position [298, 0]
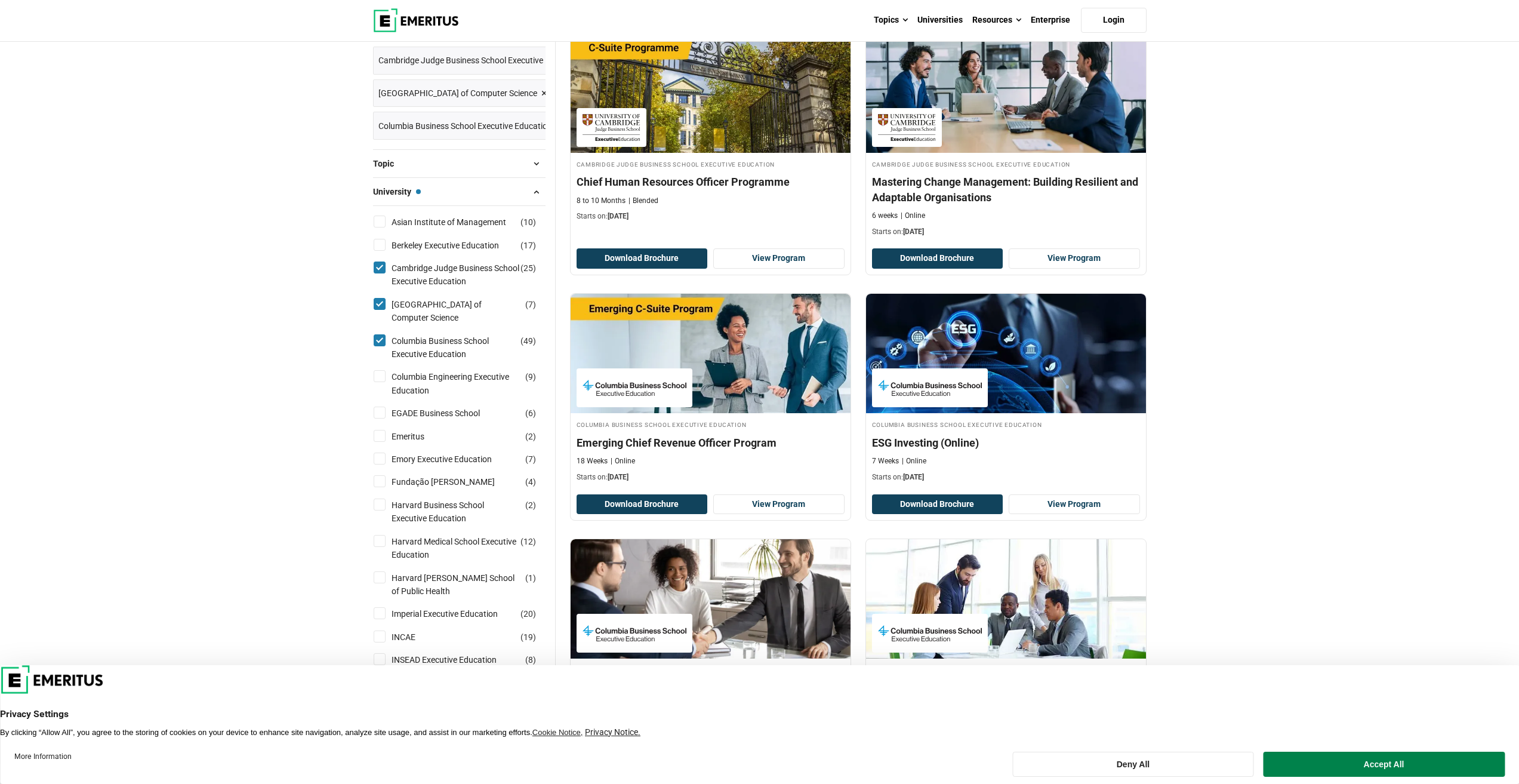
scroll to position [239, 0]
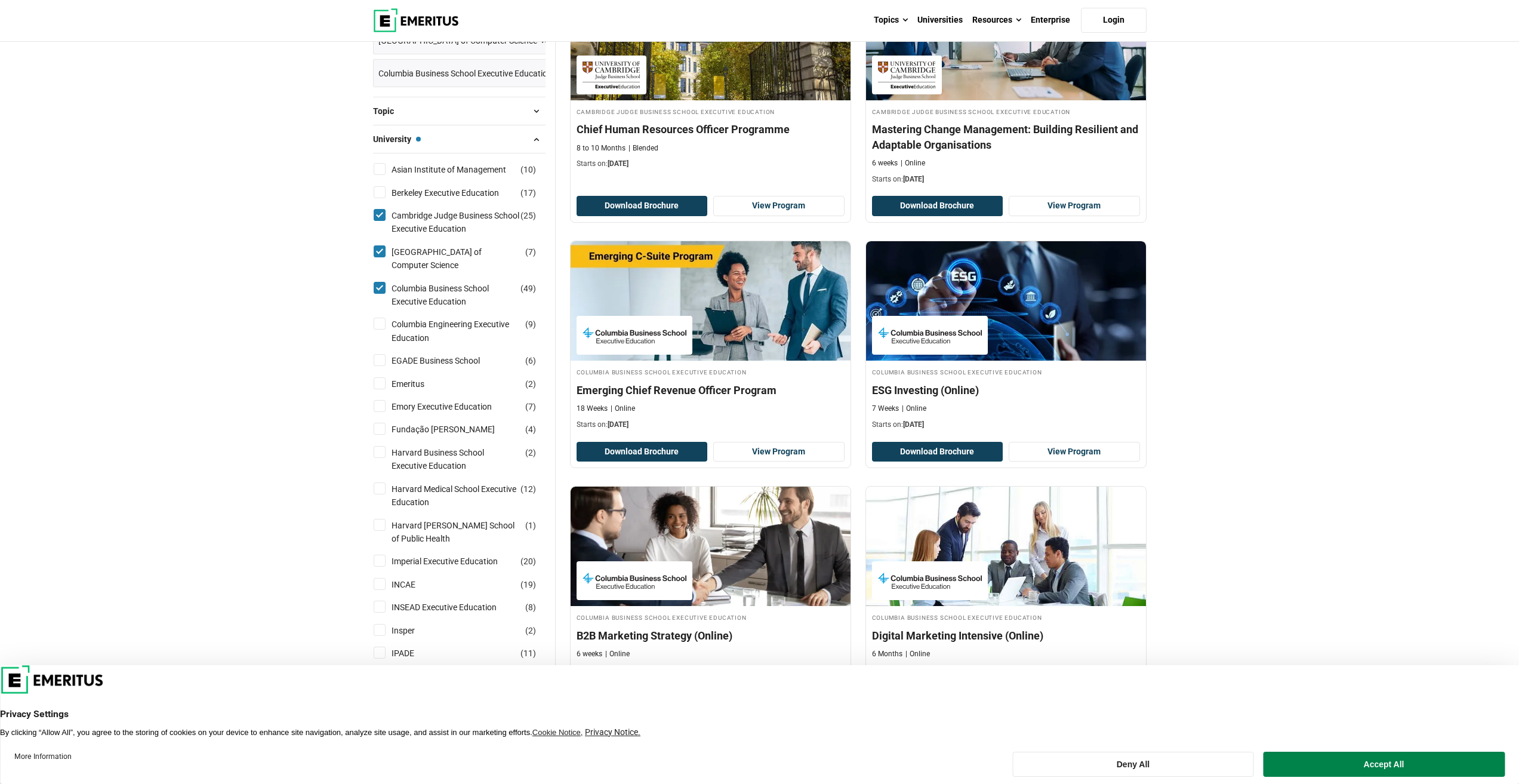
click at [381, 453] on input "Harvard Business School Executive Education ( 2 )" at bounding box center [380, 451] width 12 height 12
checkbox input "true"
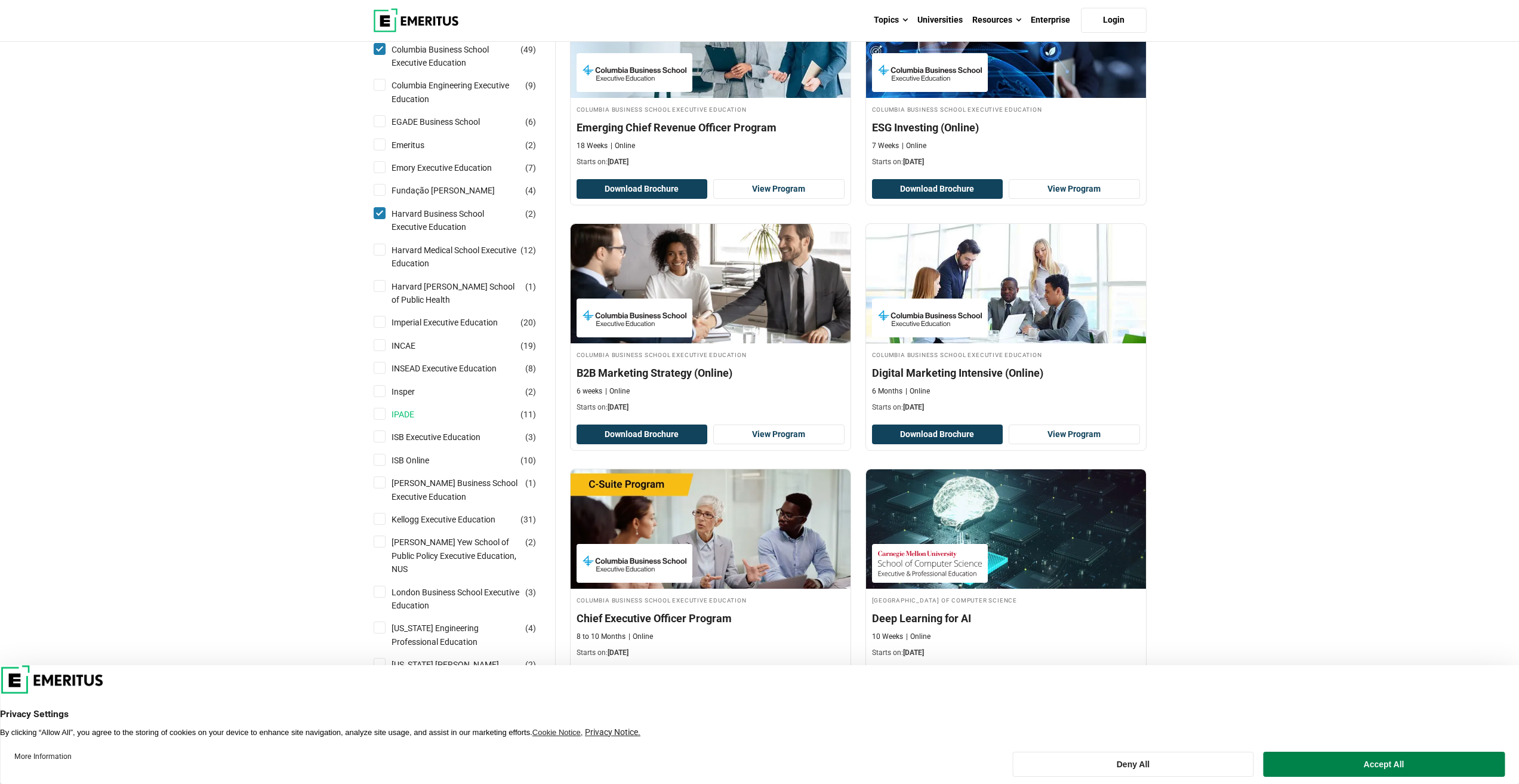
scroll to position [537, 0]
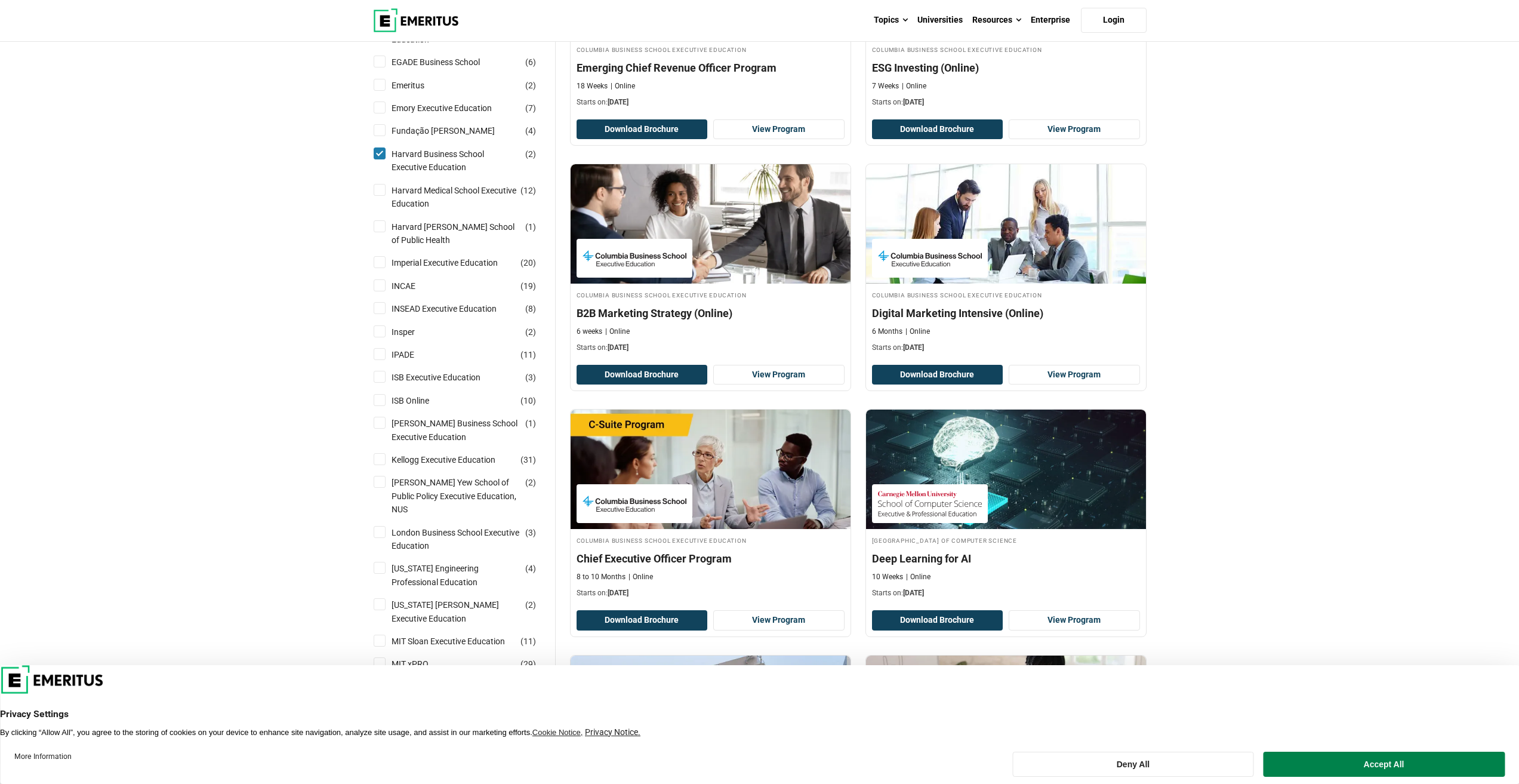
click at [374, 312] on input "INSEAD Executive Education ( 8 )" at bounding box center [380, 308] width 12 height 12
checkbox input "true"
click at [380, 263] on input "Imperial Executive Education ( 20 )" at bounding box center [380, 261] width 12 height 12
checkbox input "true"
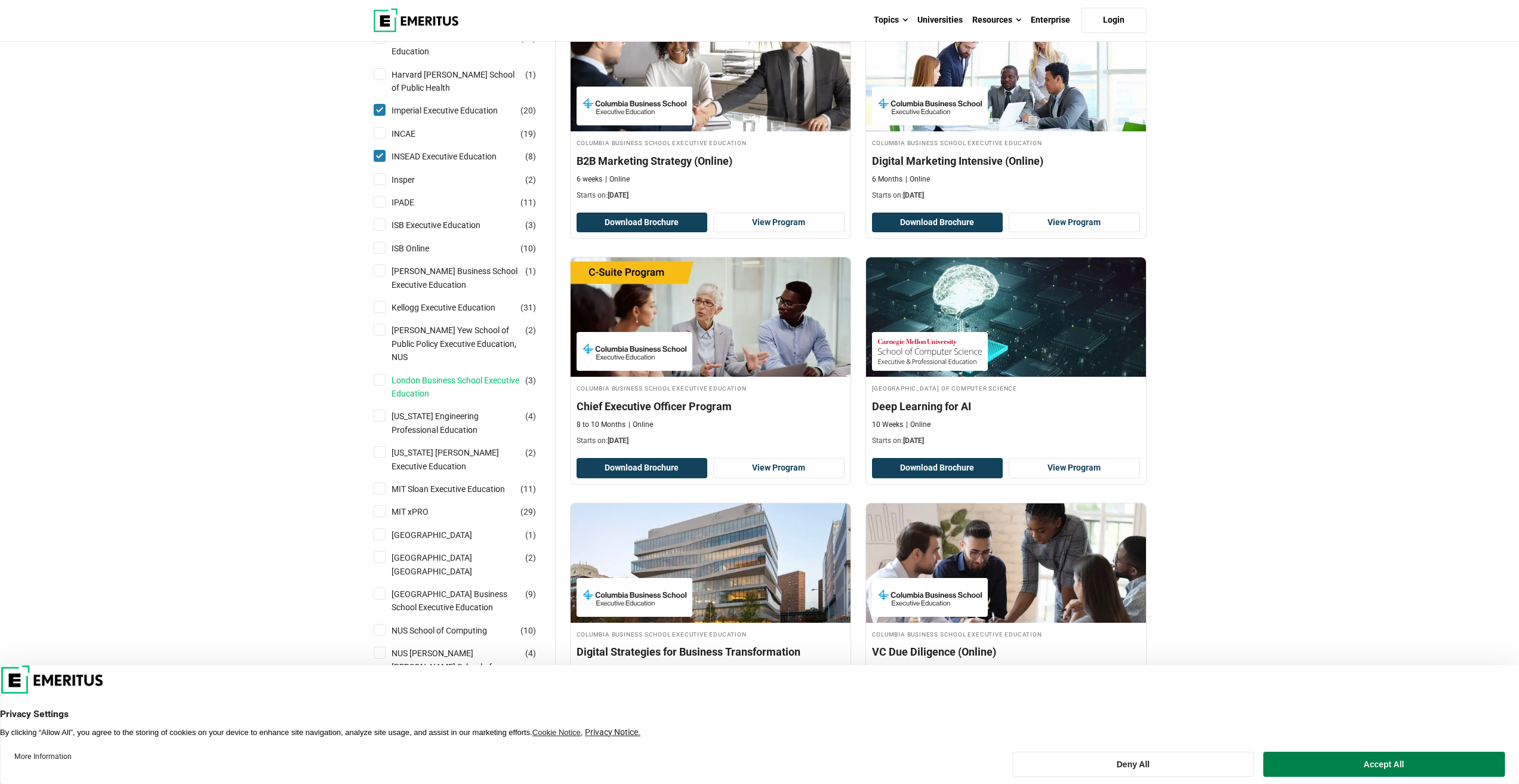
scroll to position [776, 0]
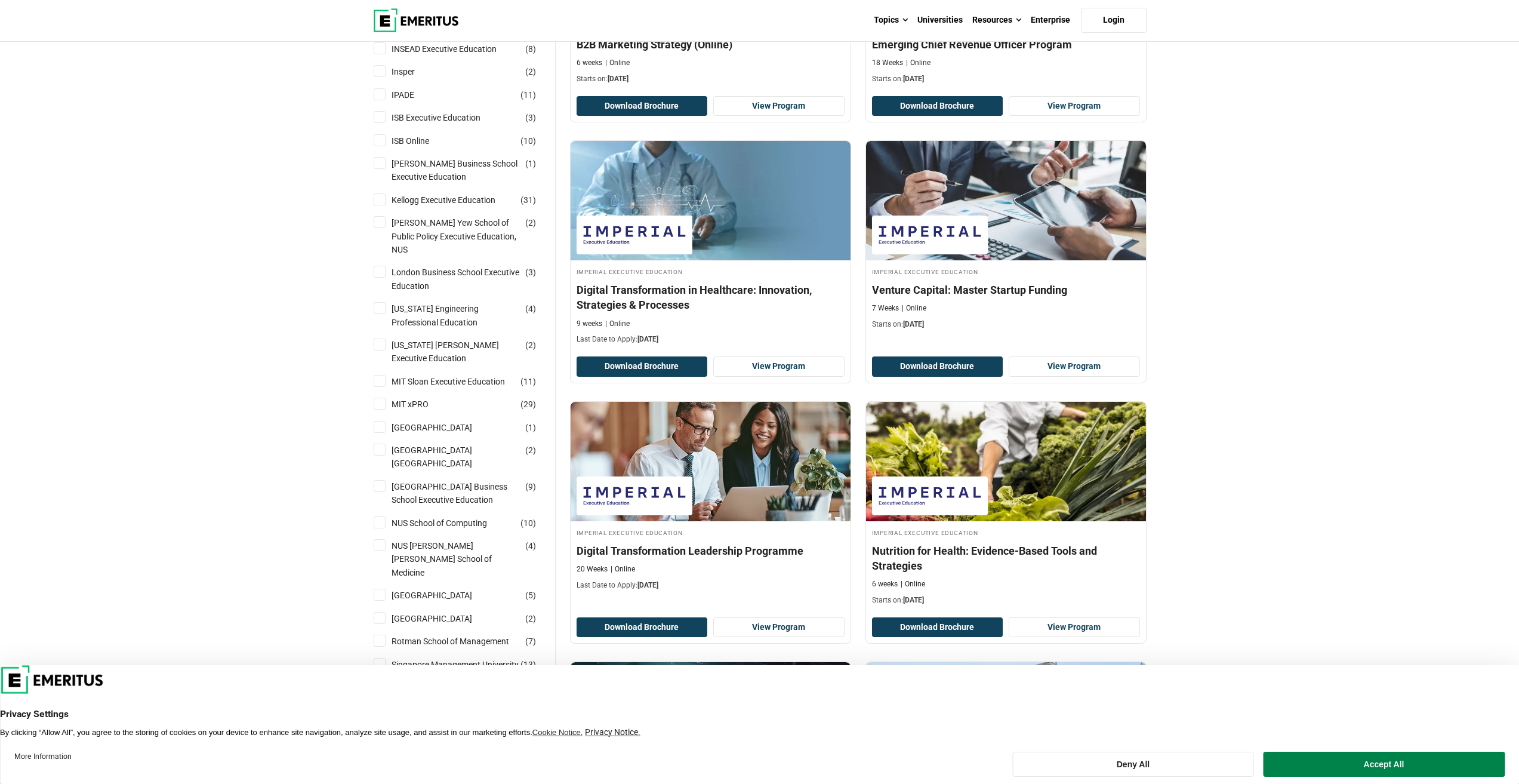
scroll to position [776, 0]
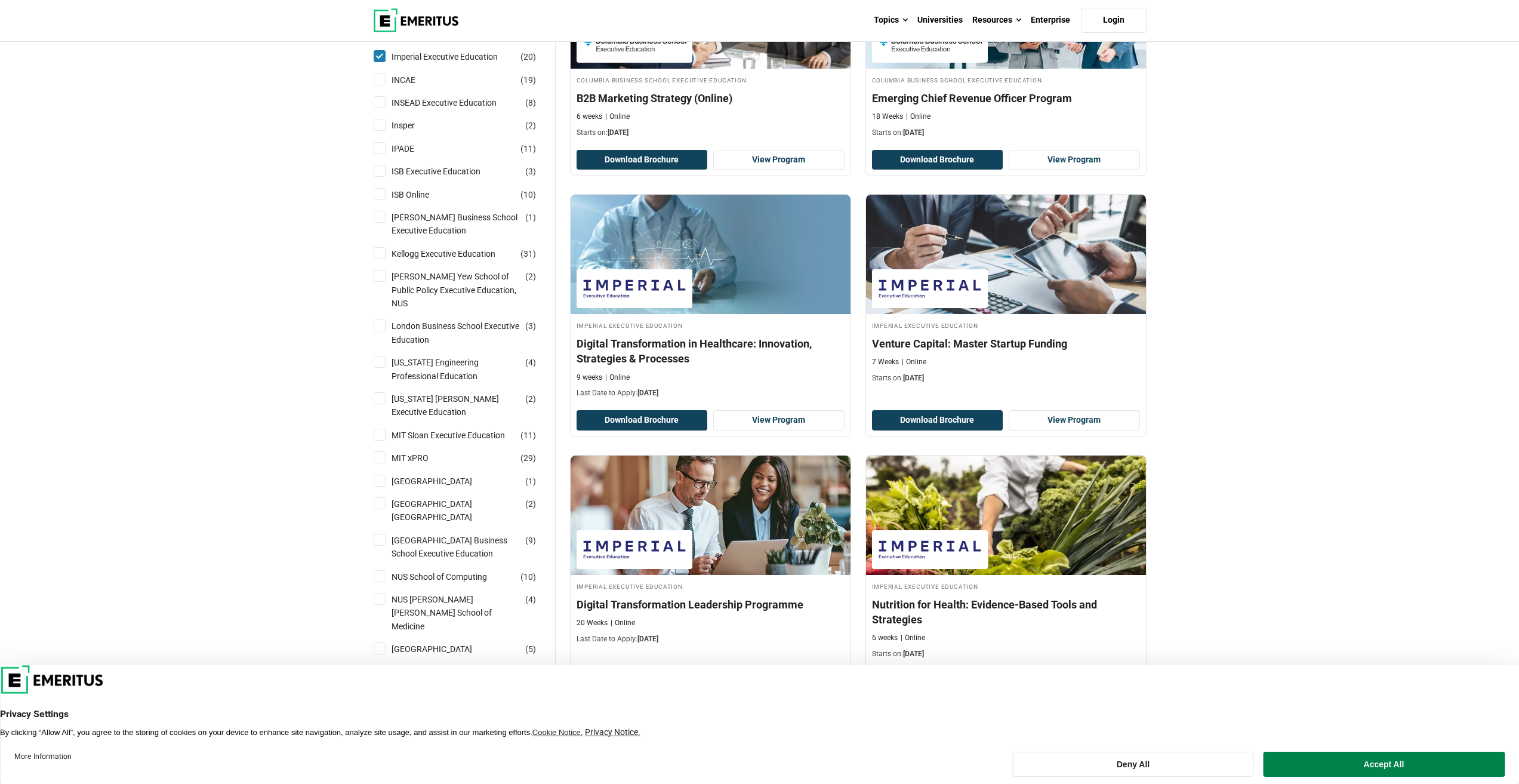
click at [384, 258] on input "[PERSON_NAME] Executive Education ( 31 )" at bounding box center [380, 252] width 12 height 12
checkbox input "true"
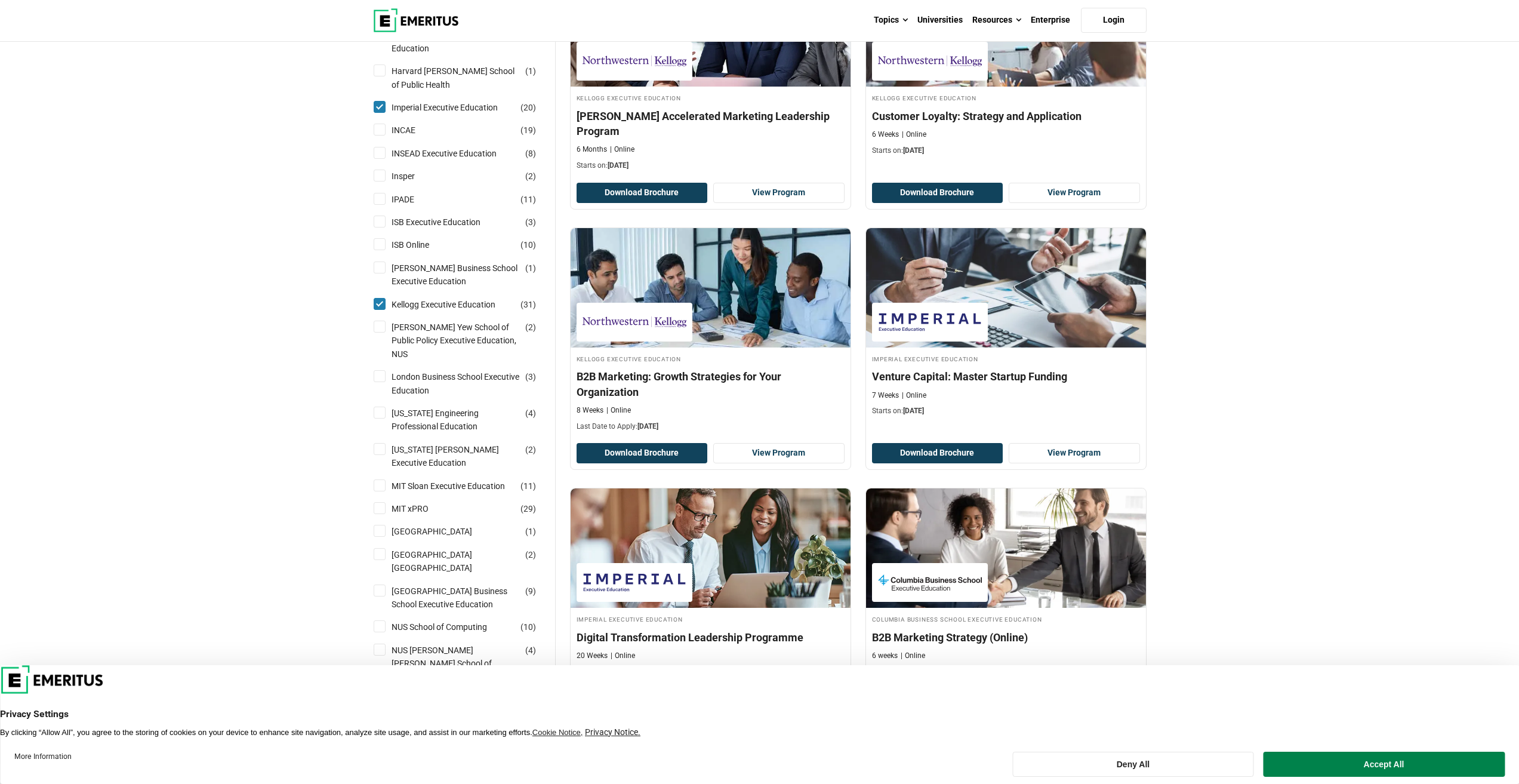
scroll to position [776, 0]
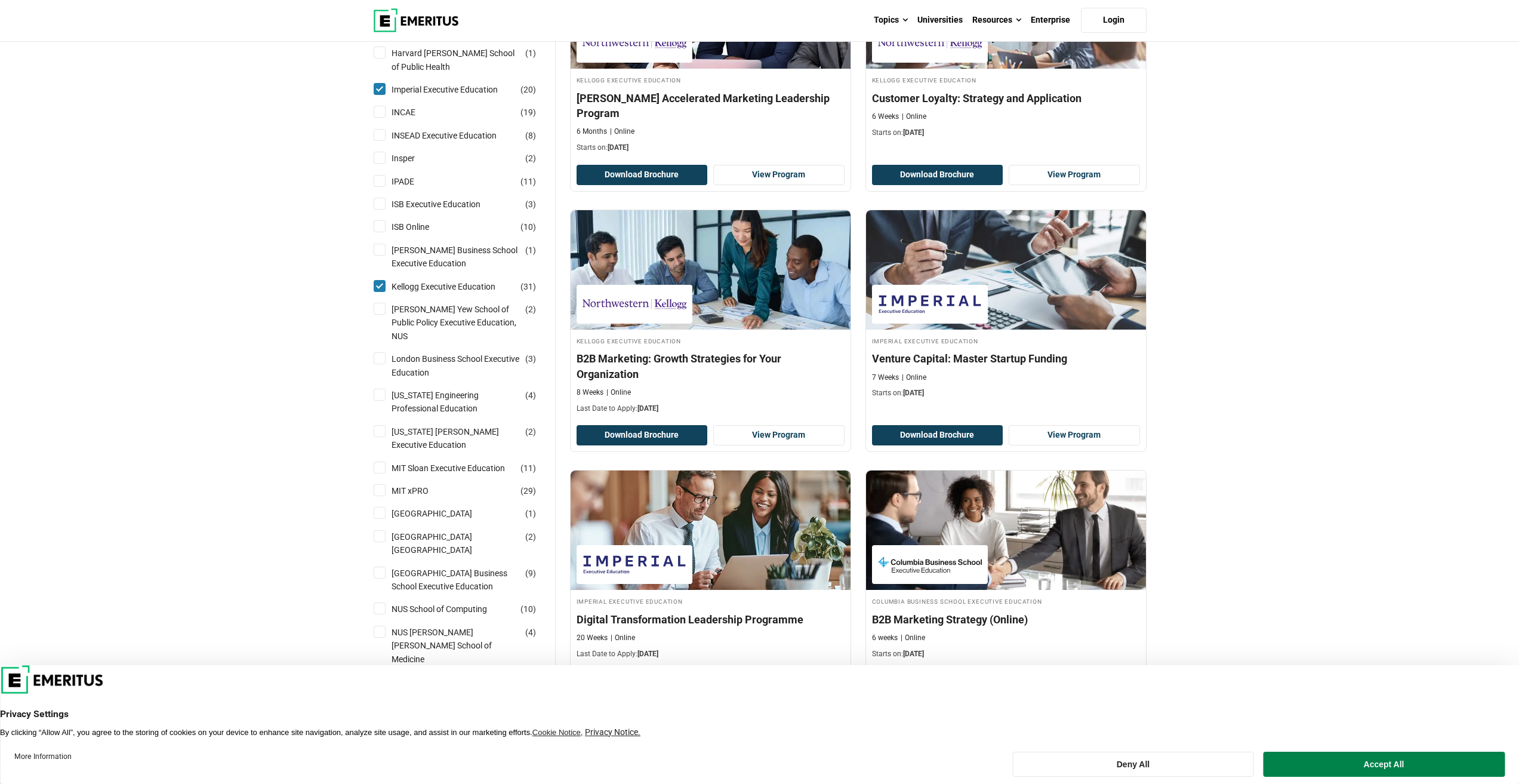
click at [379, 311] on input "[PERSON_NAME] Yew School of Public Policy Executive Education, NUS ( 2 )" at bounding box center [380, 308] width 12 height 12
checkbox input "true"
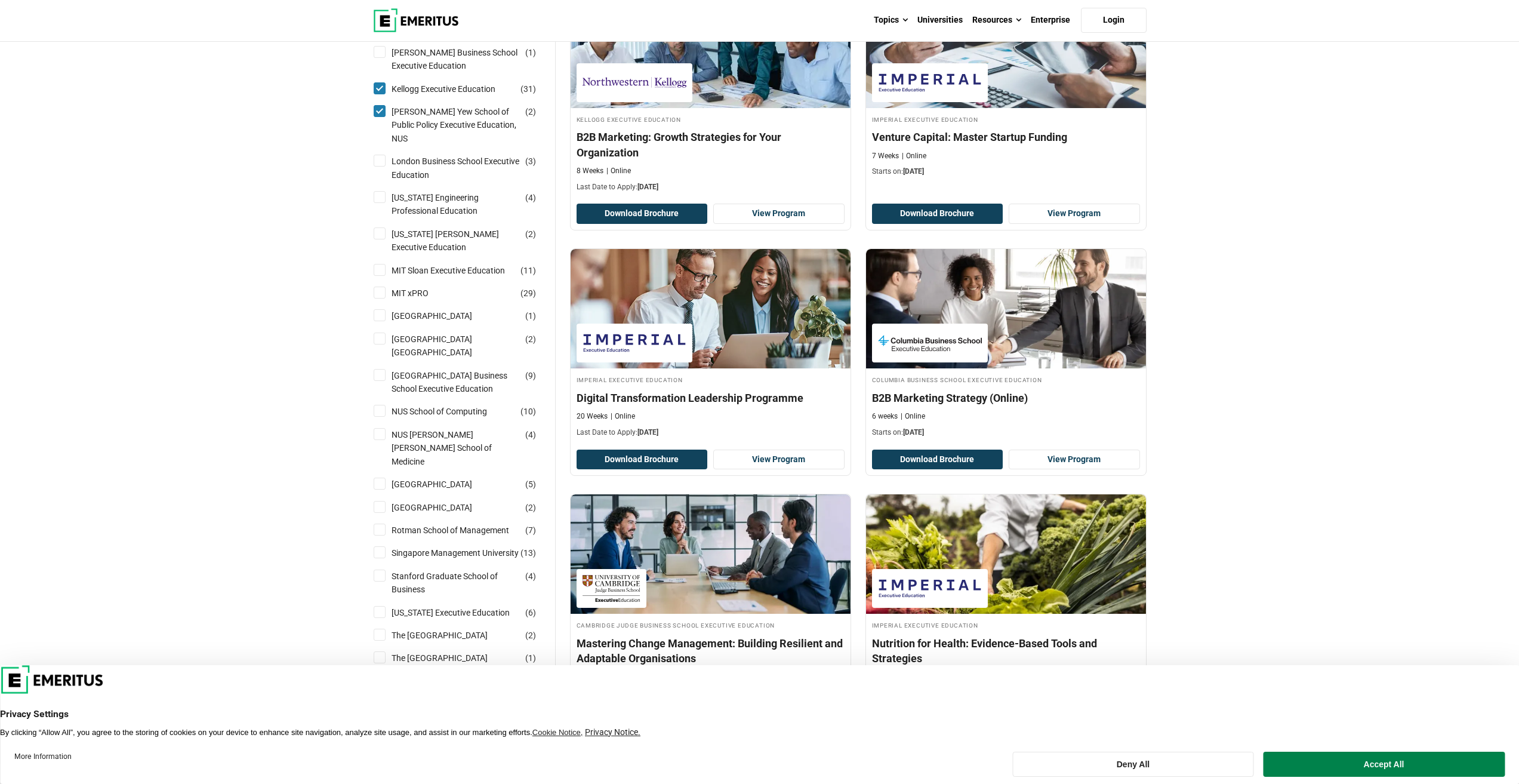
scroll to position [1015, 0]
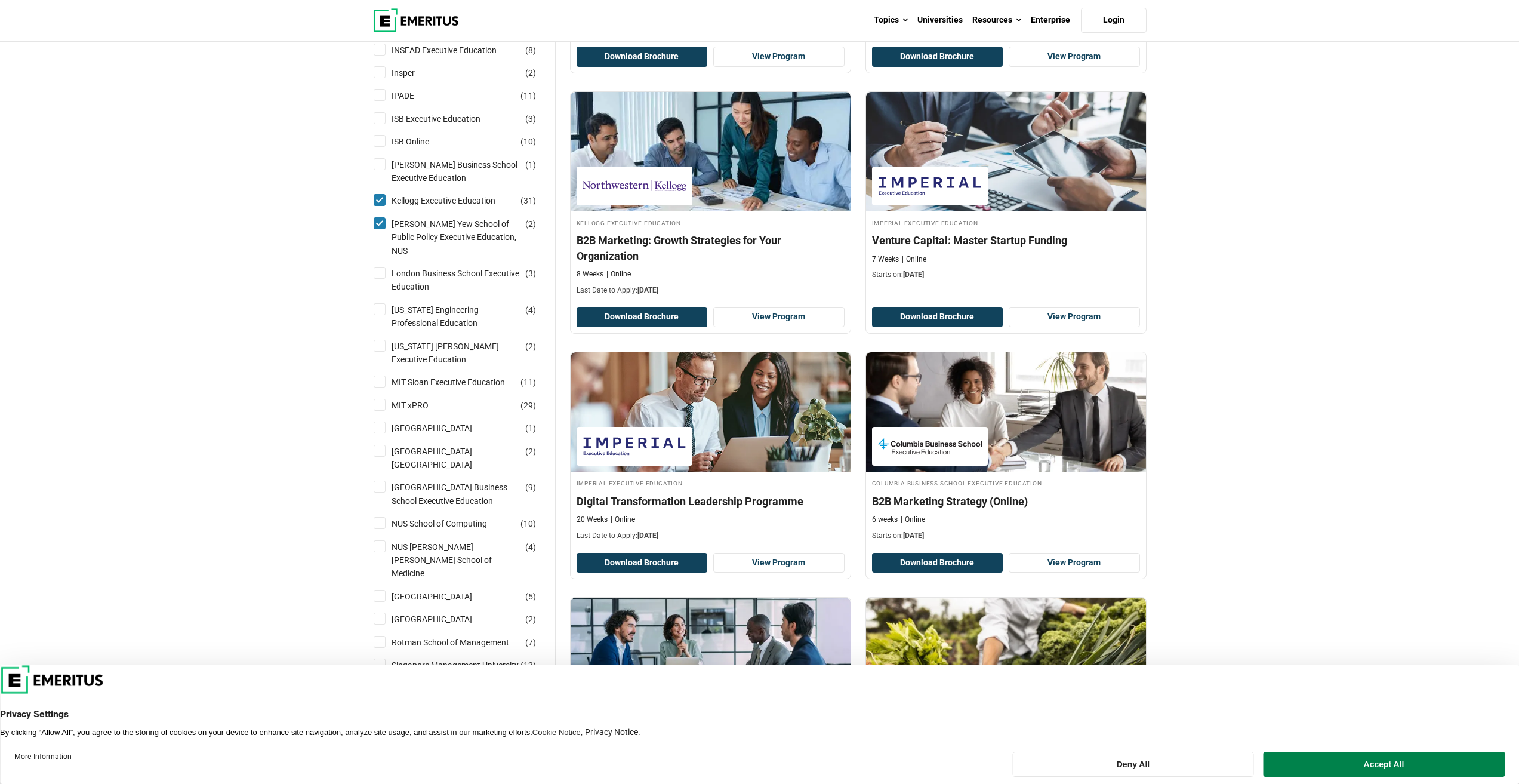
scroll to position [895, 0]
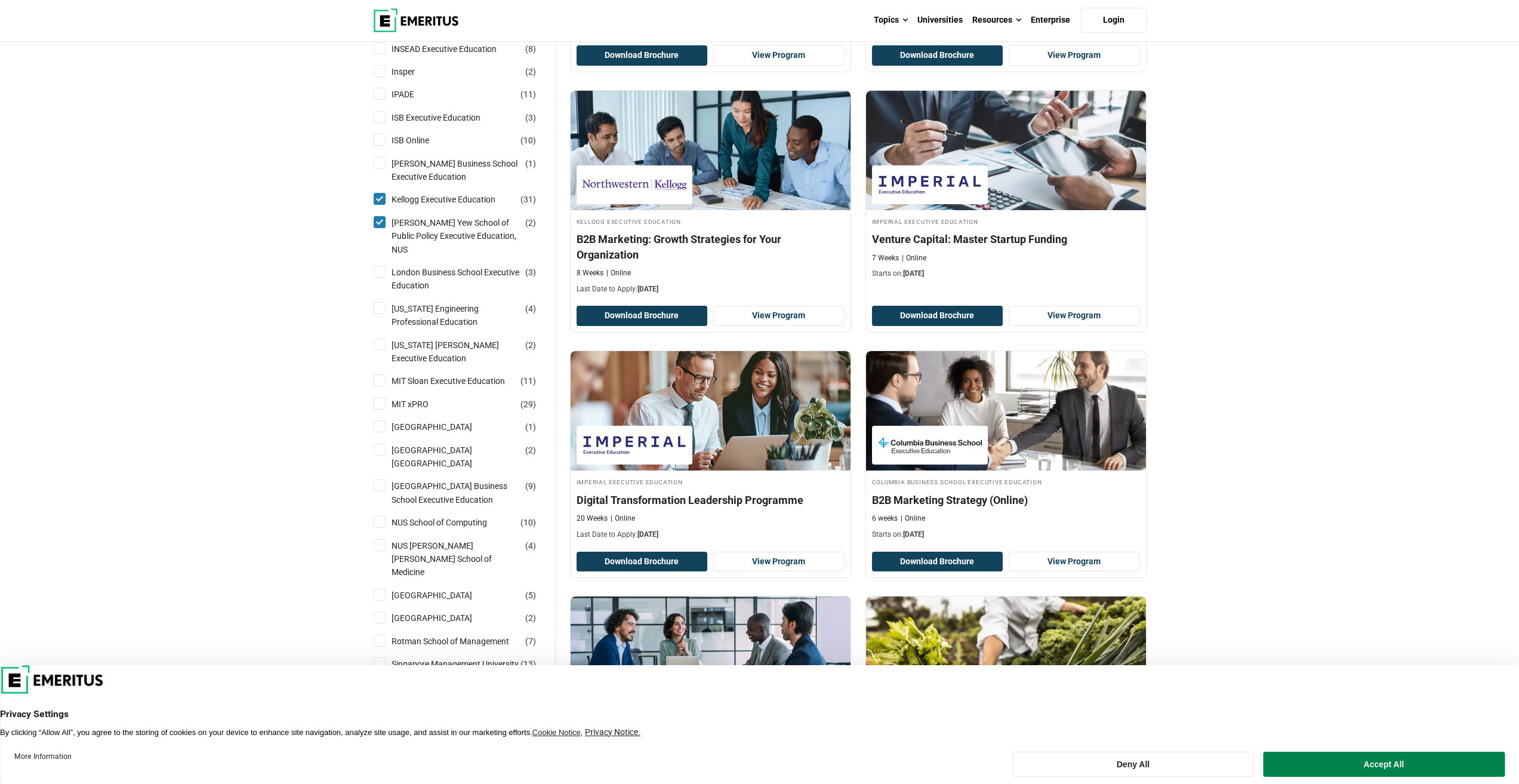
click at [384, 265] on input "London Business School Executive Education ( 3 )" at bounding box center [380, 271] width 12 height 12
checkbox input "true"
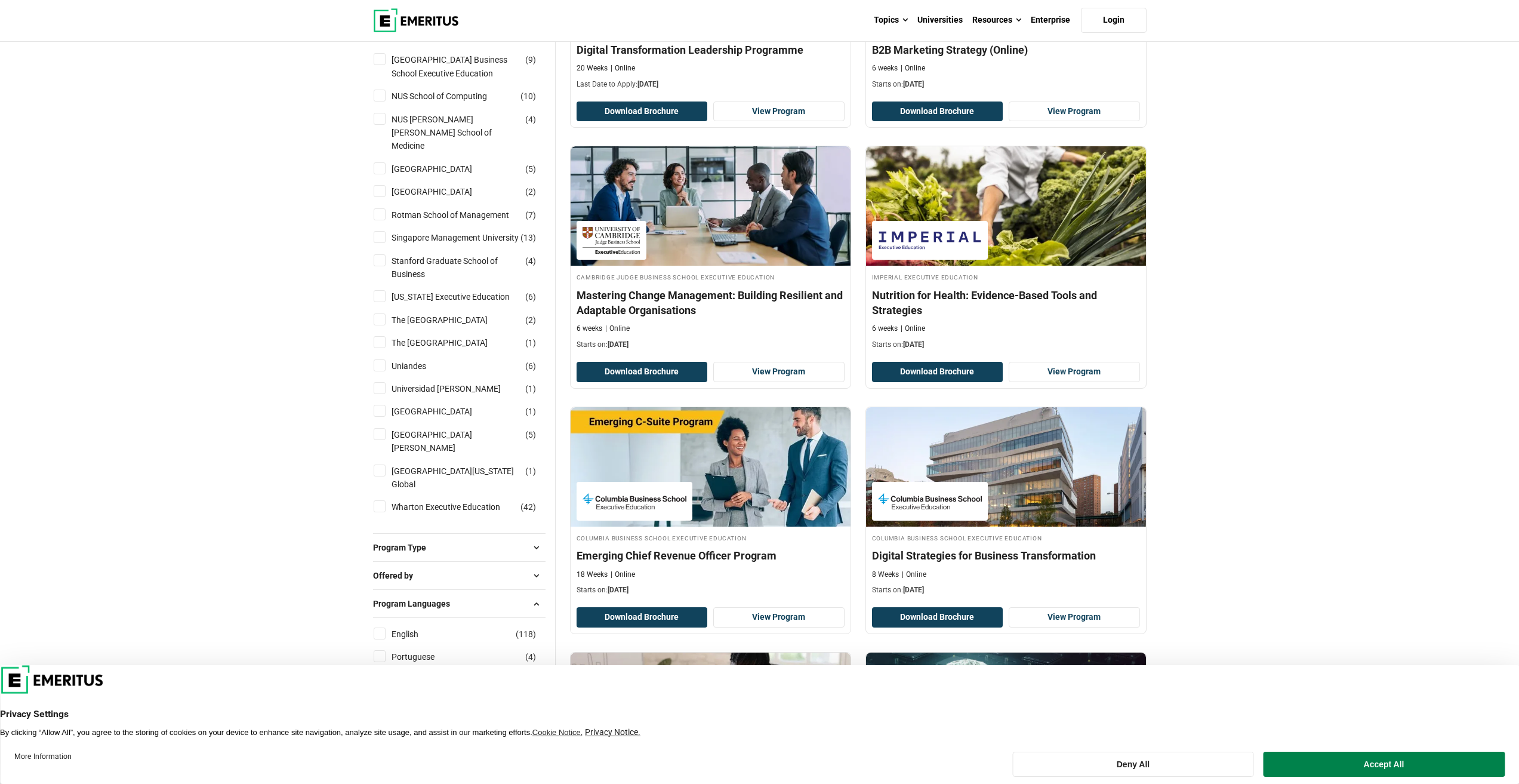
scroll to position [1373, 0]
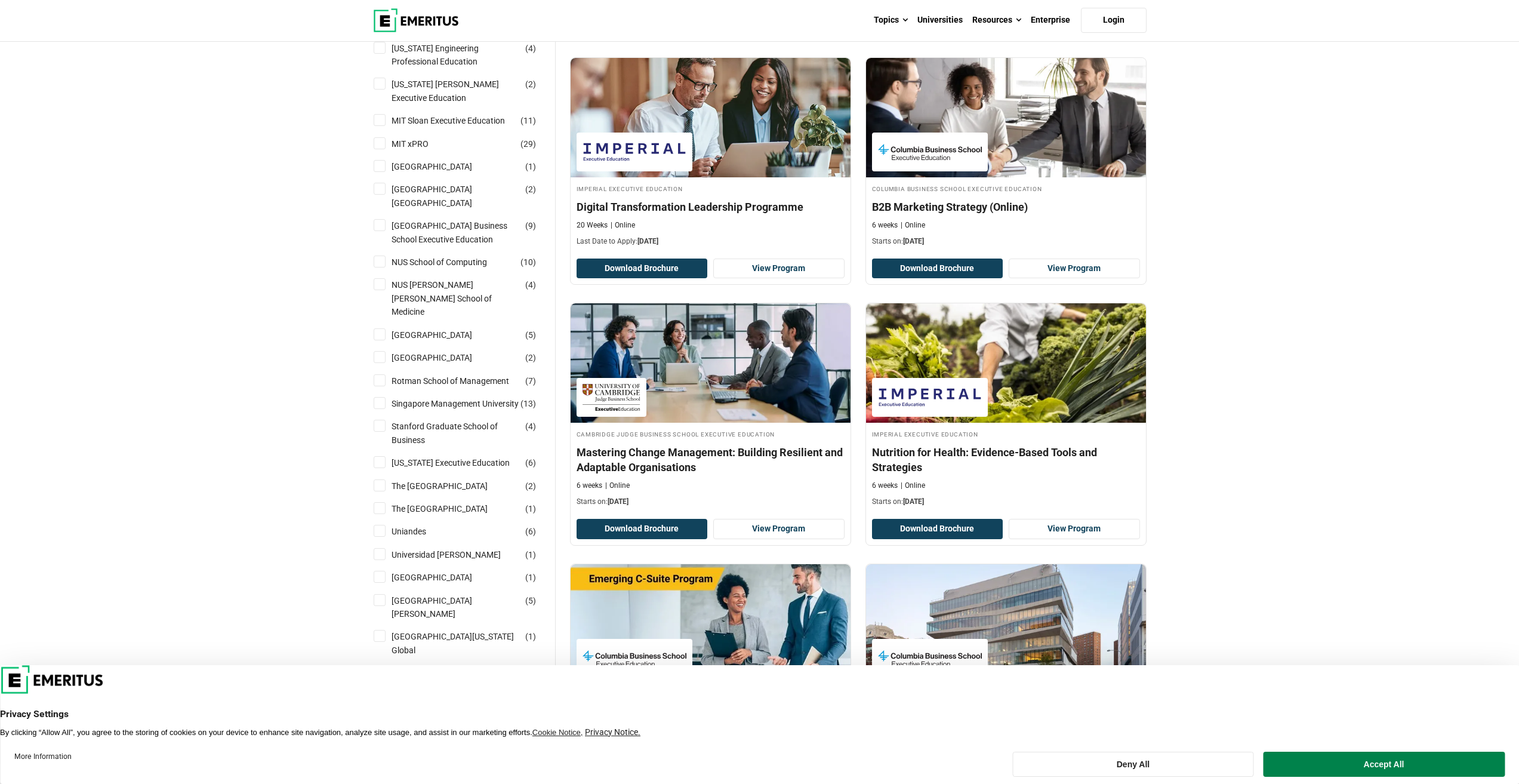
scroll to position [1194, 0]
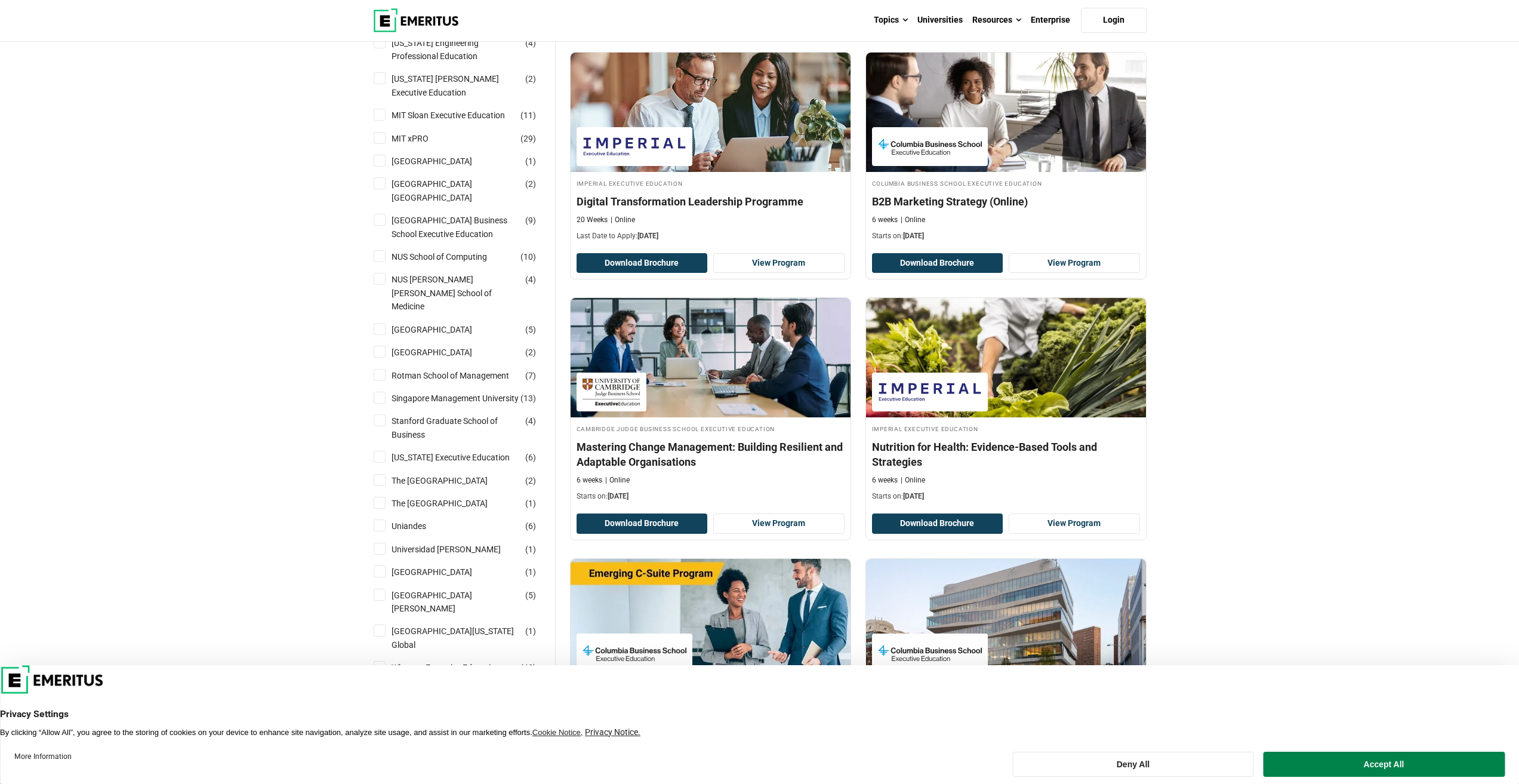
click at [384, 214] on input "[GEOGRAPHIC_DATA] Business School Executive Education ( 9 )" at bounding box center [380, 220] width 12 height 12
checkbox input "true"
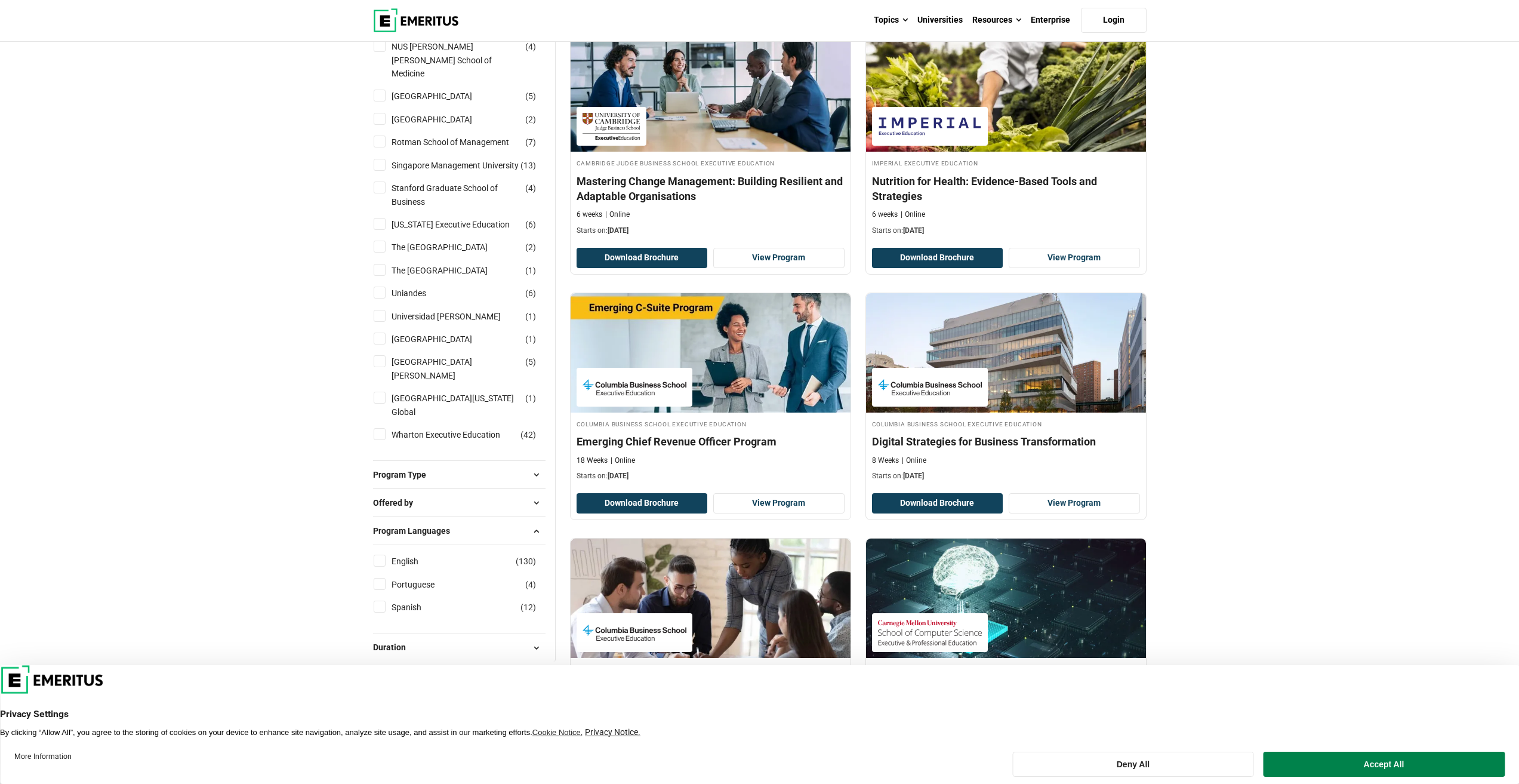
scroll to position [1432, 0]
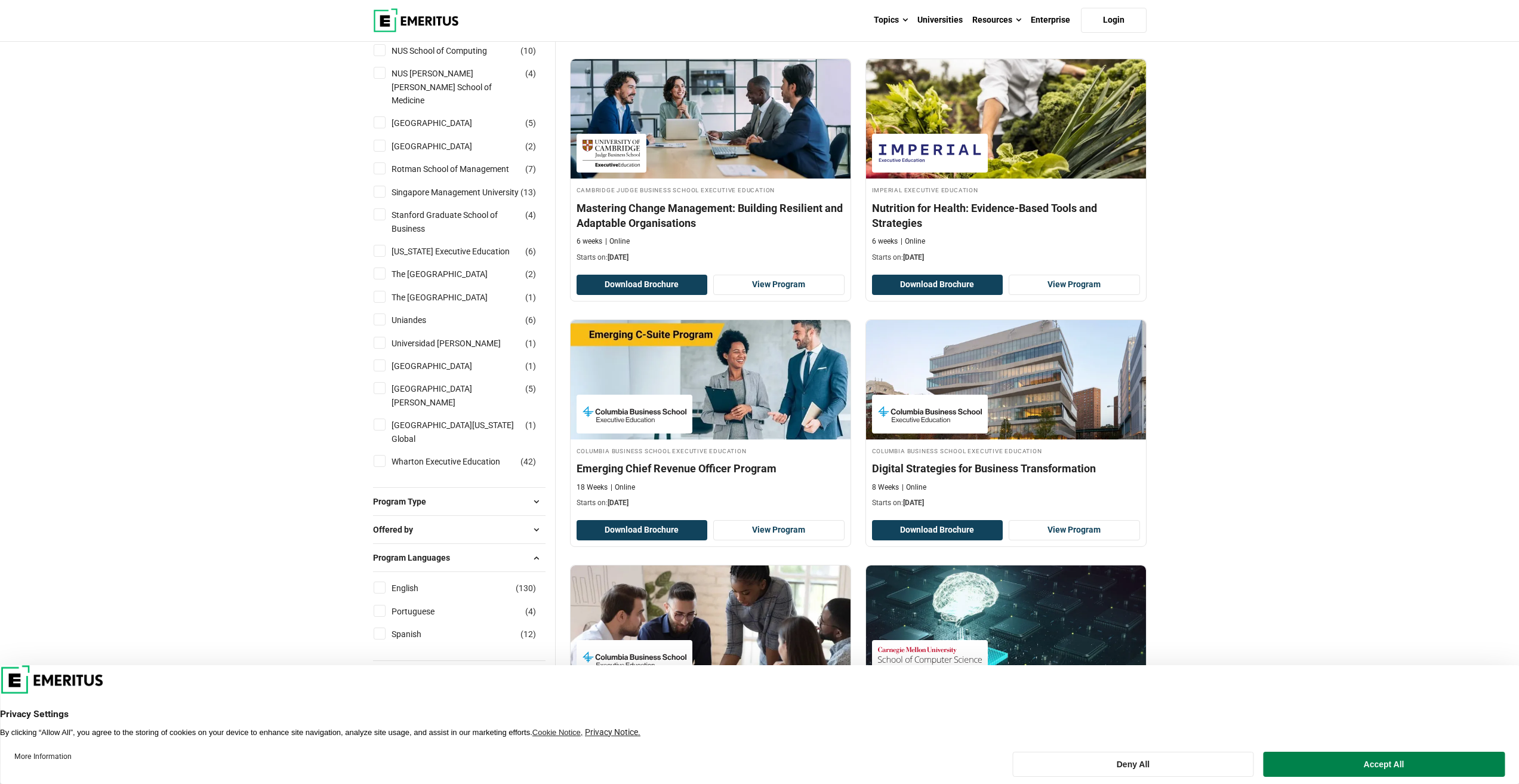
click at [382, 191] on input "Singapore Management University ( 13 )" at bounding box center [380, 191] width 12 height 12
checkbox input "true"
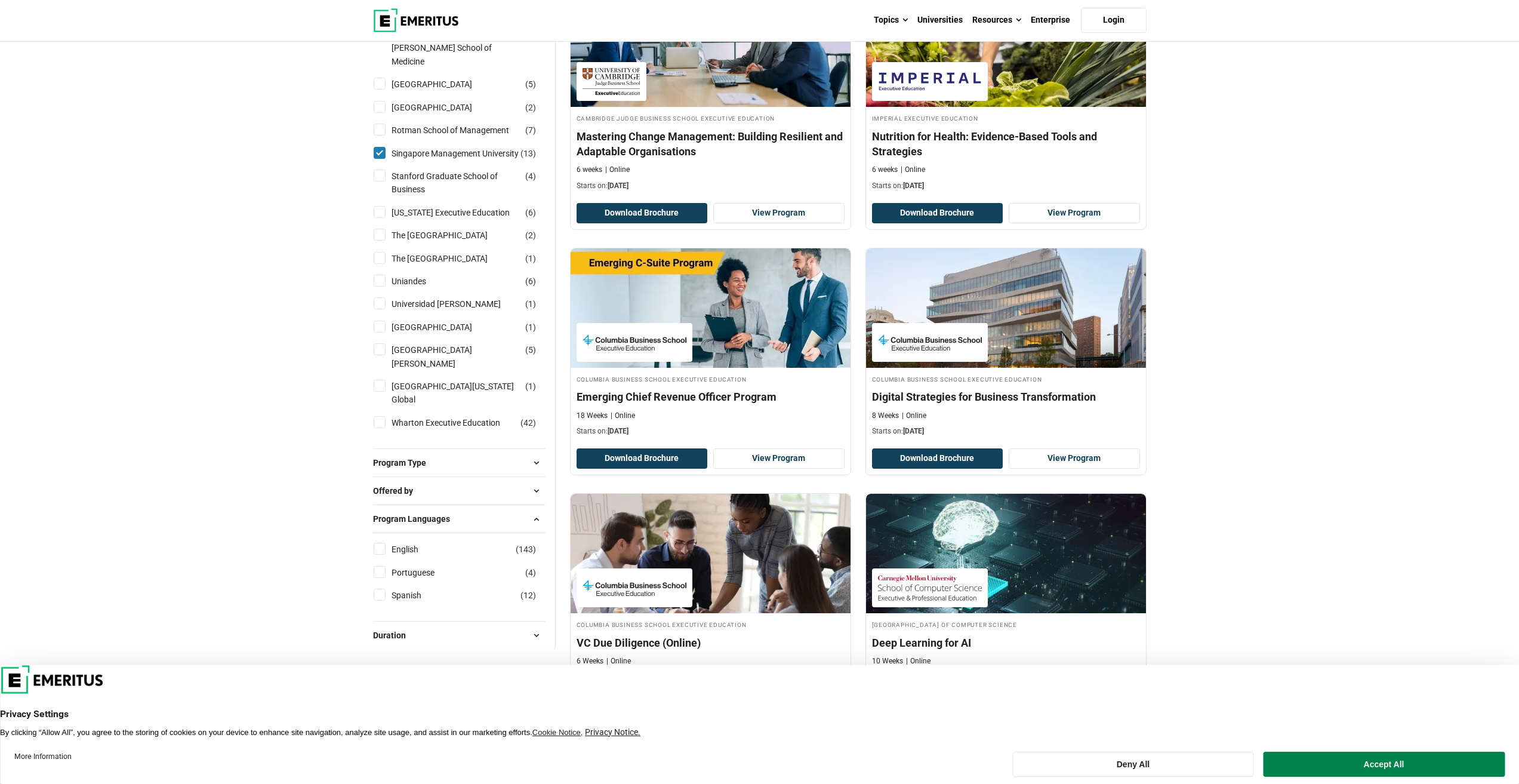
scroll to position [1552, 0]
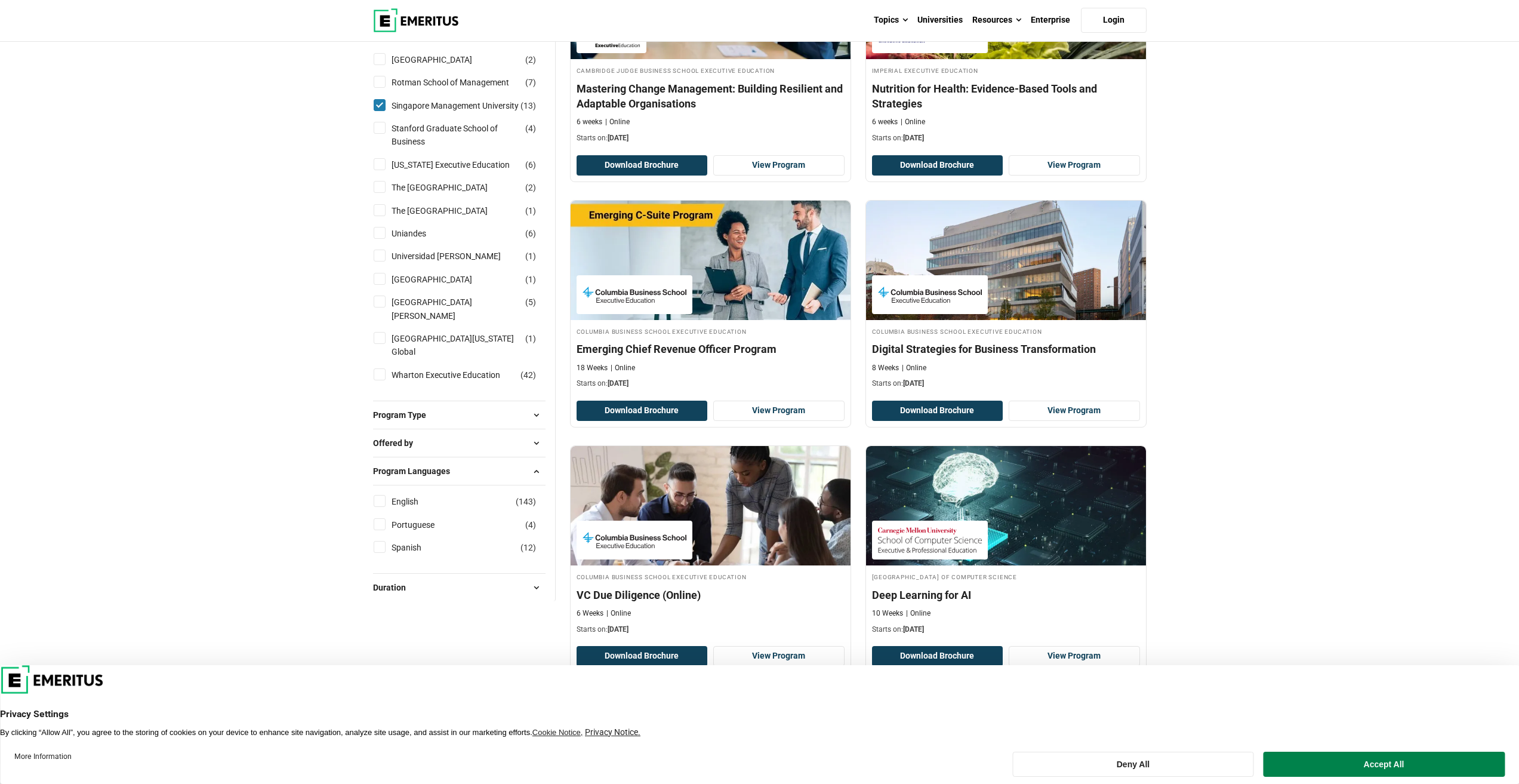
click at [382, 507] on input "English ( 143 )" at bounding box center [380, 500] width 12 height 12
checkbox input "true"
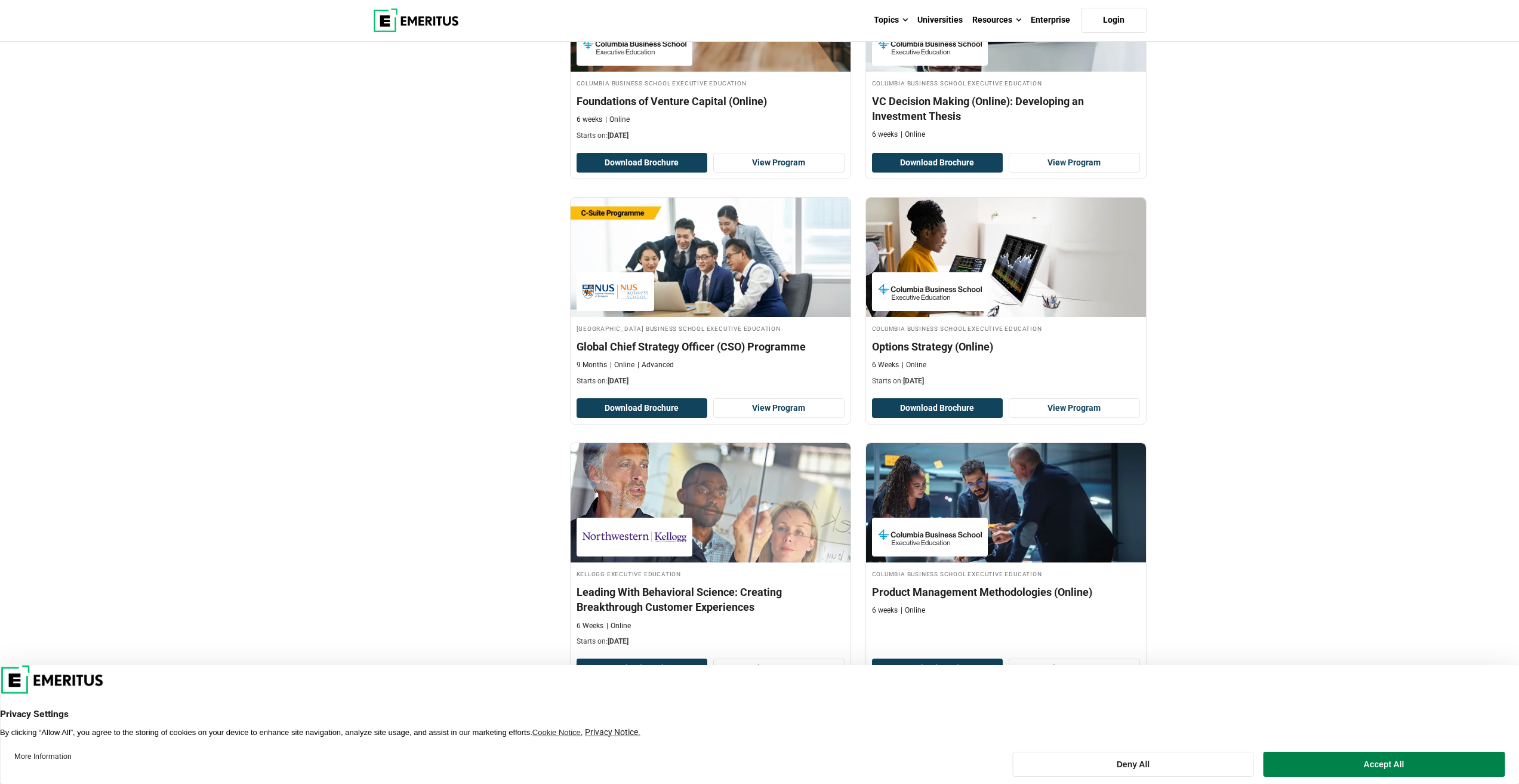
scroll to position [1731, 0]
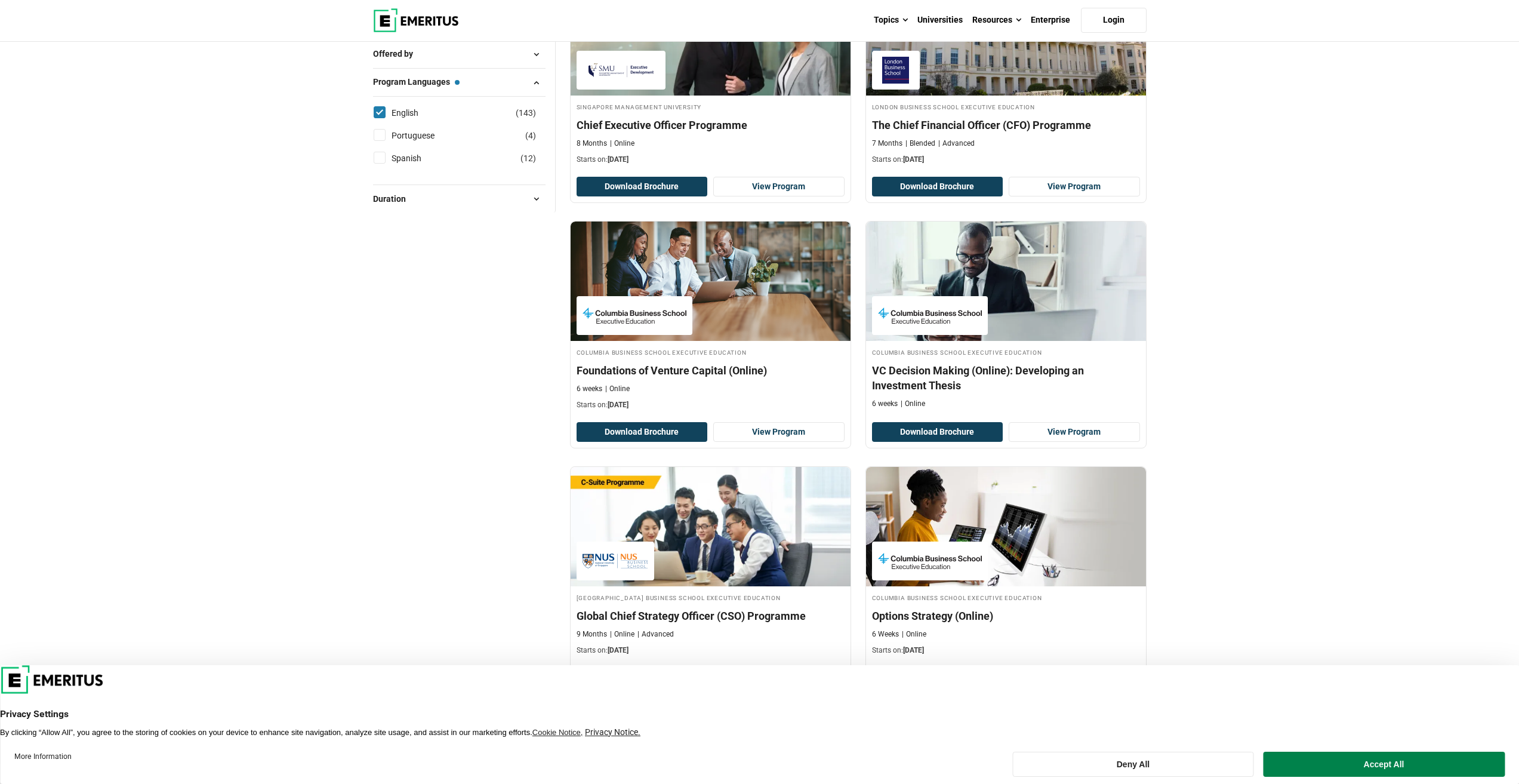
click at [518, 207] on button "Duration" at bounding box center [459, 199] width 173 height 18
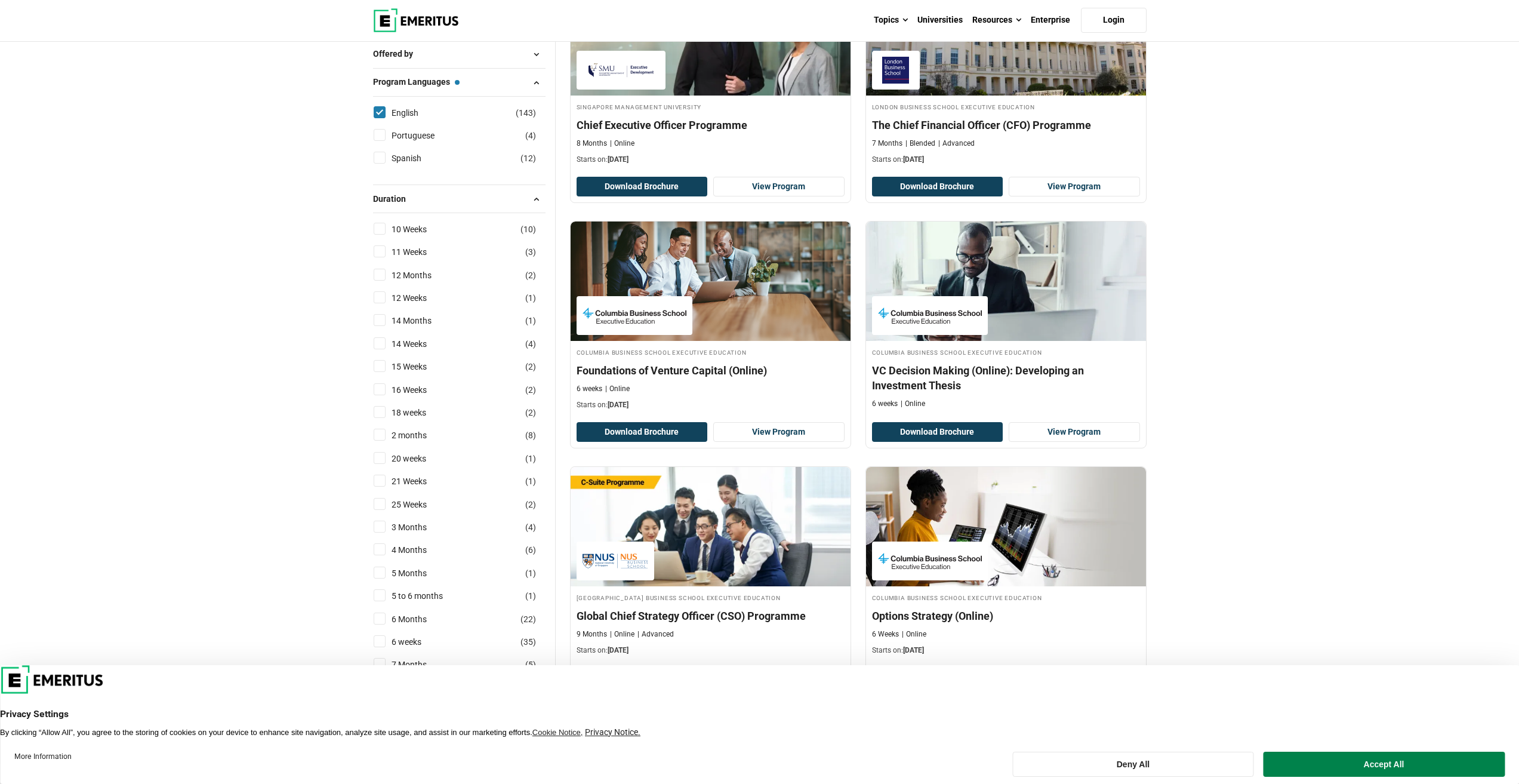
click at [502, 223] on div "Duration 10 Weeks ( 10 ) 11 Weeks ( 3 ) 12 Months ( 2 ) 12 Weeks ( 1 ) 14 Month…" at bounding box center [459, 528] width 173 height 689
click at [536, 207] on span at bounding box center [536, 199] width 18 height 18
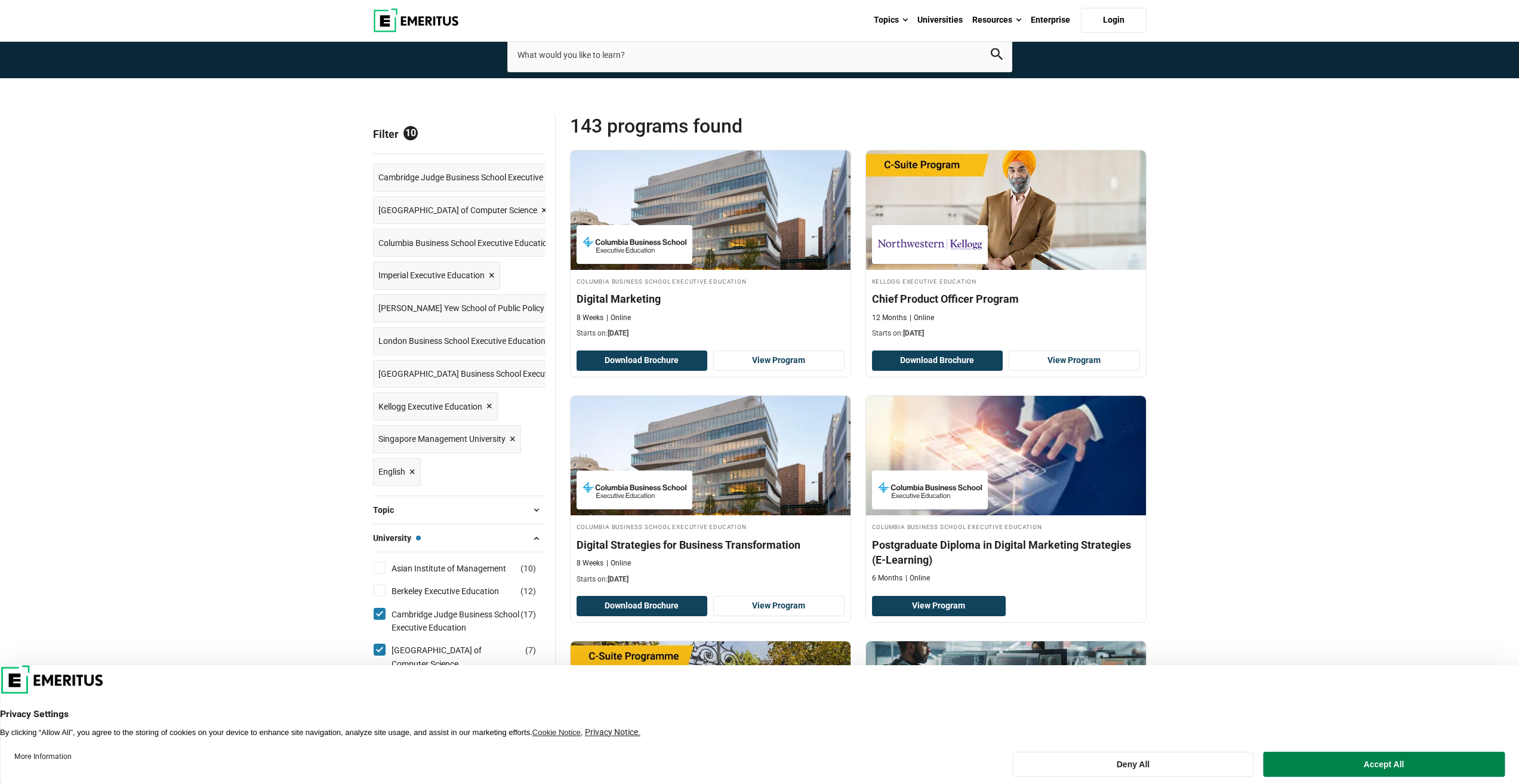
scroll to position [179, 0]
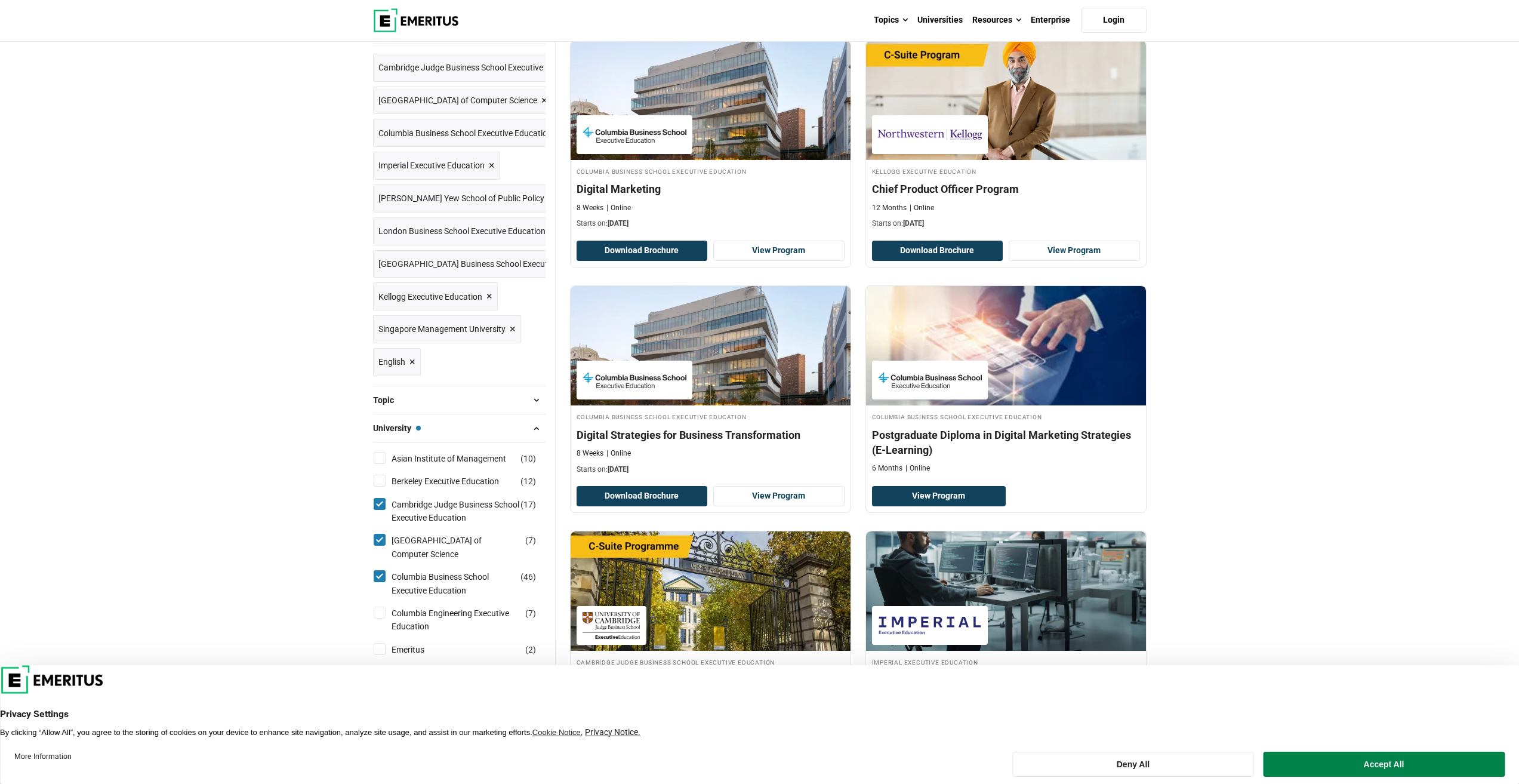
click at [518, 398] on button "Topic" at bounding box center [459, 400] width 173 height 18
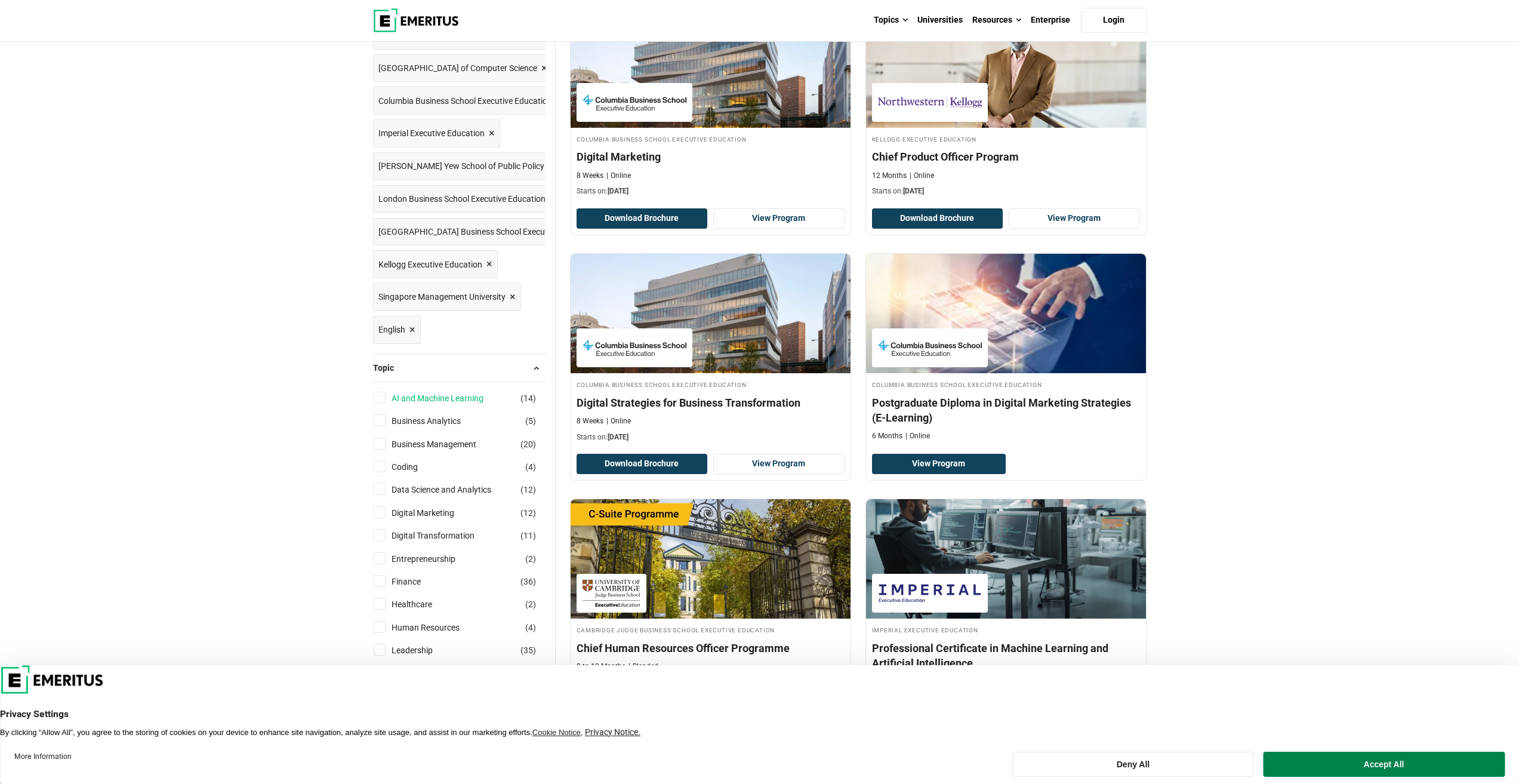
scroll to position [239, 0]
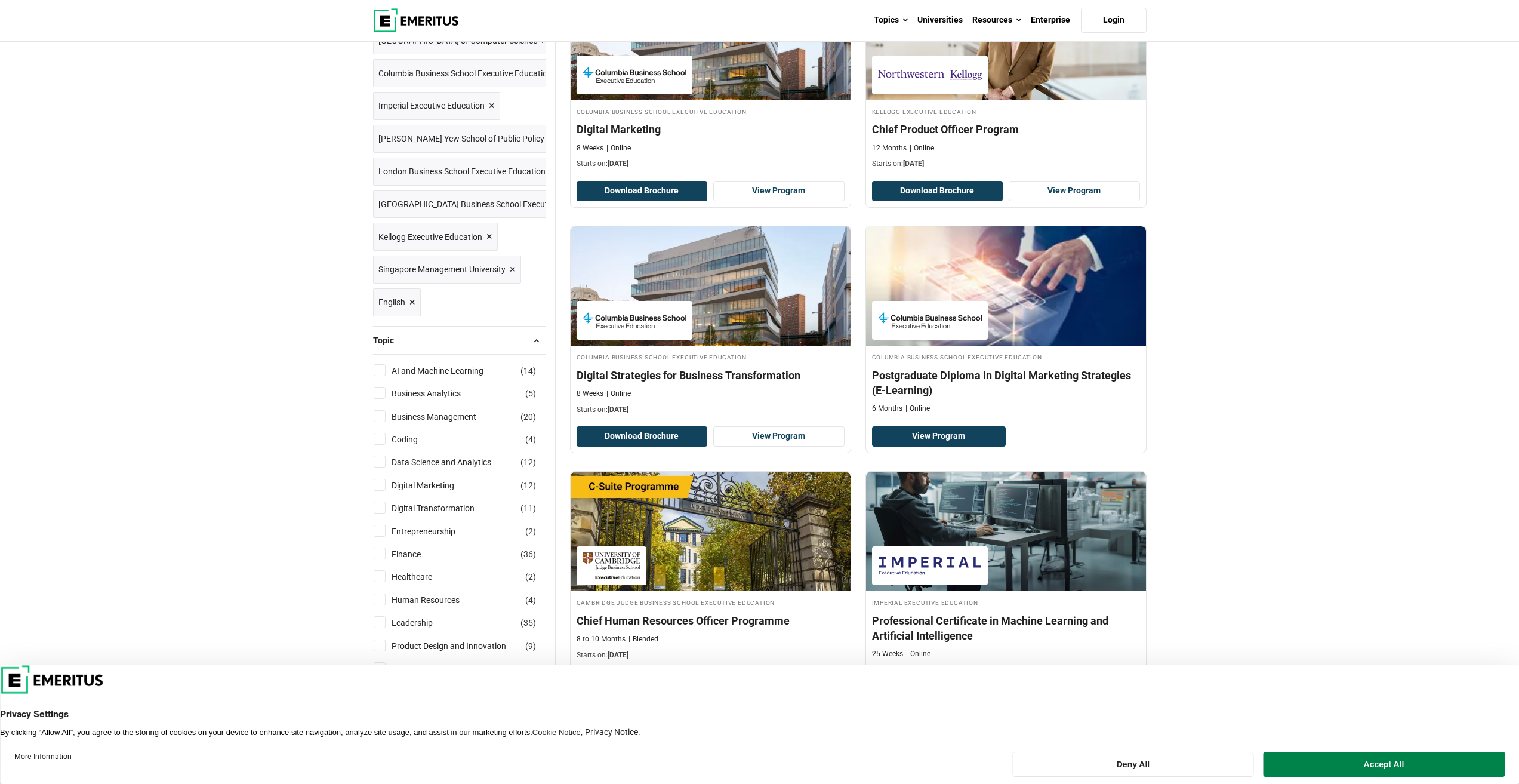
click at [441, 332] on button "Topic" at bounding box center [459, 340] width 173 height 18
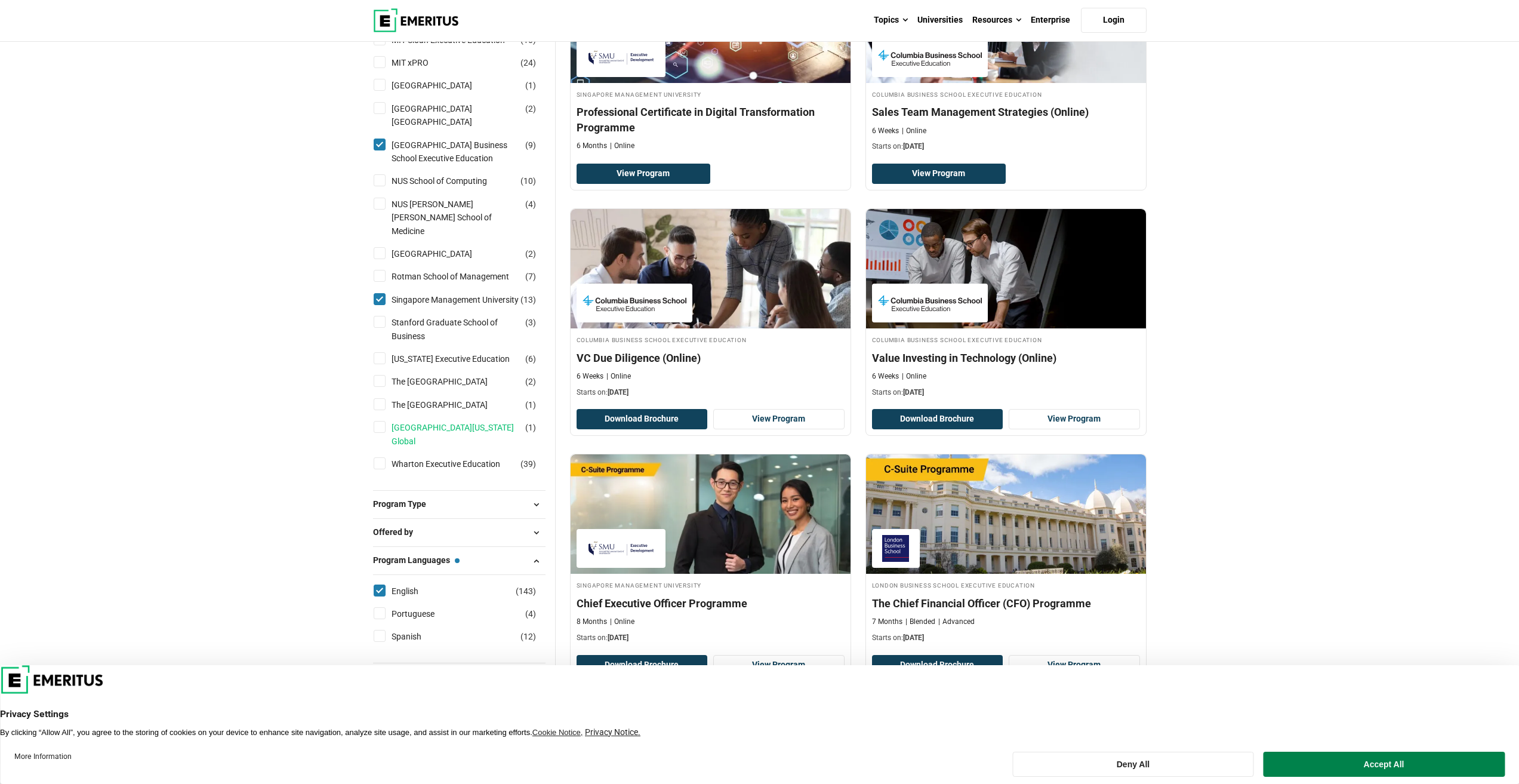
scroll to position [1552, 0]
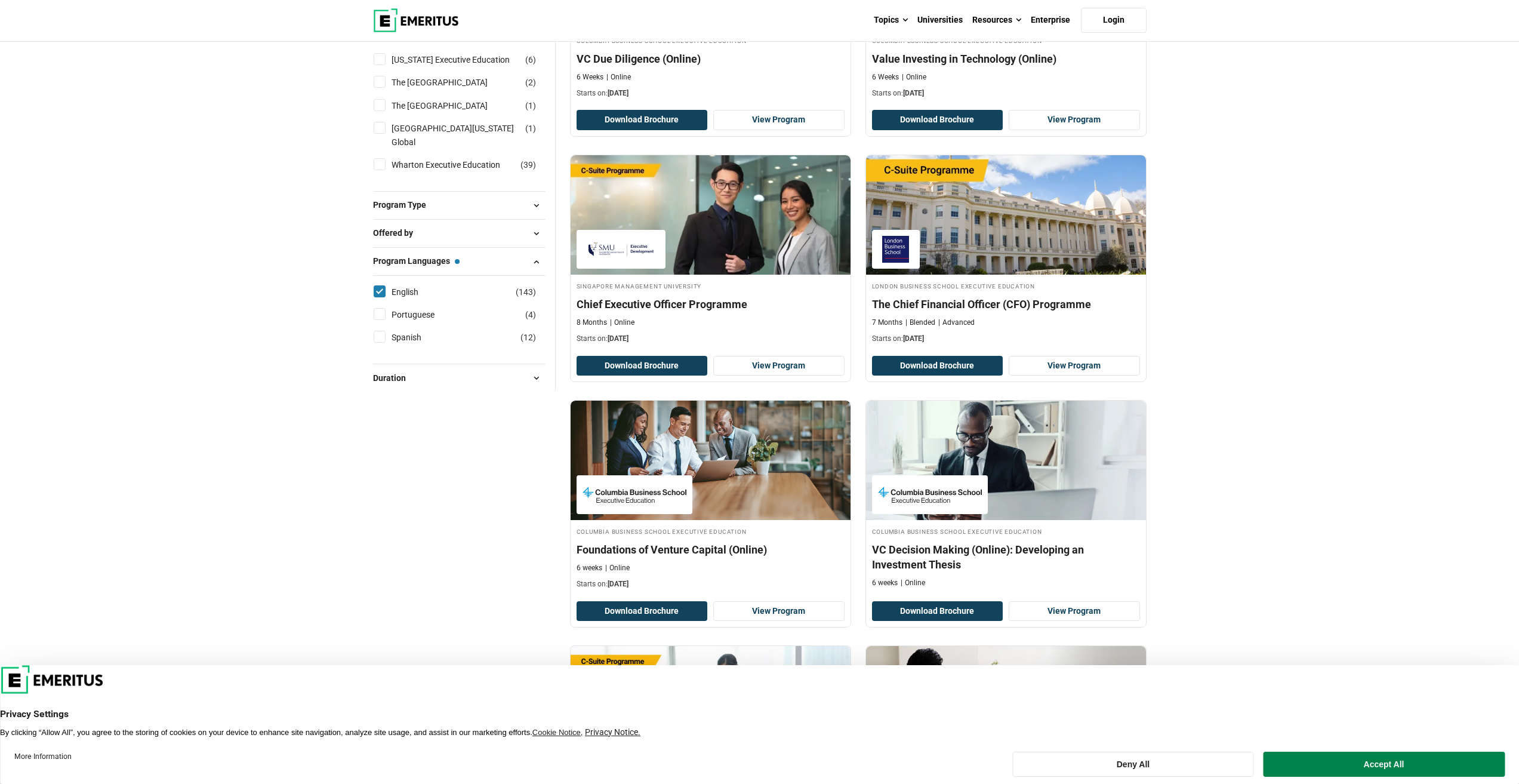
click at [466, 214] on button "Program Type" at bounding box center [459, 205] width 173 height 18
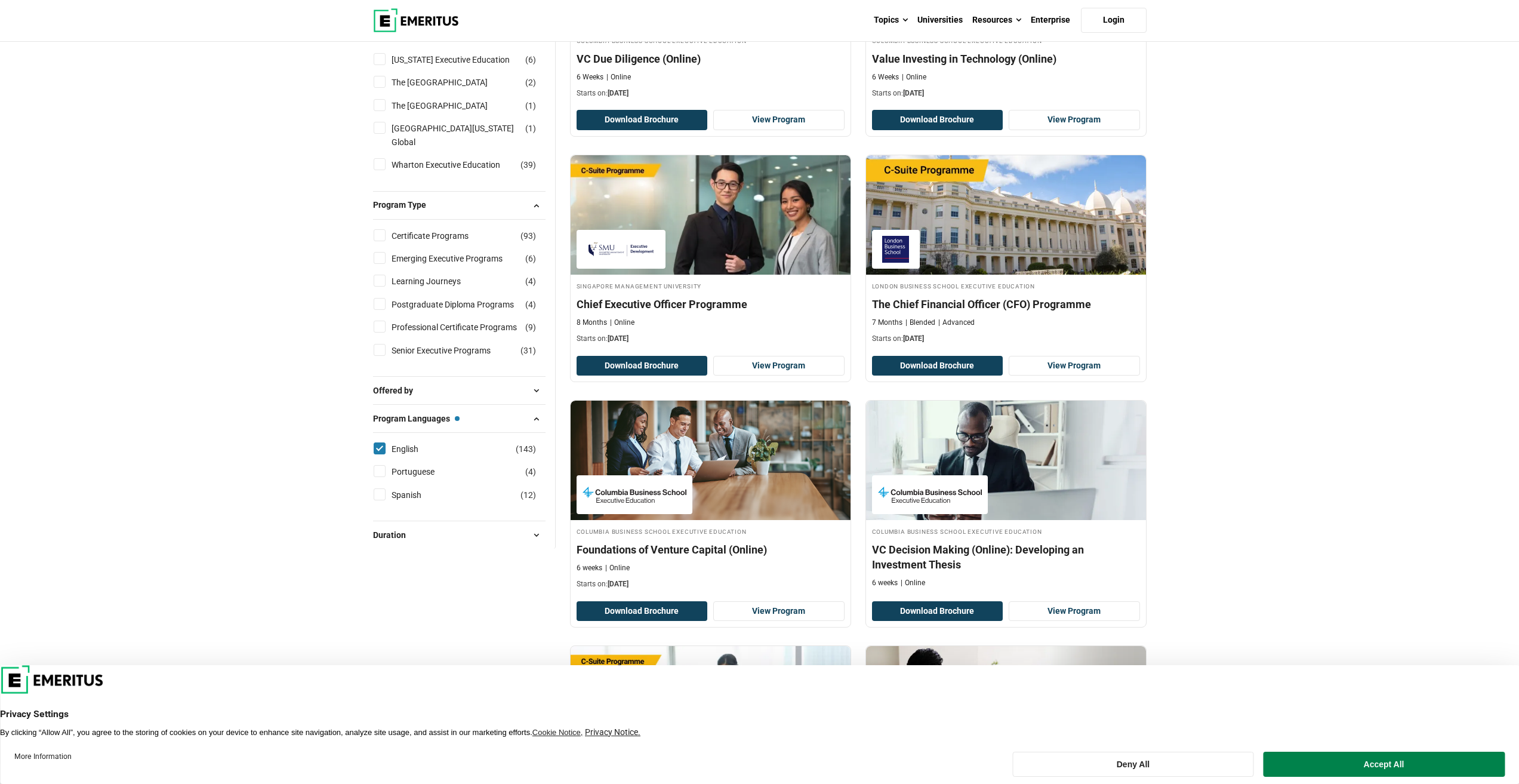
click at [469, 400] on button "Offered by" at bounding box center [459, 390] width 173 height 18
click at [379, 355] on input "Senior Executive Programs ( 31 )" at bounding box center [380, 350] width 12 height 12
checkbox input "true"
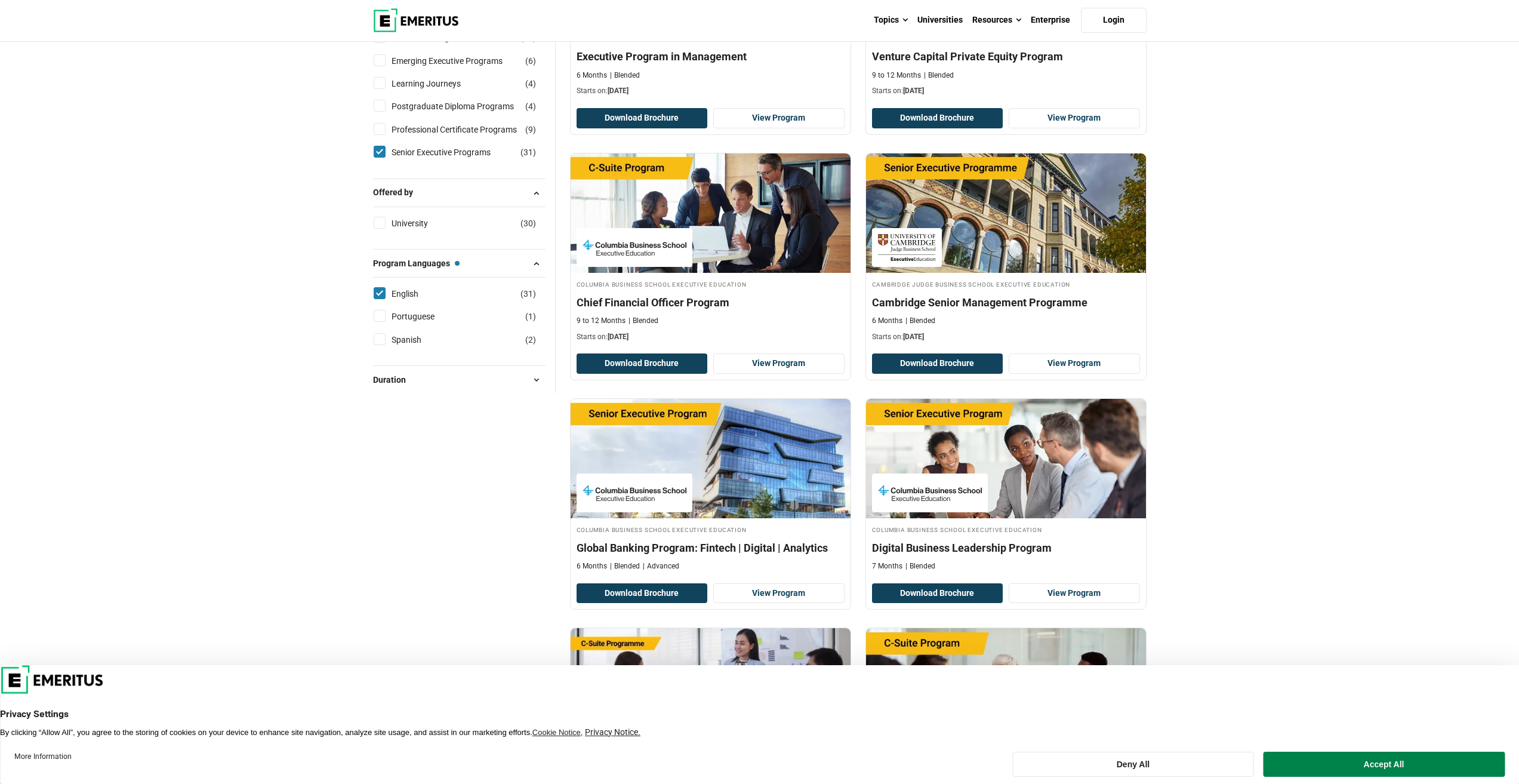
scroll to position [1194, 0]
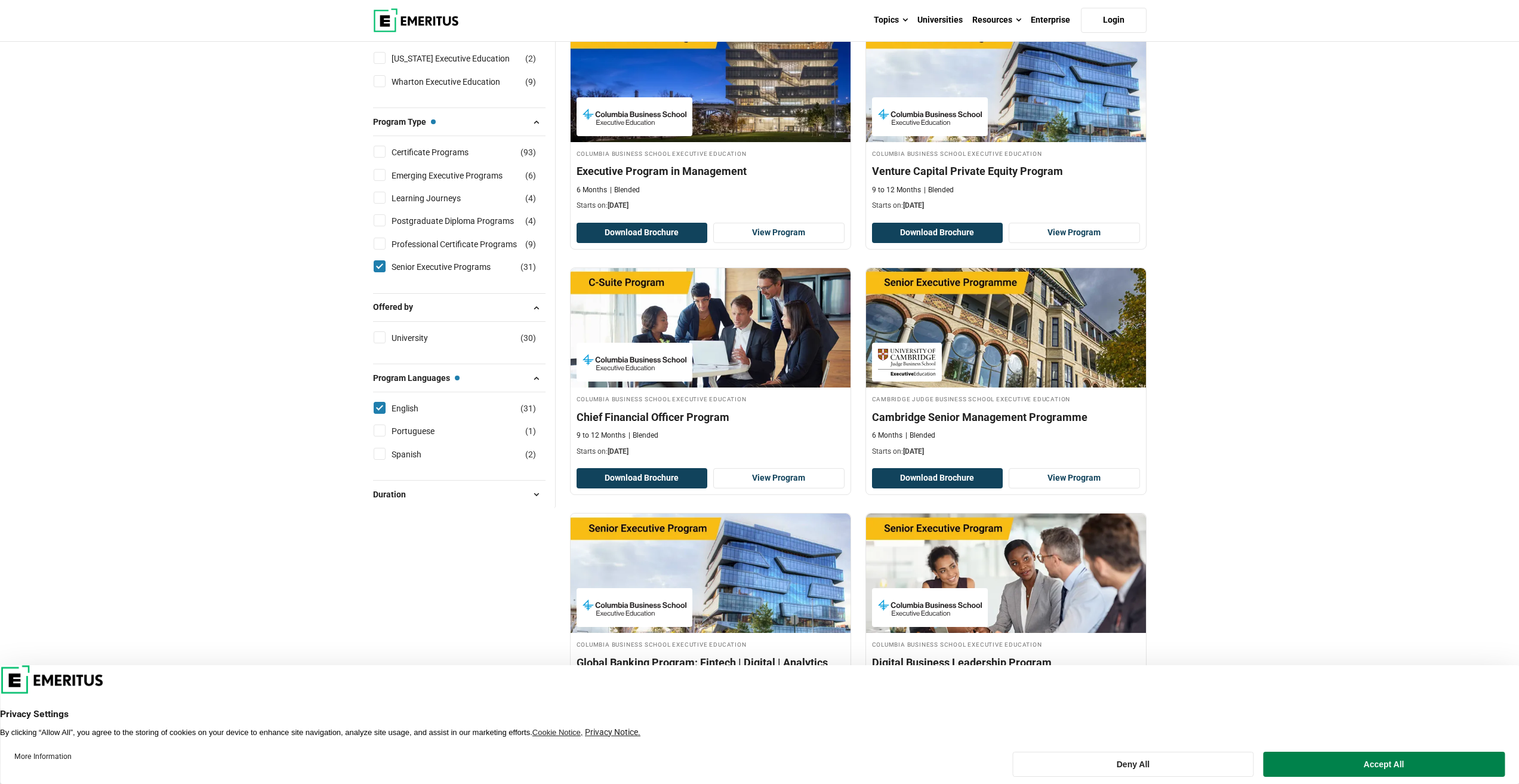
click at [376, 249] on input "Professional Certificate Programs ( 9 )" at bounding box center [380, 243] width 12 height 12
checkbox input "true"
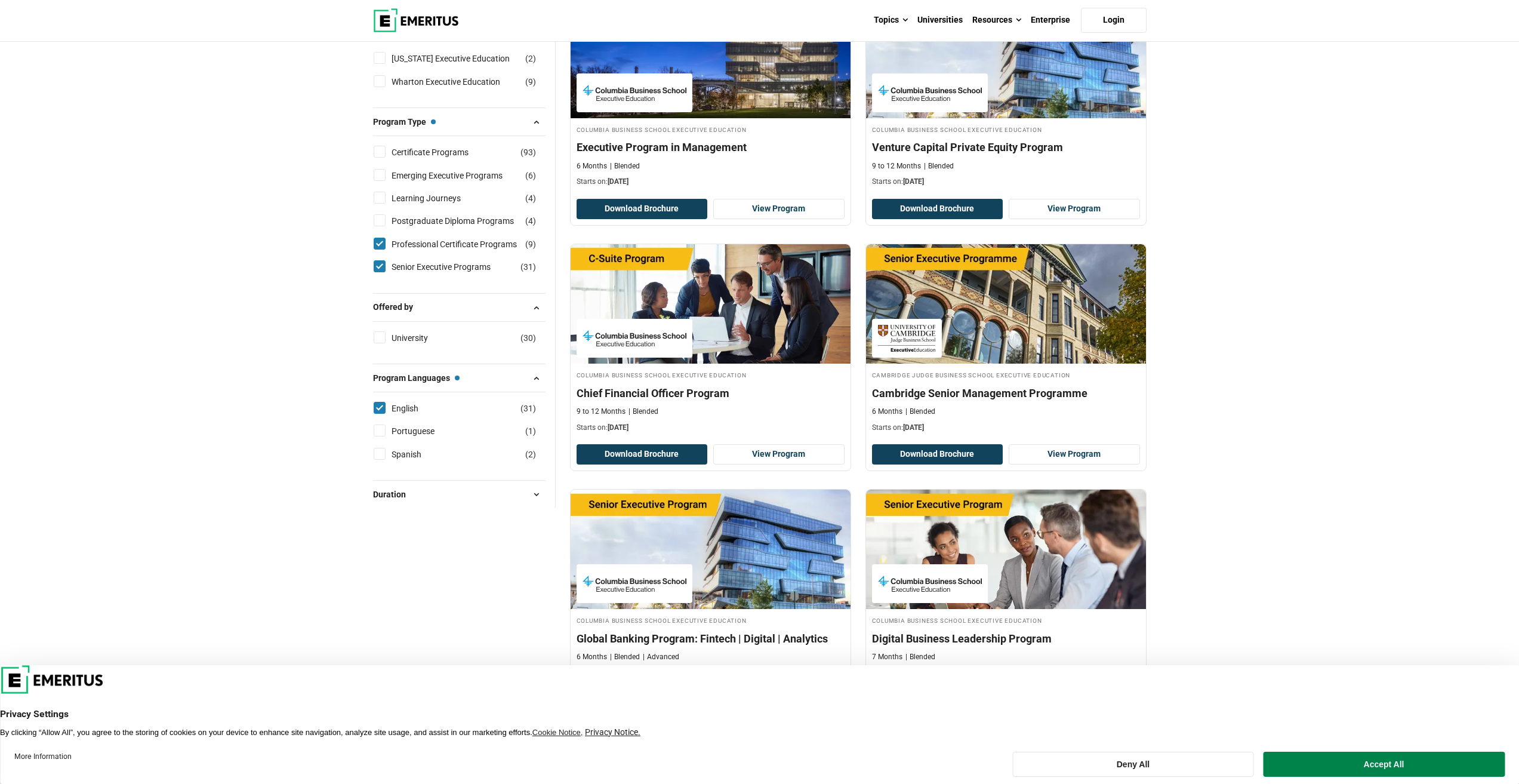
click at [379, 226] on input "Postgraduate Diploma Programs ( 4 )" at bounding box center [380, 220] width 12 height 12
checkbox input "true"
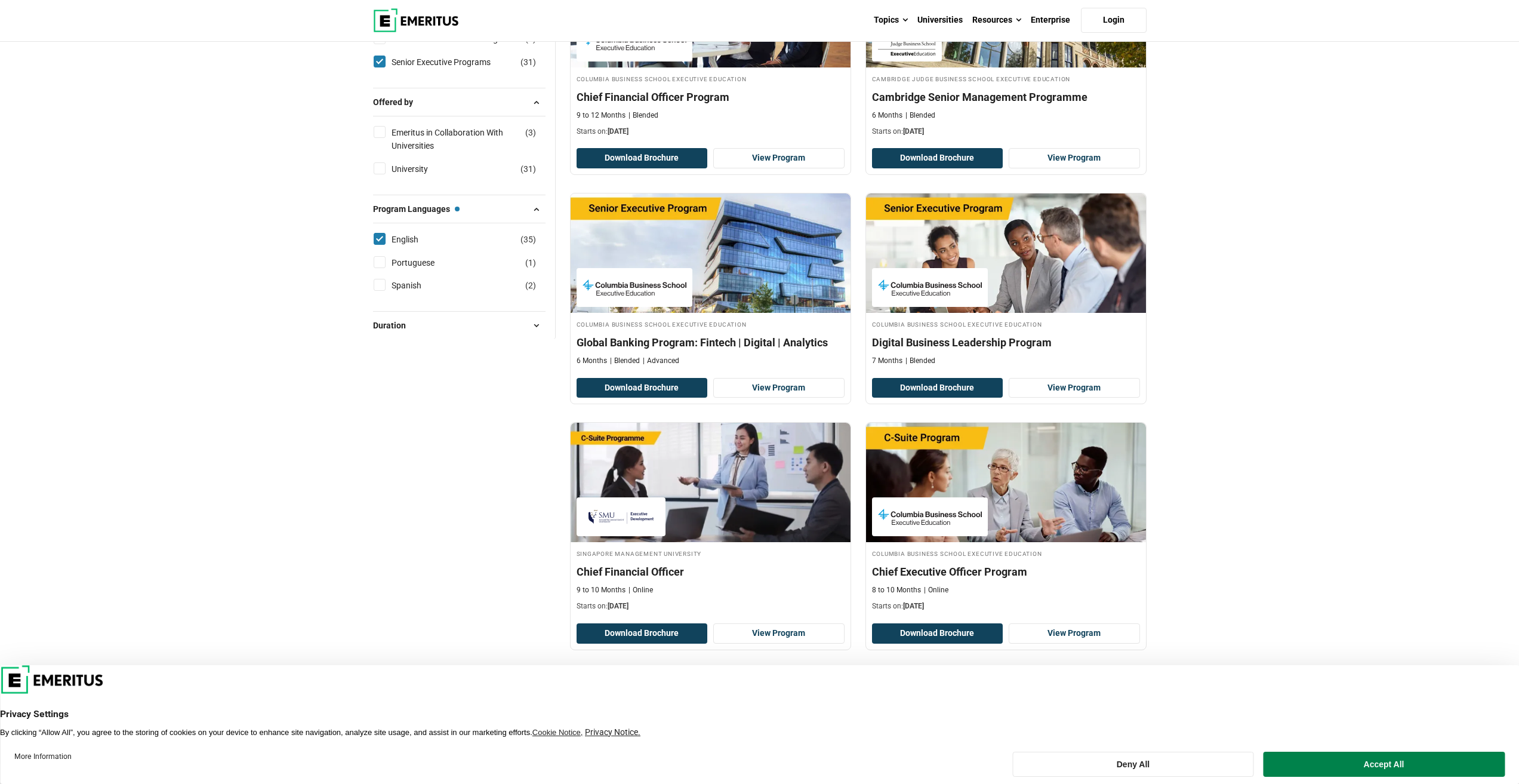
scroll to position [1492, 0]
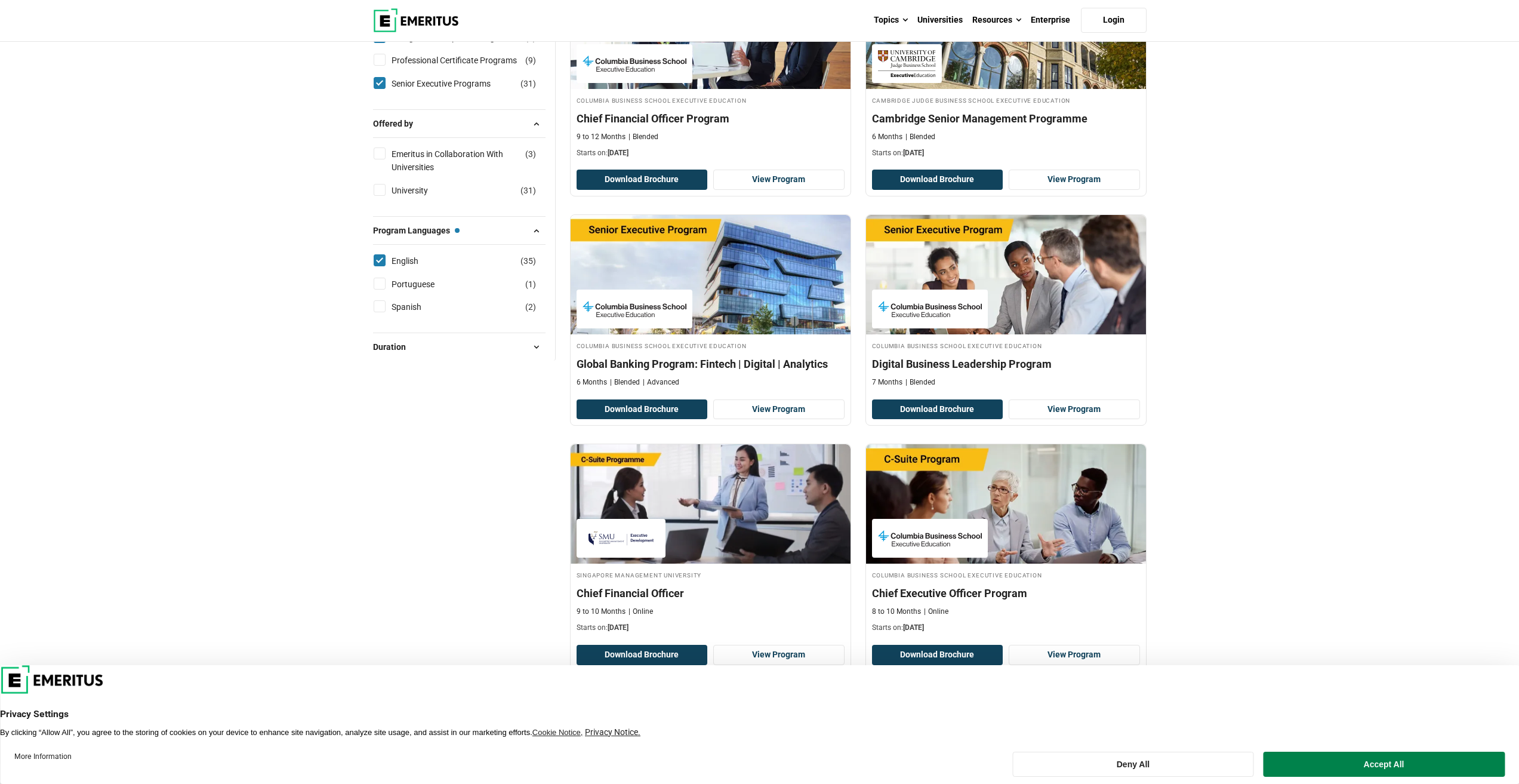
click at [380, 66] on input "Professional Certificate Programs ( 9 )" at bounding box center [380, 60] width 12 height 12
checkbox input "true"
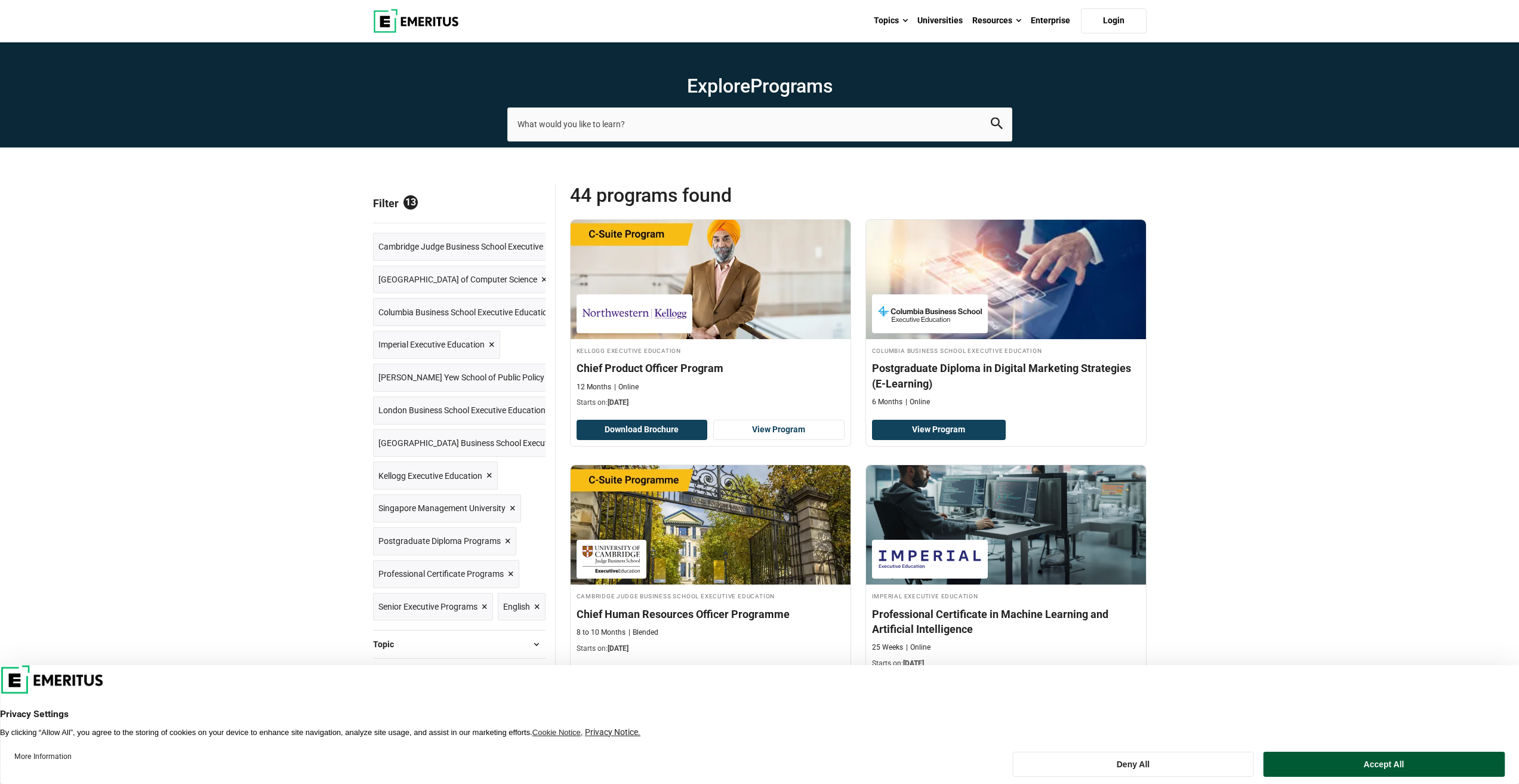
click at [1366, 770] on button "Accept All" at bounding box center [1384, 764] width 242 height 25
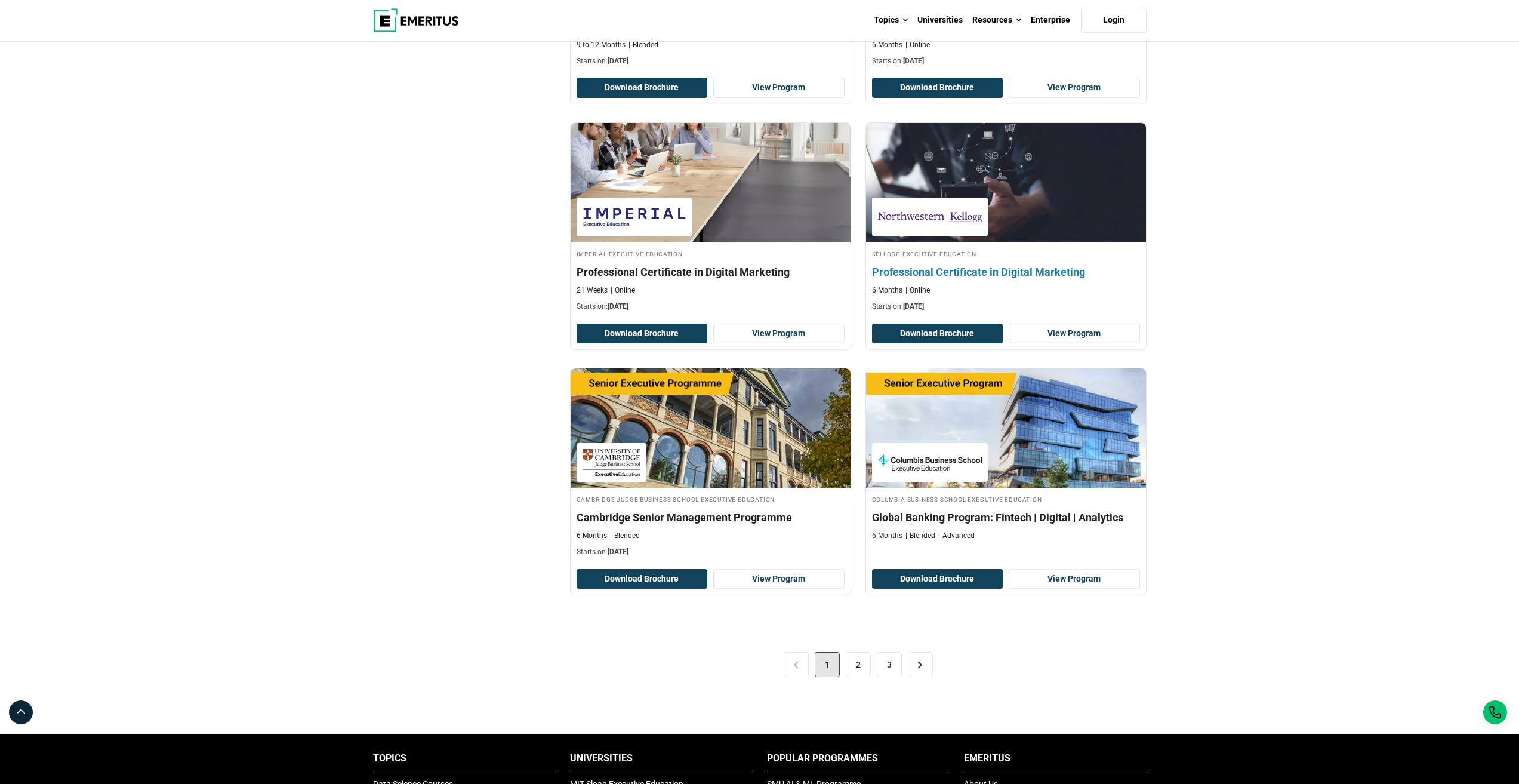
scroll to position [2149, 0]
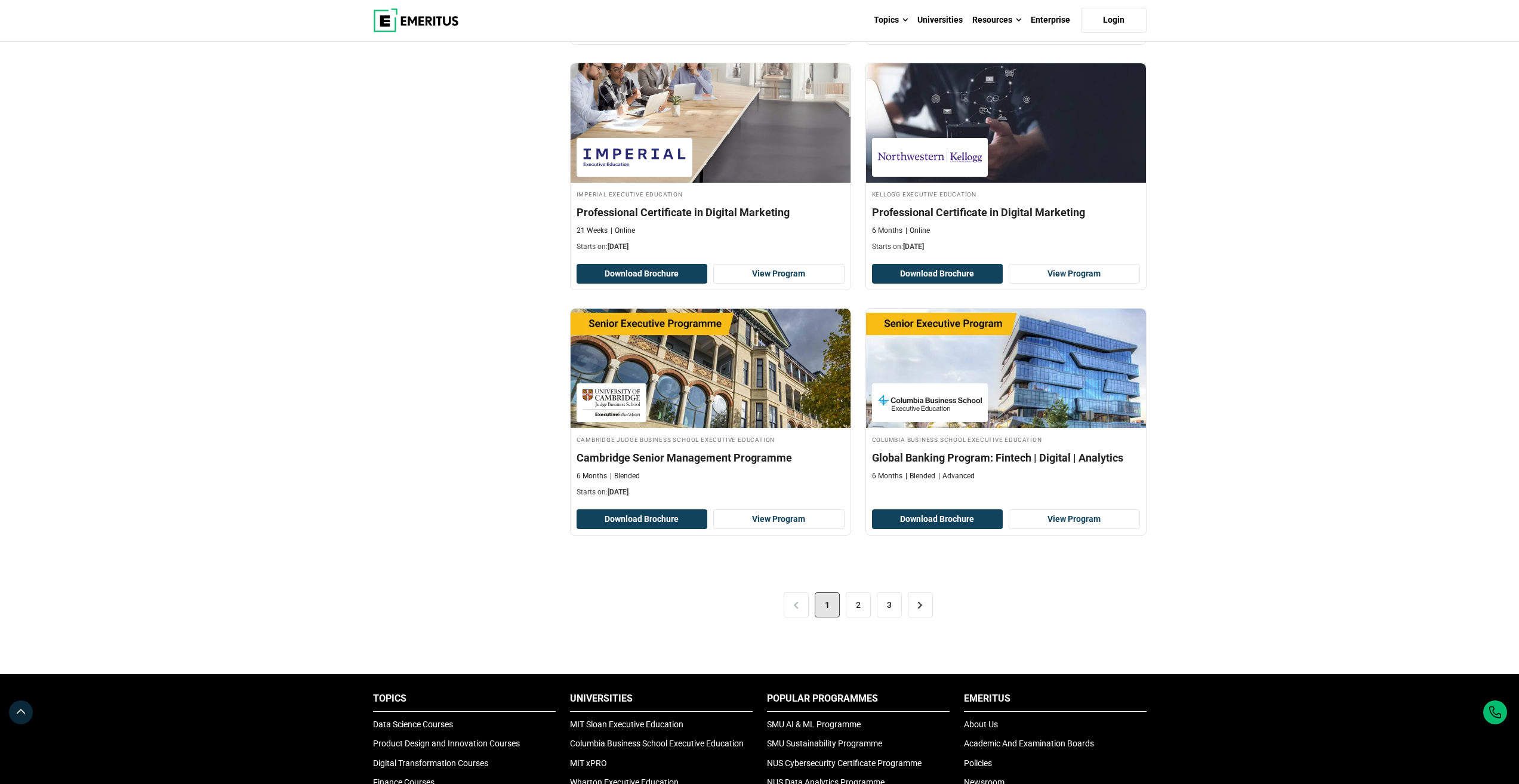
click at [634, 610] on div "< 1 2 3 >" at bounding box center [858, 604] width 577 height 67
click at [856, 611] on link "2" at bounding box center [858, 604] width 25 height 25
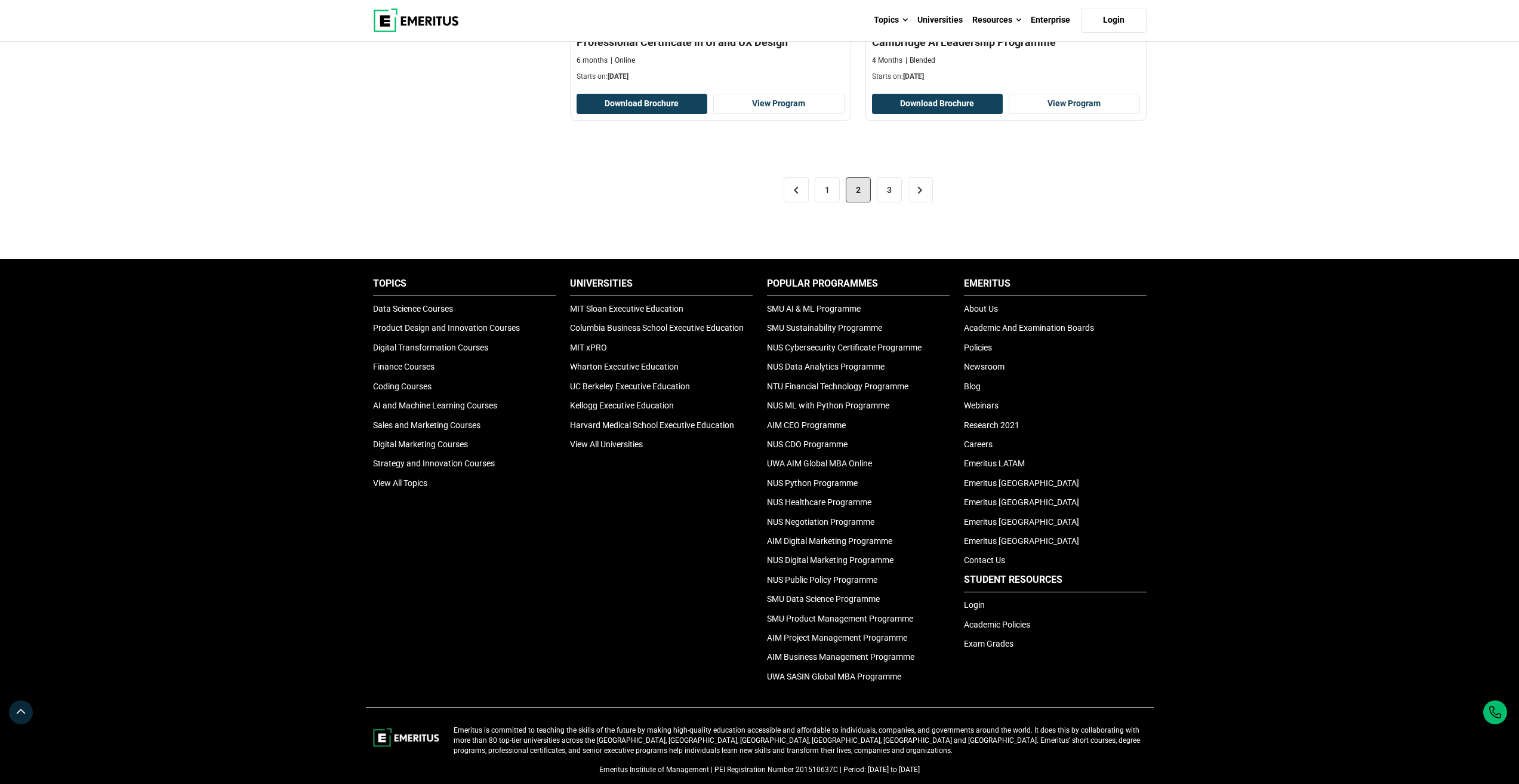
scroll to position [2508, 0]
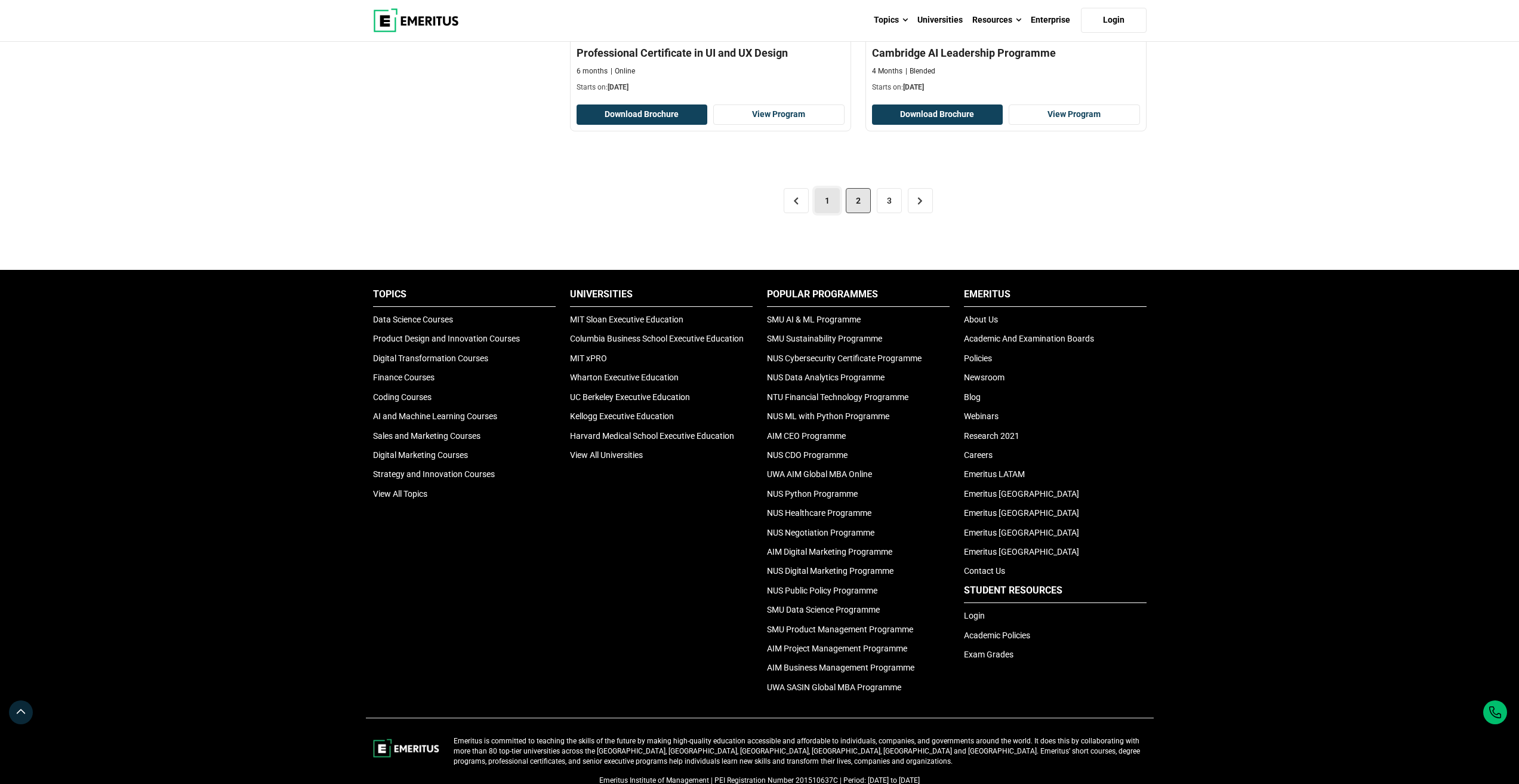
click at [827, 210] on link "1" at bounding box center [827, 200] width 25 height 25
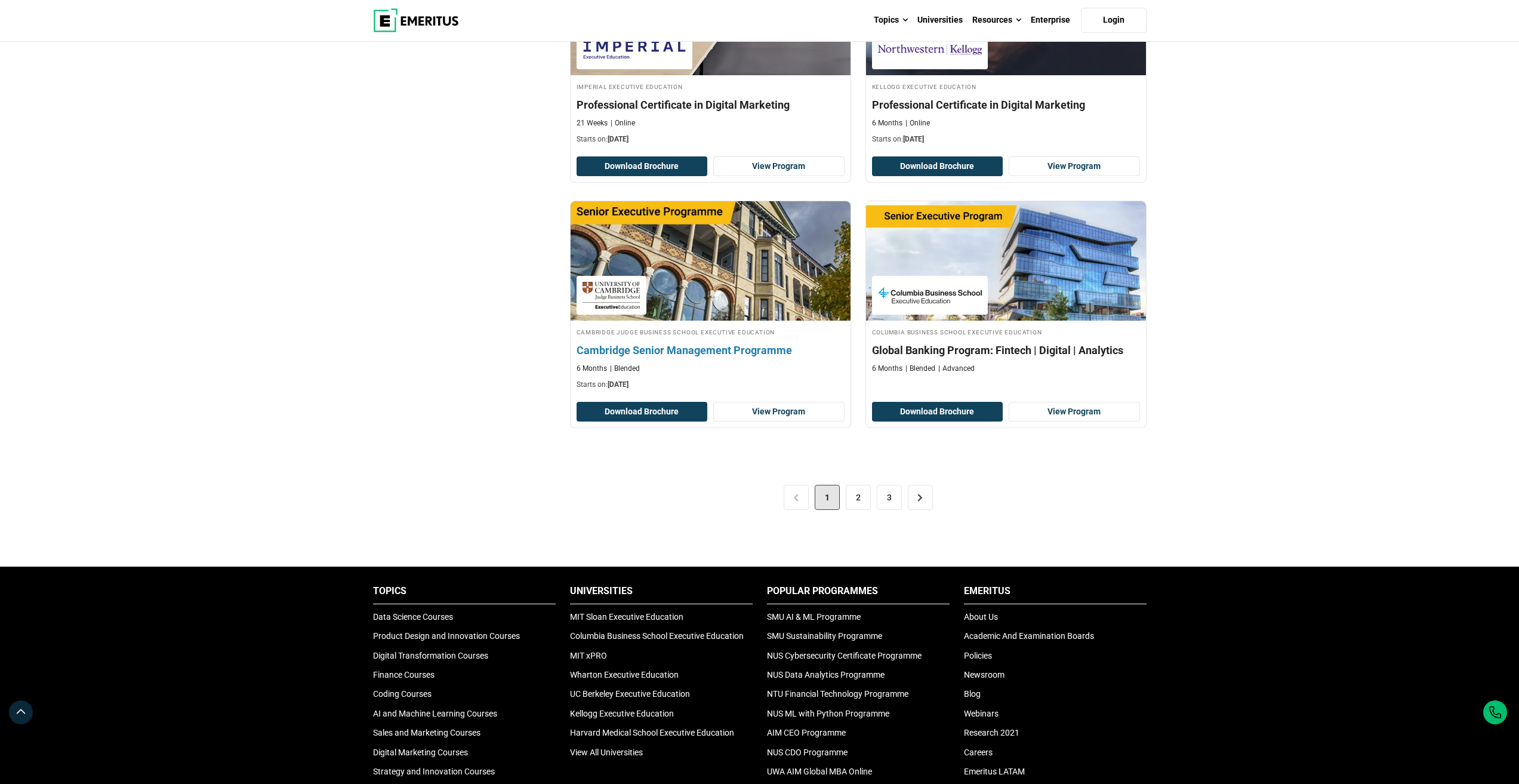
scroll to position [2255, 0]
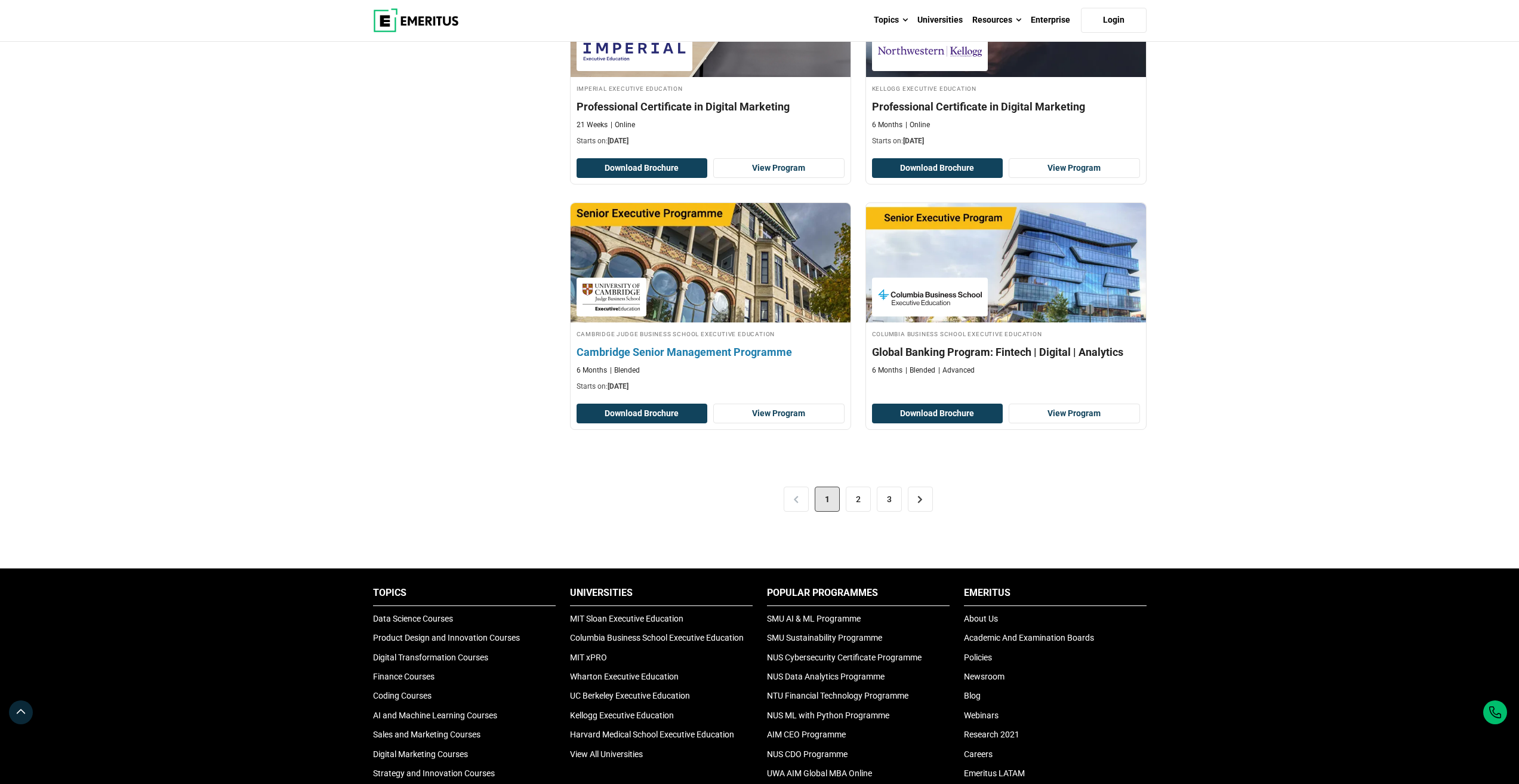
click at [683, 346] on h4 "Cambridge Senior Management Programme" at bounding box center [710, 351] width 268 height 15
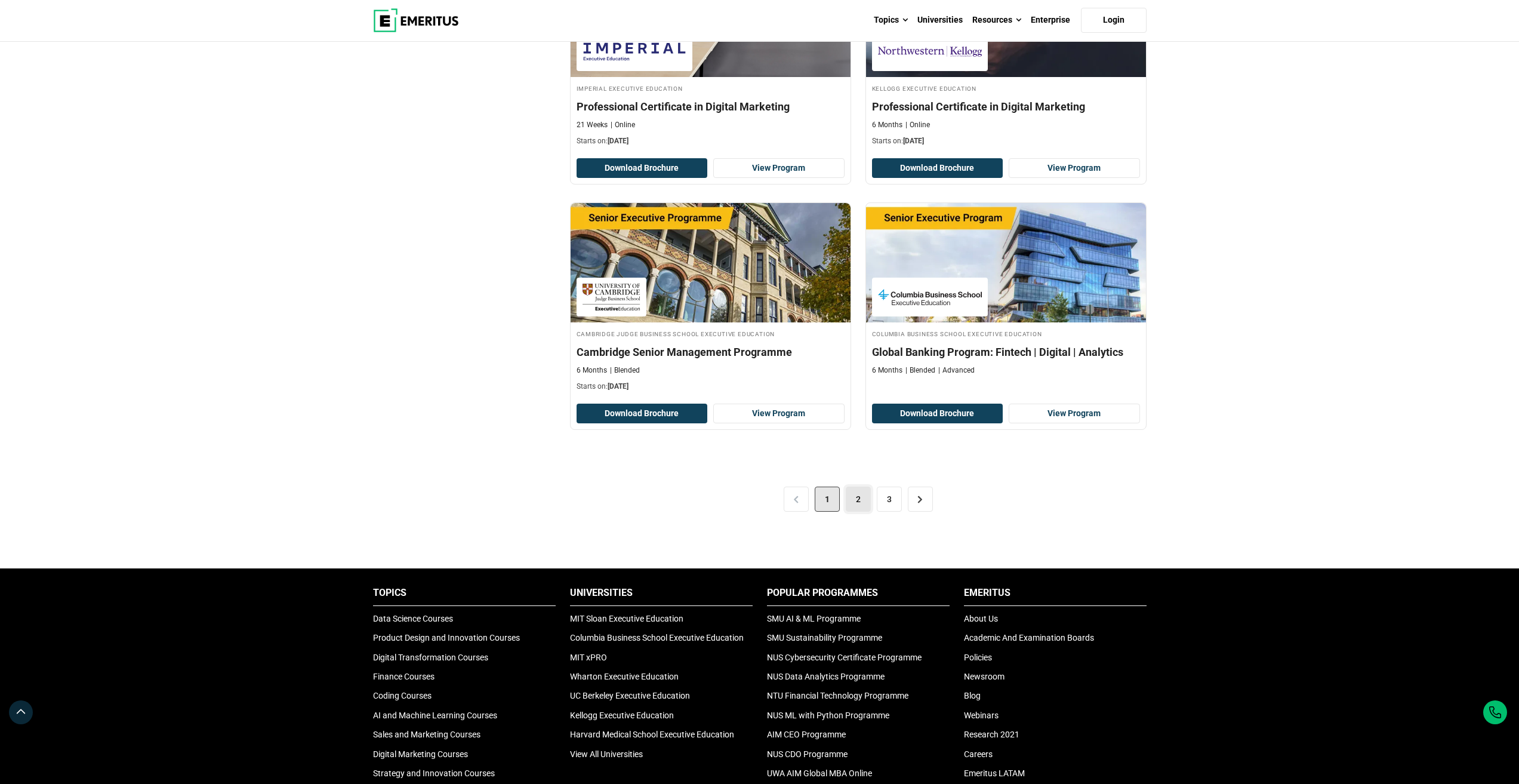
click at [858, 495] on link "2" at bounding box center [858, 499] width 25 height 25
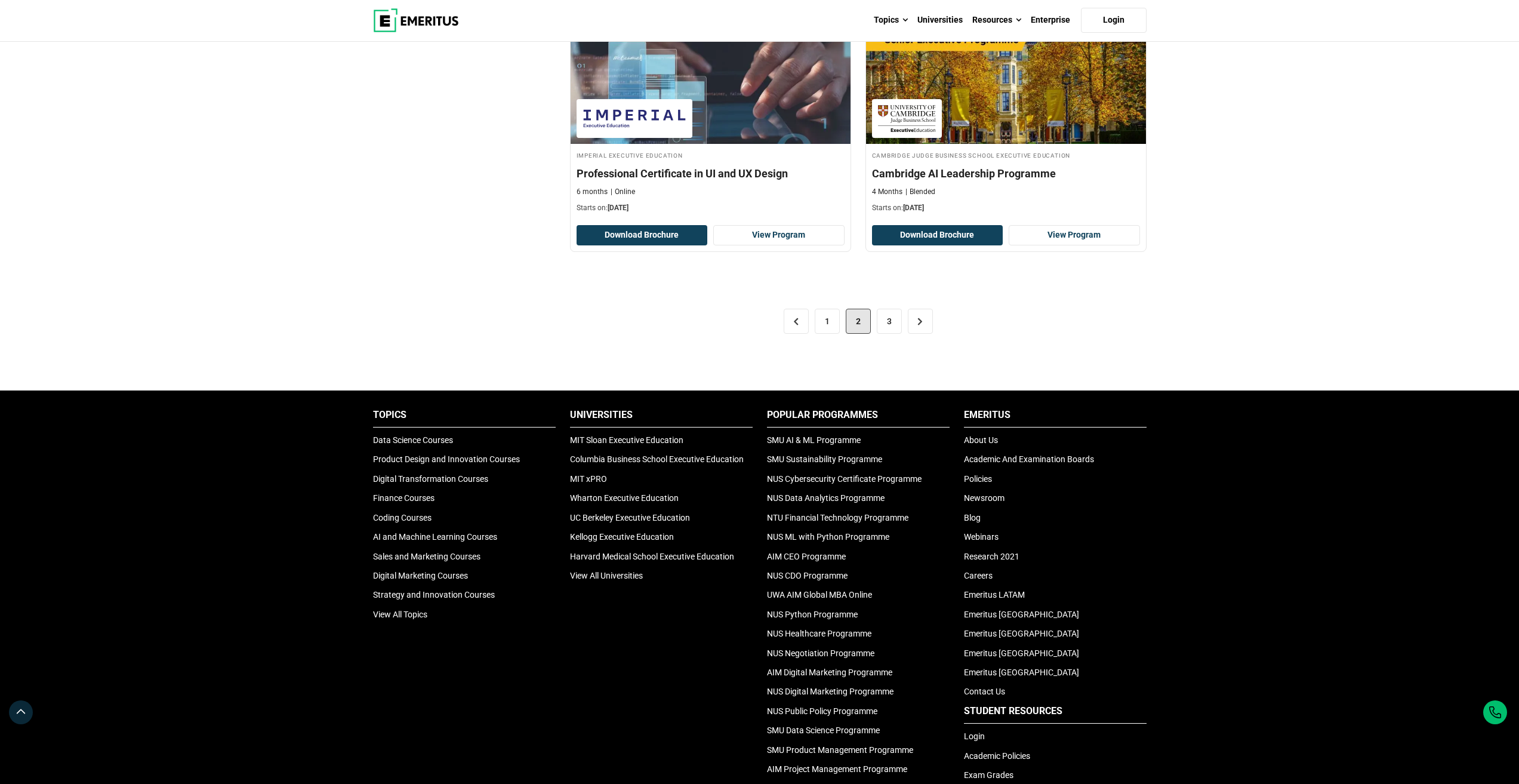
scroll to position [2268, 0]
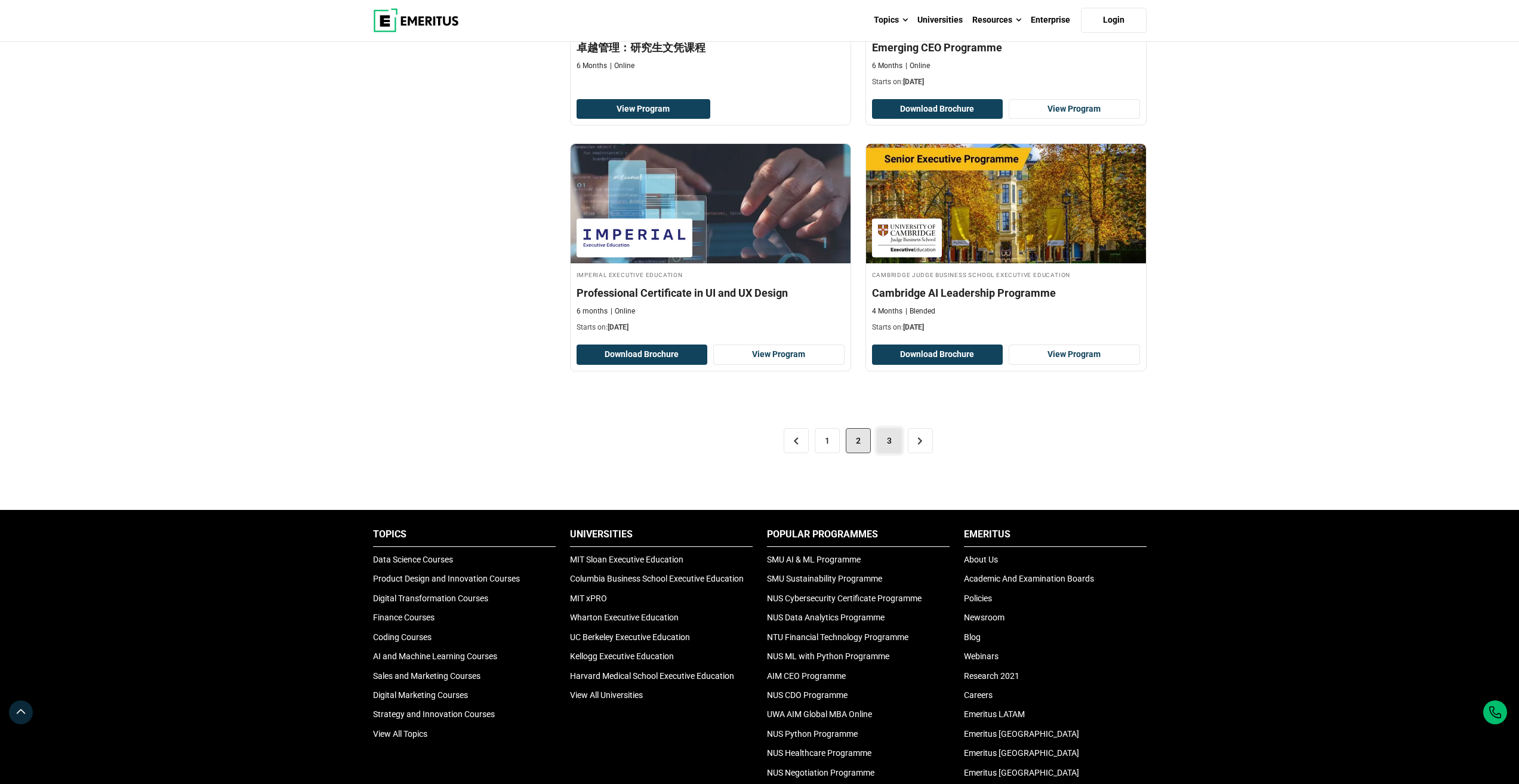
click at [894, 447] on link "3" at bounding box center [889, 440] width 25 height 25
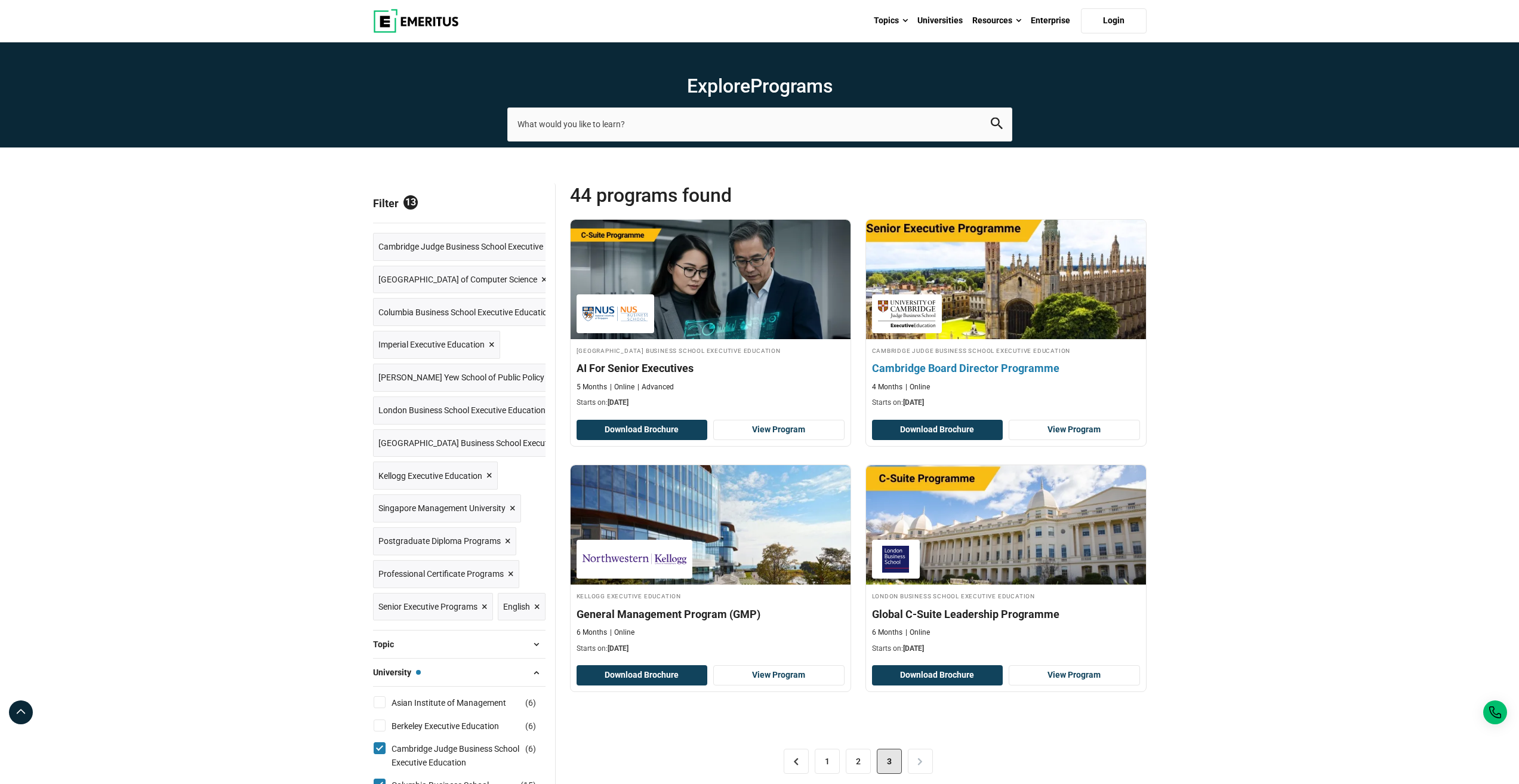
click at [1013, 312] on img at bounding box center [1005, 279] width 308 height 131
